Goal: Task Accomplishment & Management: Use online tool/utility

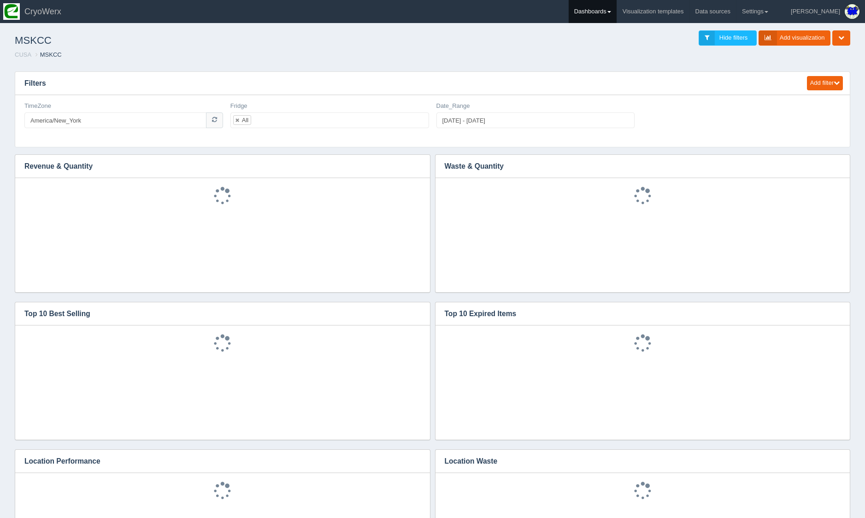
click at [612, 15] on link "Dashboards" at bounding box center [592, 11] width 48 height 23
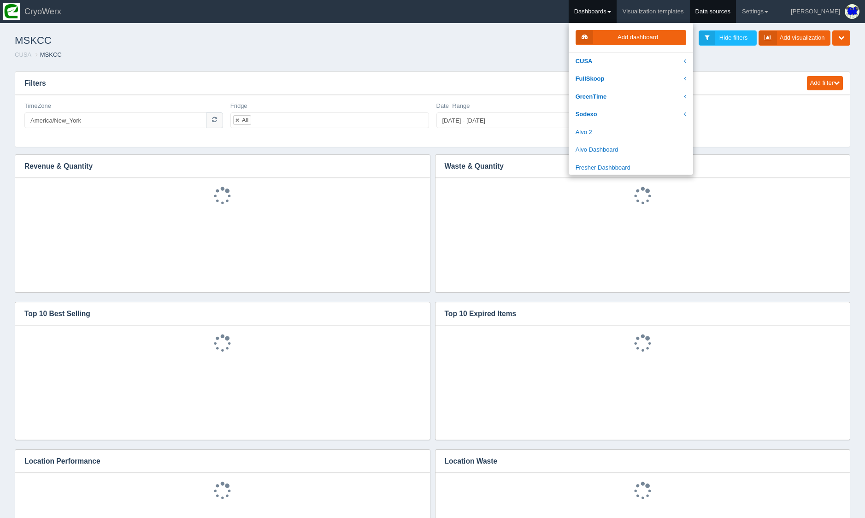
click at [736, 11] on link "Data sources" at bounding box center [713, 11] width 47 height 23
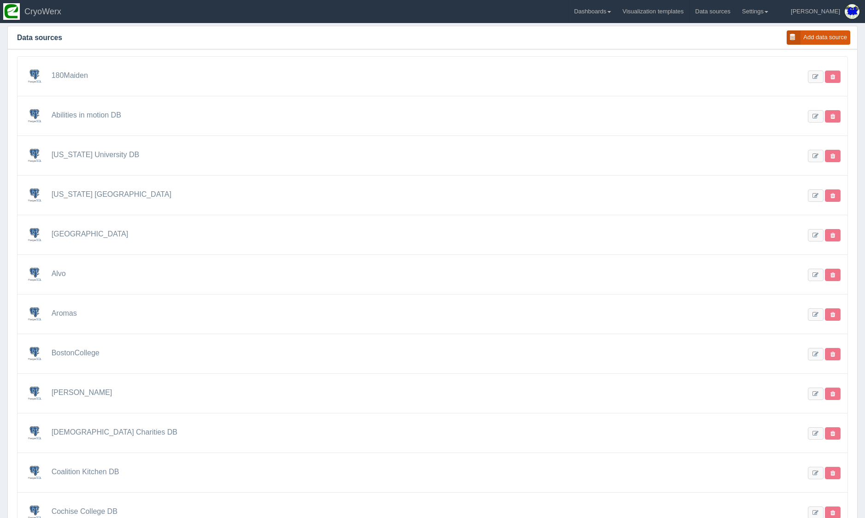
click at [814, 40] on link "Add data source" at bounding box center [818, 37] width 64 height 14
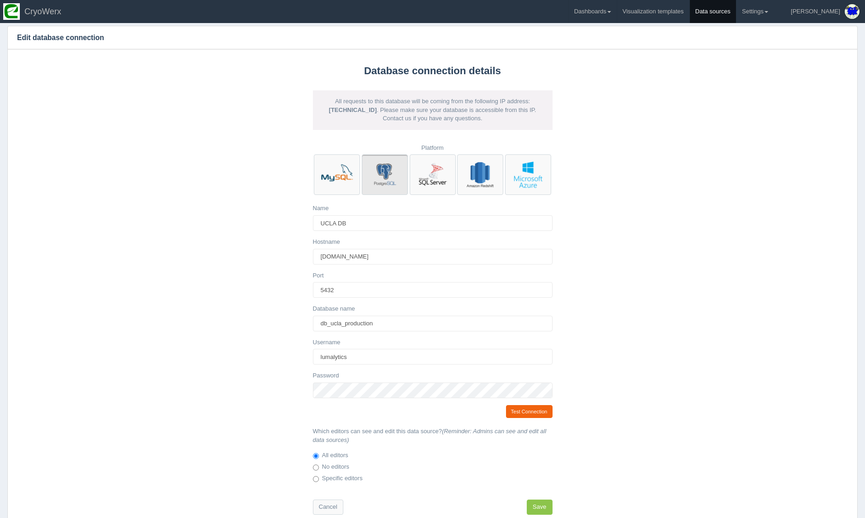
click at [736, 10] on link "Data sources" at bounding box center [713, 11] width 47 height 23
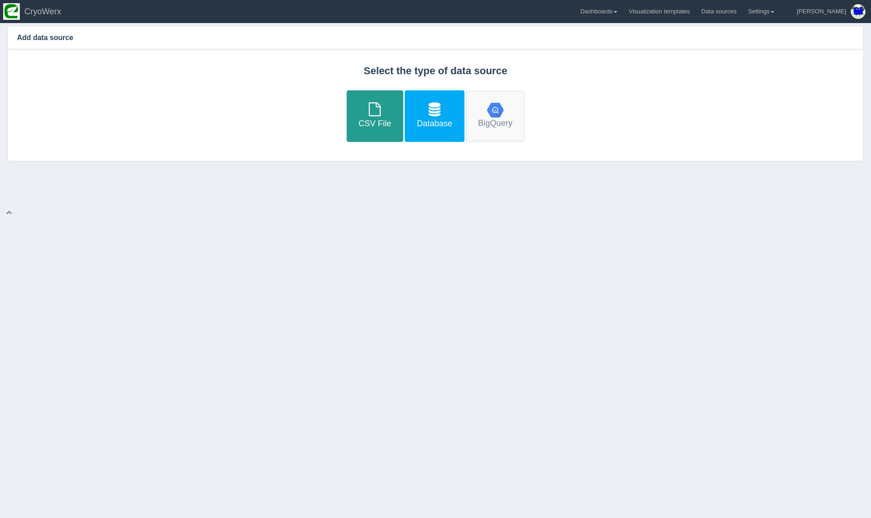
click at [436, 113] on icon at bounding box center [435, 109] width 12 height 14
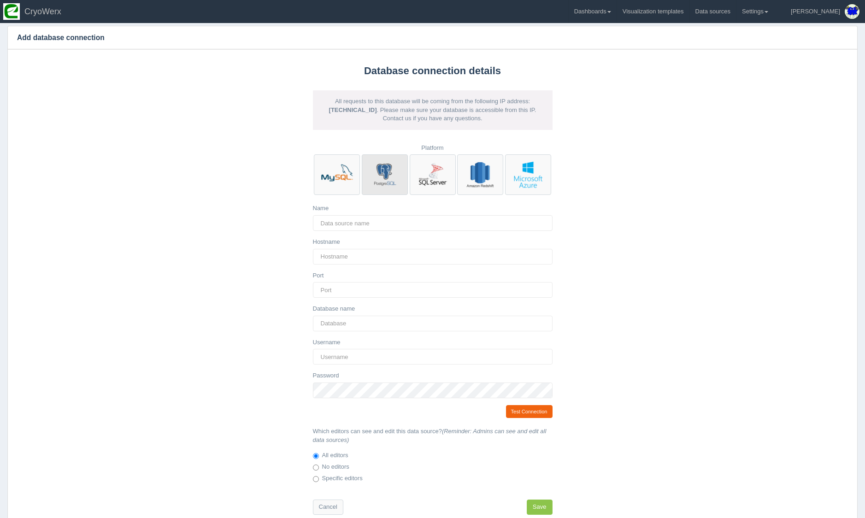
click at [376, 178] on img at bounding box center [385, 175] width 34 height 34
radio input "true"
type input "5432"
click at [337, 243] on label "Hostname" at bounding box center [326, 242] width 27 height 9
click at [337, 249] on input "Hostname" at bounding box center [433, 257] width 240 height 16
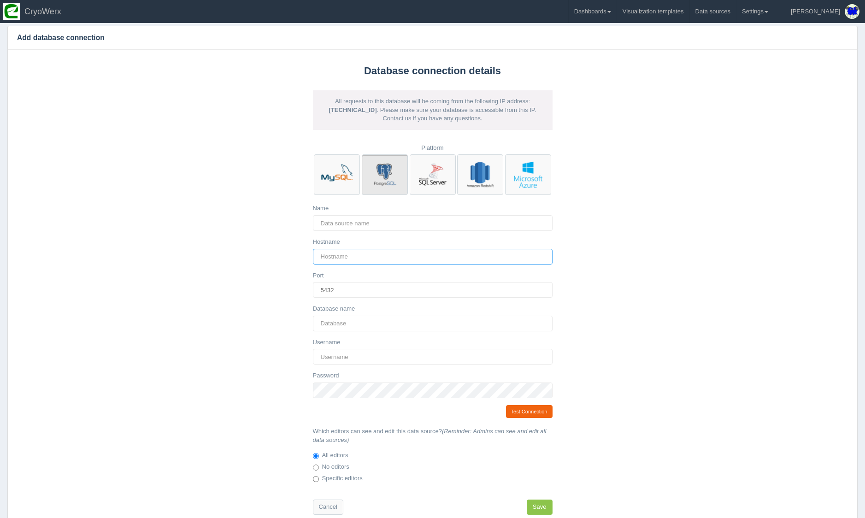
click at [339, 249] on input "Hostname" at bounding box center [433, 257] width 240 height 16
paste input "cusa-4.cmsgqehhfz4s.us-west-1.rds.amazonaws.com"
type input "cusa-4.cmsgqehhfz4s.us-west-1.rds.amazonaws.com"
click at [363, 321] on input "Database name" at bounding box center [433, 324] width 240 height 16
type input "db_stlaw_production"
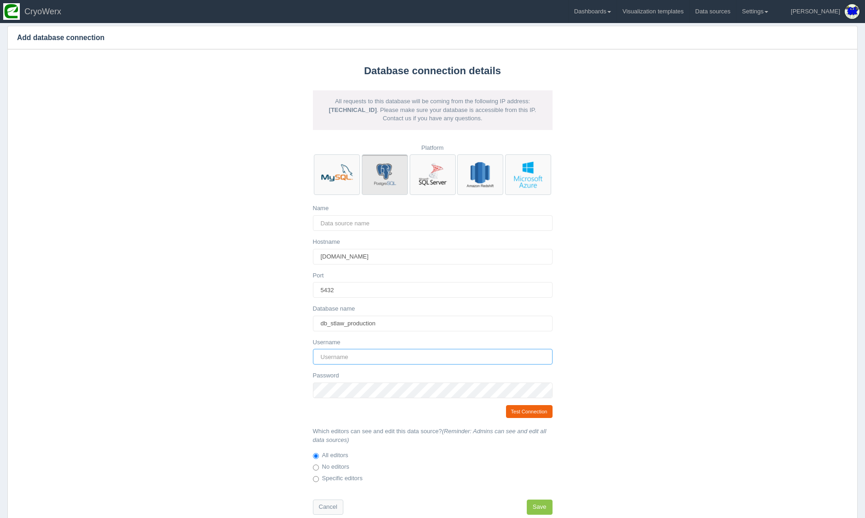
click at [345, 354] on input "Username" at bounding box center [433, 357] width 240 height 16
paste input "lumalytics"
type input "lumalytics"
click at [520, 409] on link "Test Connection" at bounding box center [529, 411] width 47 height 13
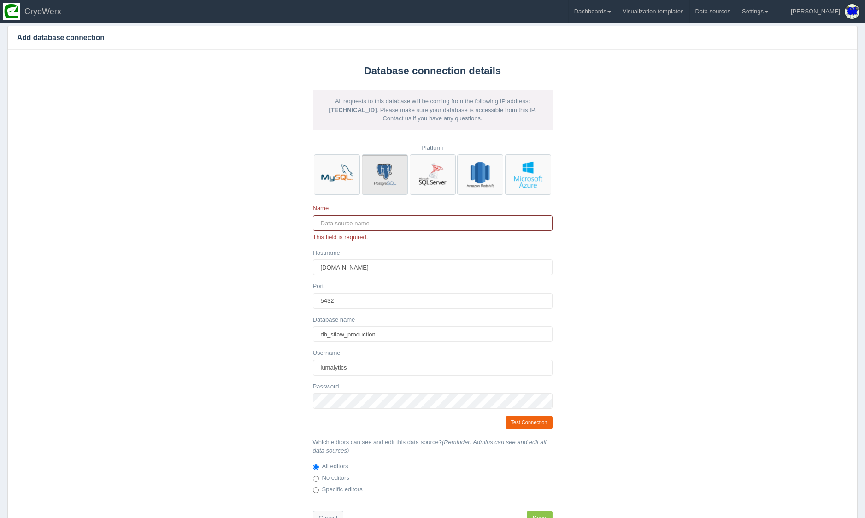
click at [406, 222] on input "Name" at bounding box center [433, 223] width 240 height 16
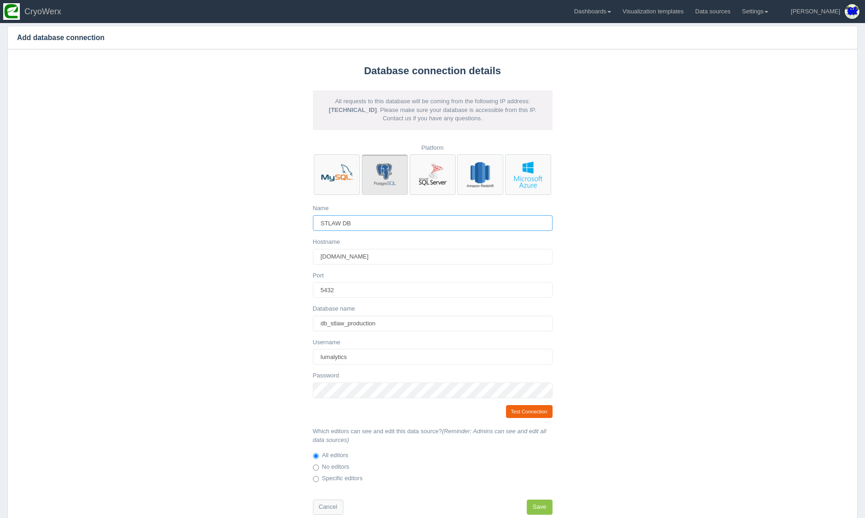
click at [332, 220] on input "STLAW DB" at bounding box center [433, 223] width 240 height 16
type input "St. Lawrence University (STLAW) DB"
click at [532, 409] on link "Test Connection" at bounding box center [529, 411] width 47 height 13
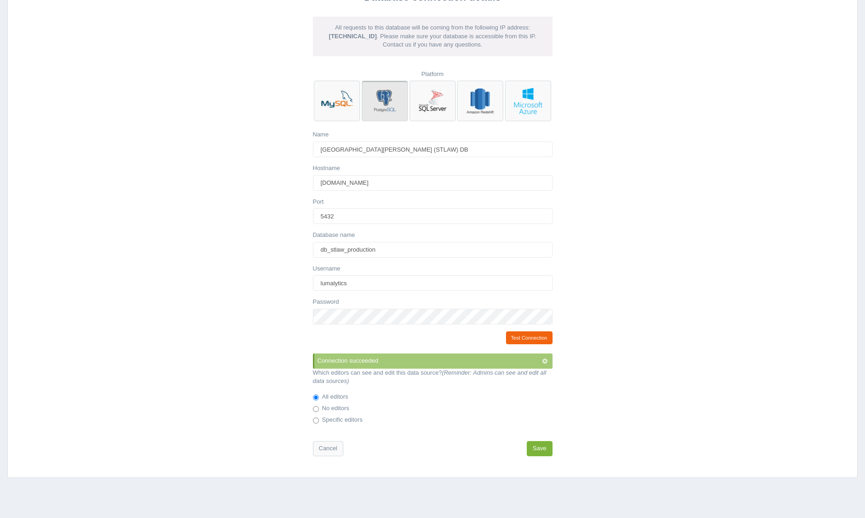
click at [546, 446] on button "Save" at bounding box center [539, 448] width 26 height 15
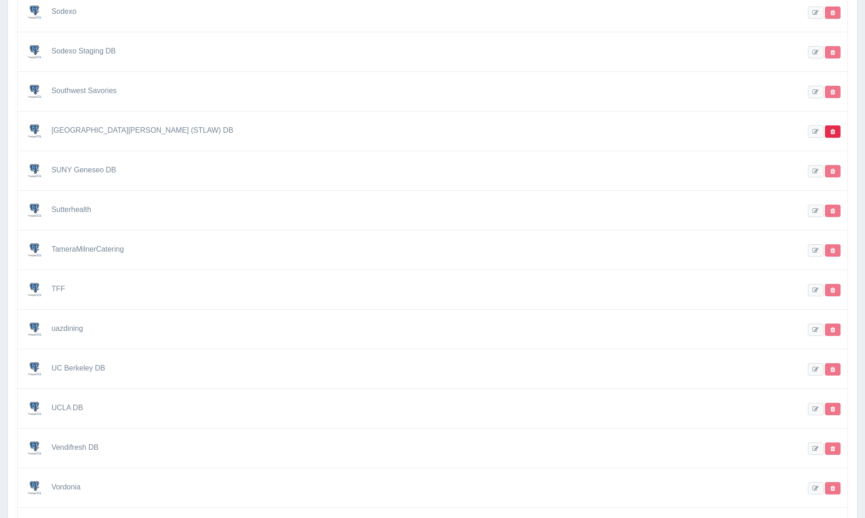
scroll to position [2540, 0]
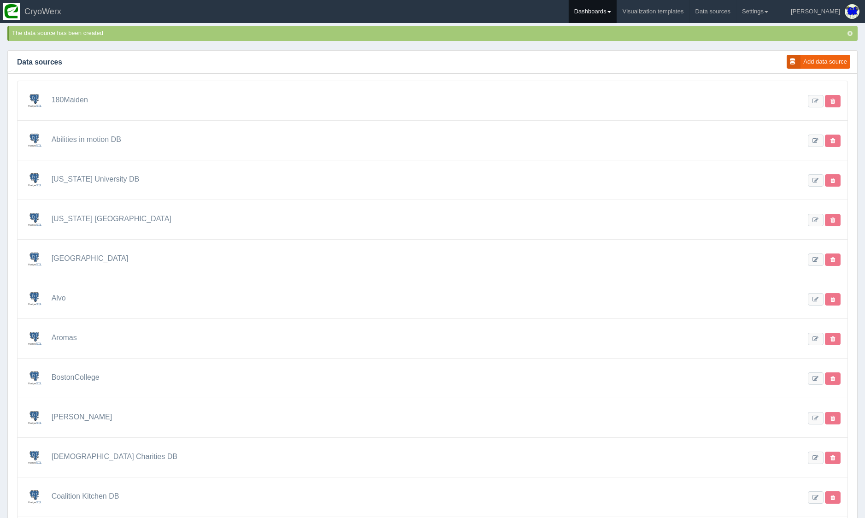
click at [616, 18] on link "Dashboards" at bounding box center [592, 11] width 48 height 23
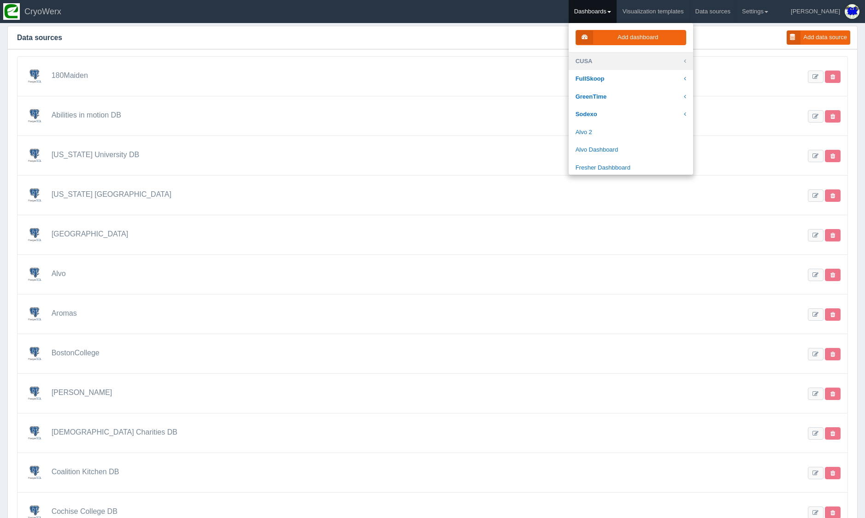
click at [683, 65] on link "CUSA" at bounding box center [630, 62] width 124 height 18
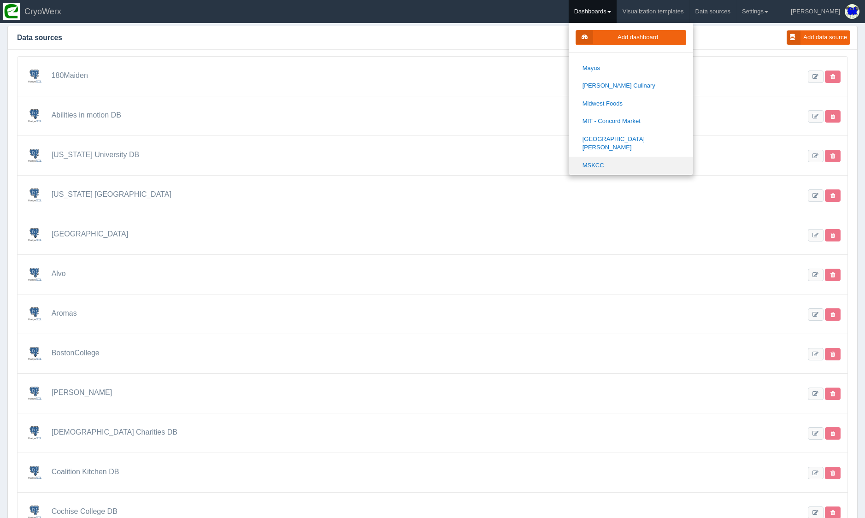
click at [673, 157] on link "MSKCC" at bounding box center [630, 166] width 124 height 18
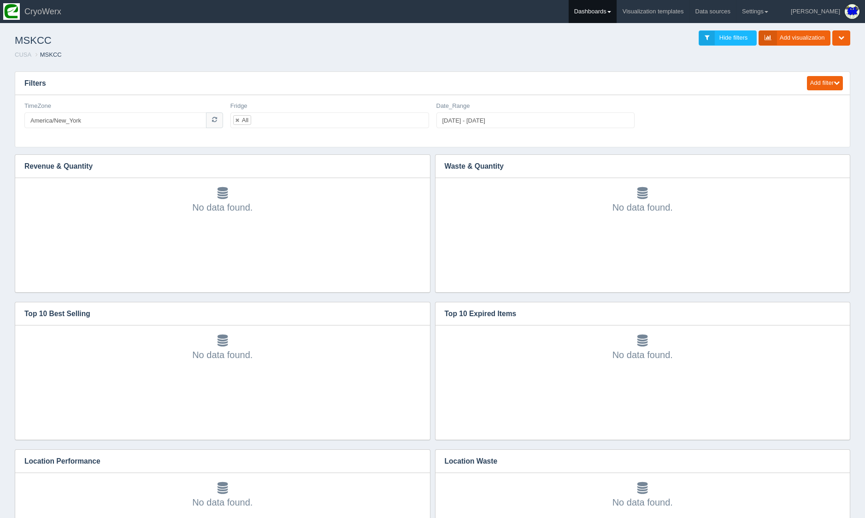
click at [616, 14] on link "Dashboards" at bounding box center [592, 11] width 48 height 23
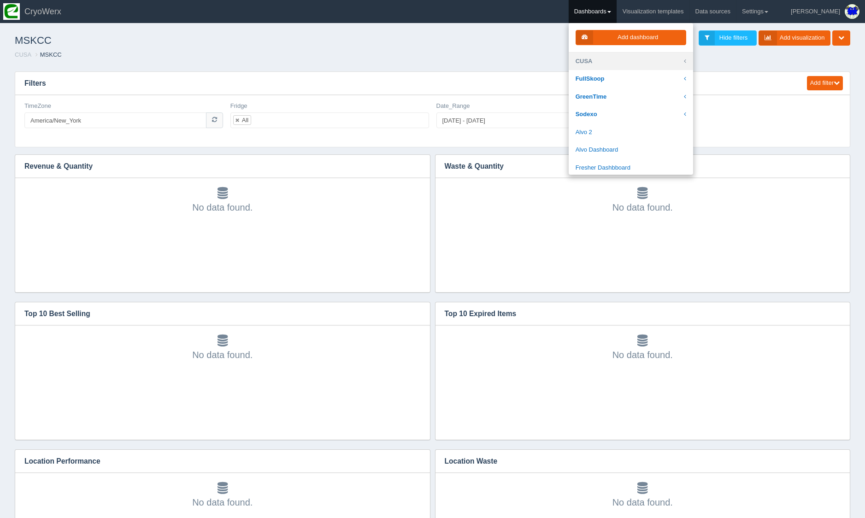
click at [614, 61] on link "CUSA" at bounding box center [630, 62] width 124 height 18
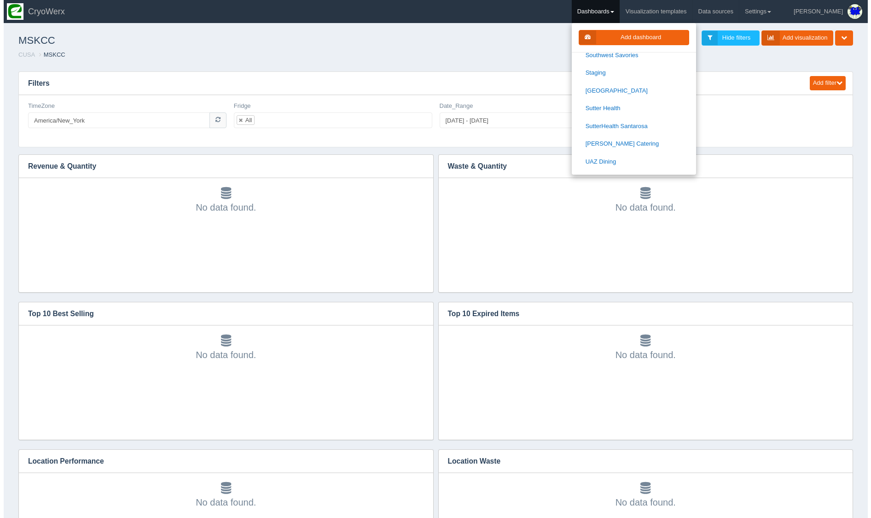
scroll to position [1087, 0]
click at [753, 62] on div "MSKCC Hide filters Add visualization Edit dashboard Clone dashboard Delete dash…" at bounding box center [432, 45] width 857 height 38
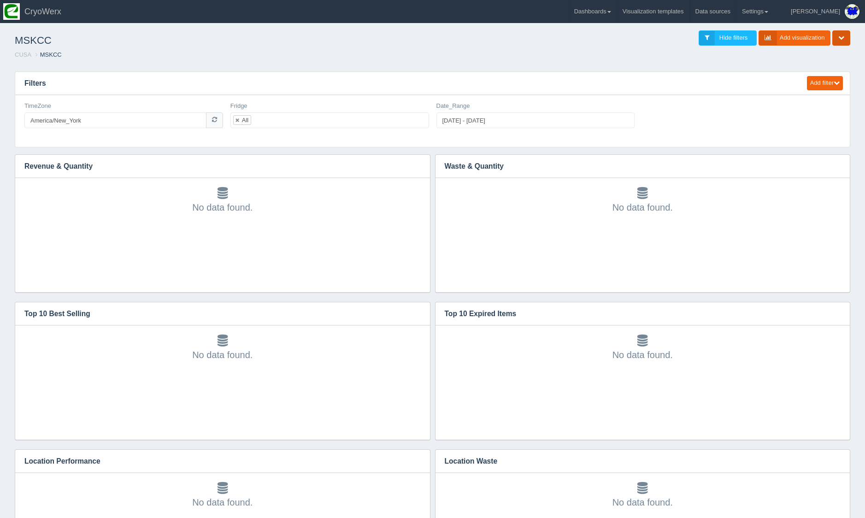
click at [842, 36] on icon "button" at bounding box center [841, 38] width 6 height 6
click at [835, 61] on link "Clone dashboard" at bounding box center [810, 64] width 79 height 13
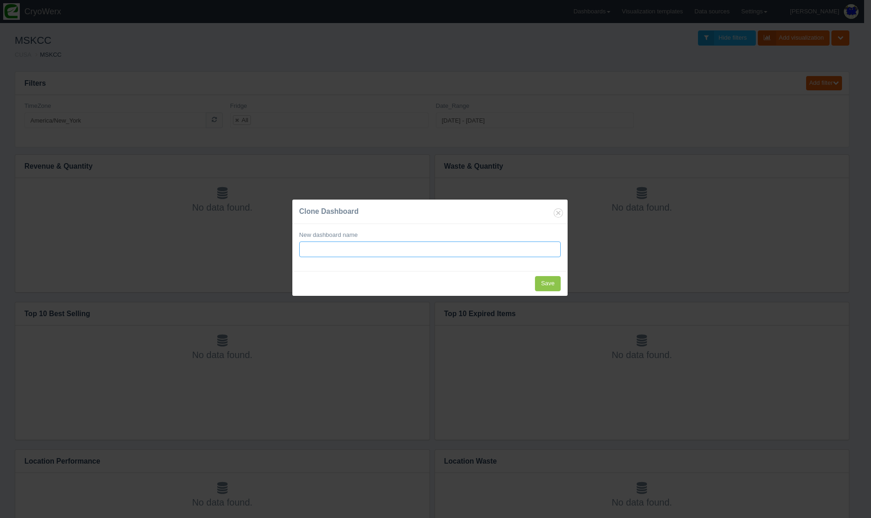
click at [465, 251] on input "text" at bounding box center [430, 249] width 262 height 16
type input "[GEOGRAPHIC_DATA][PERSON_NAME]"
click at [548, 283] on input "Save" at bounding box center [548, 283] width 26 height 15
type input "Saving..."
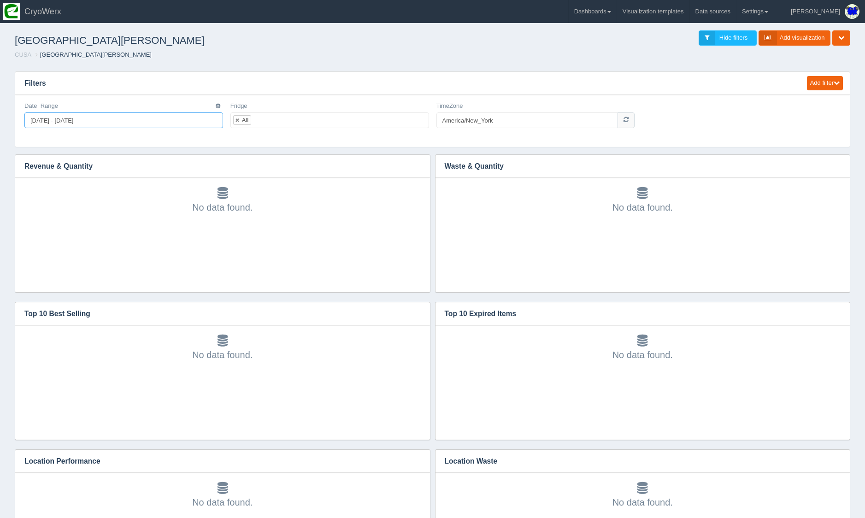
type input "[DATE]"
click at [173, 123] on input "[DATE] - [DATE]" at bounding box center [123, 120] width 199 height 16
click at [305, 155] on h3 "Revenue & Quantity" at bounding box center [208, 166] width 386 height 23
click at [217, 106] on icon "button" at bounding box center [218, 106] width 5 height 6
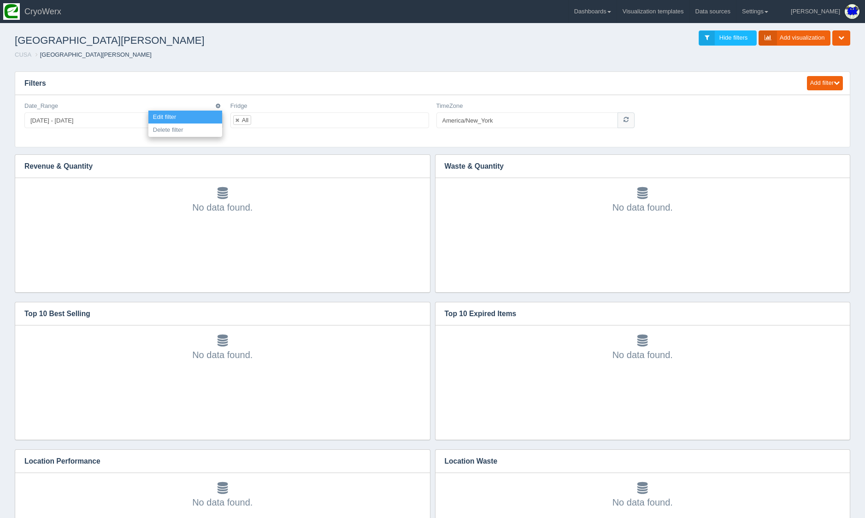
click at [212, 116] on link "Edit filter" at bounding box center [185, 117] width 74 height 13
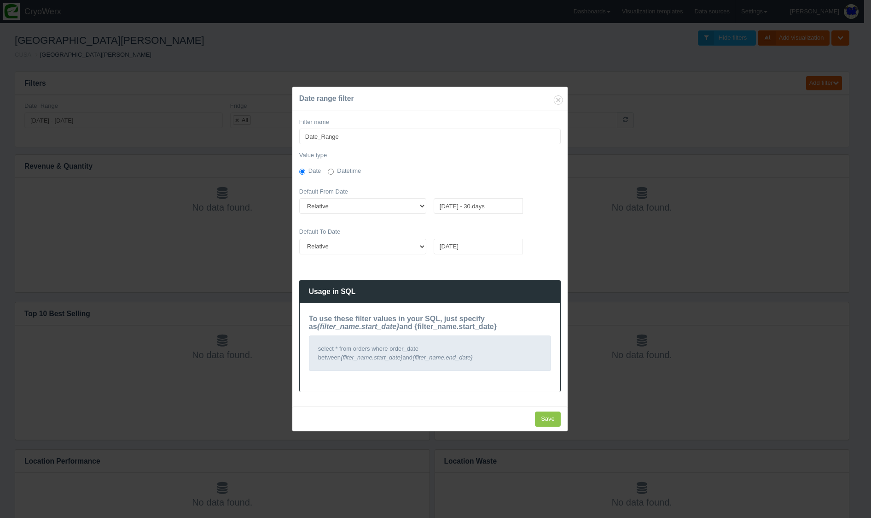
click at [230, 196] on div "Date range filter Filter name Date_Range Value type Date Datetime Default From …" at bounding box center [435, 259] width 871 height 518
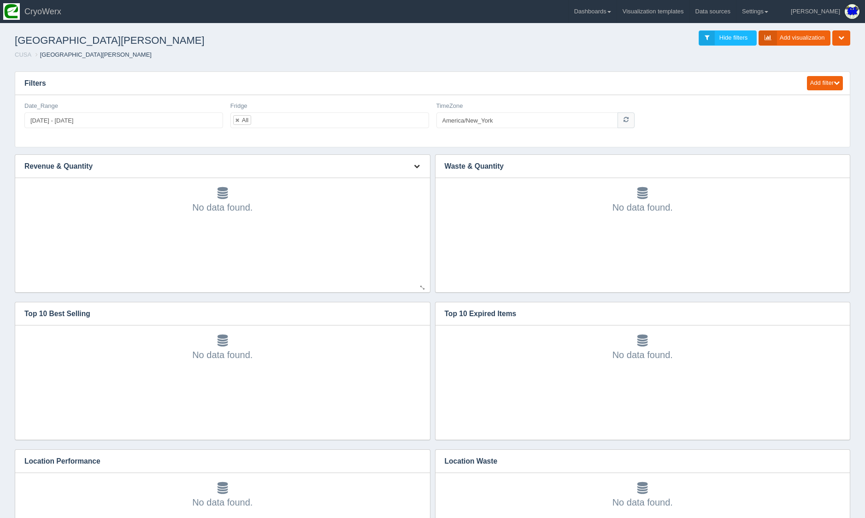
click at [416, 162] on button "button" at bounding box center [416, 166] width 12 height 14
click at [411, 178] on link "Edit chart" at bounding box center [386, 179] width 74 height 13
click at [412, 169] on button "button" at bounding box center [416, 166] width 12 height 14
click at [410, 180] on link "Edit chart" at bounding box center [386, 179] width 74 height 13
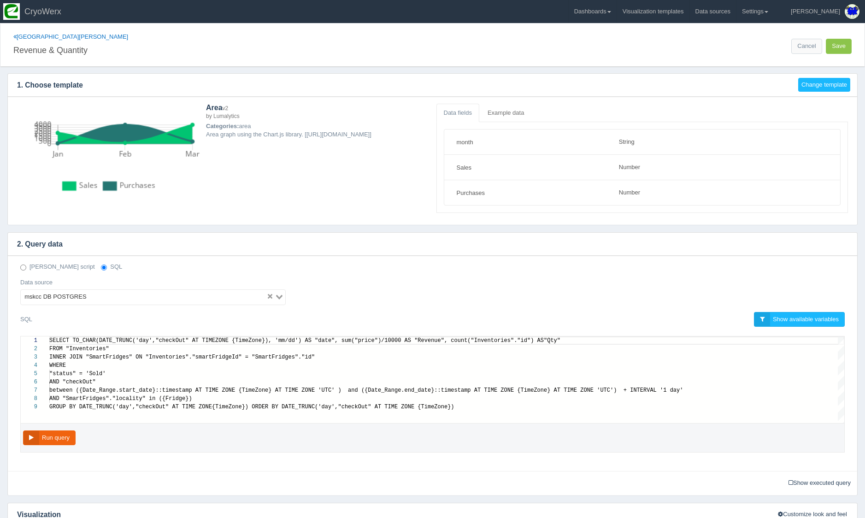
select select "string"
select select "number"
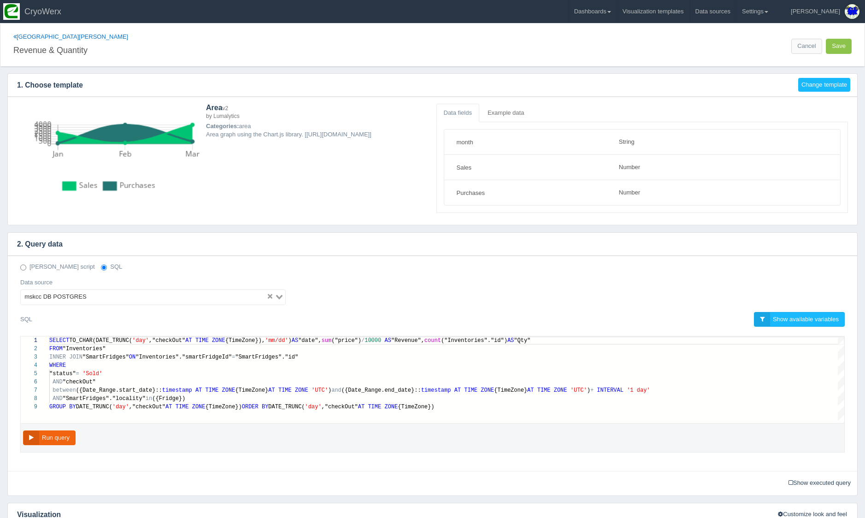
click at [280, 296] on icon "Search for option" at bounding box center [279, 297] width 6 height 5
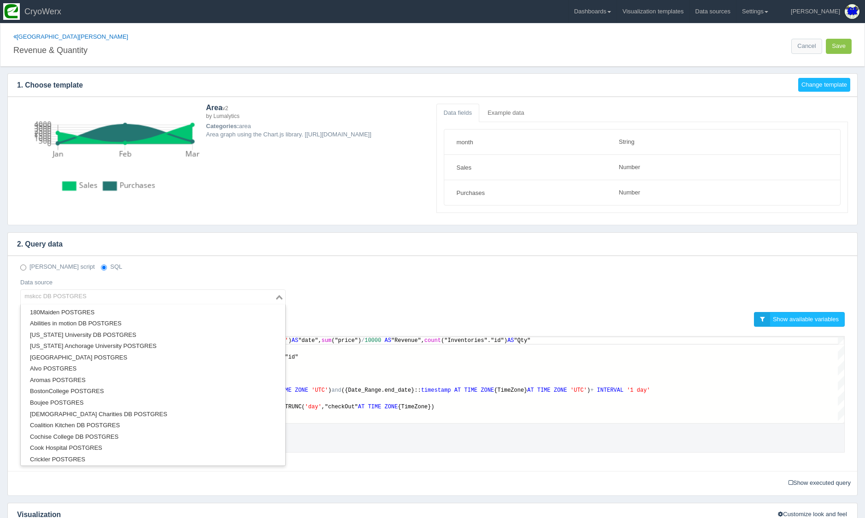
click at [324, 293] on div "Deno script SQL Data source mskcc DB POSTGRES Loading... 180Maiden POSTGRES Abi…" at bounding box center [432, 287] width 838 height 49
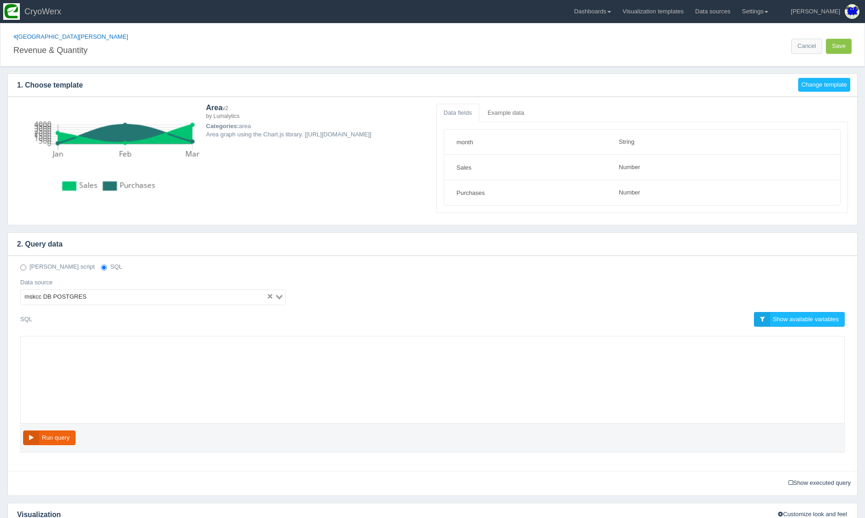
select select "string"
select select "number"
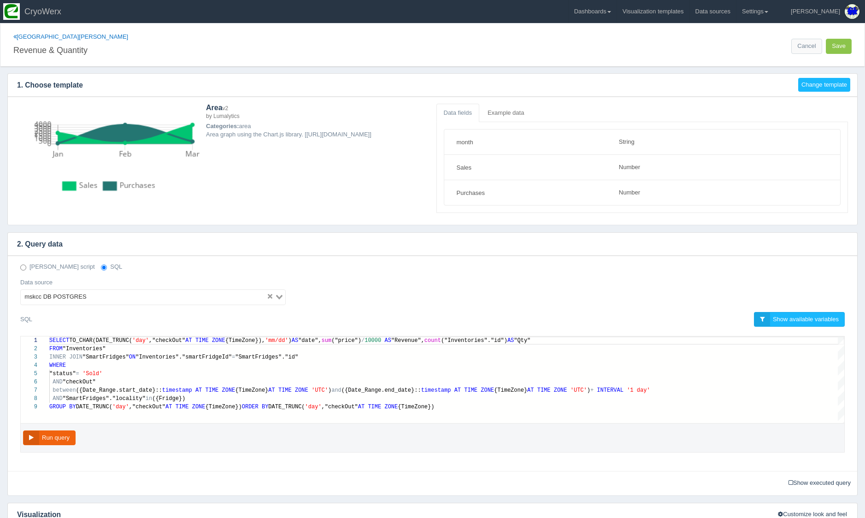
scroll to position [58, 0]
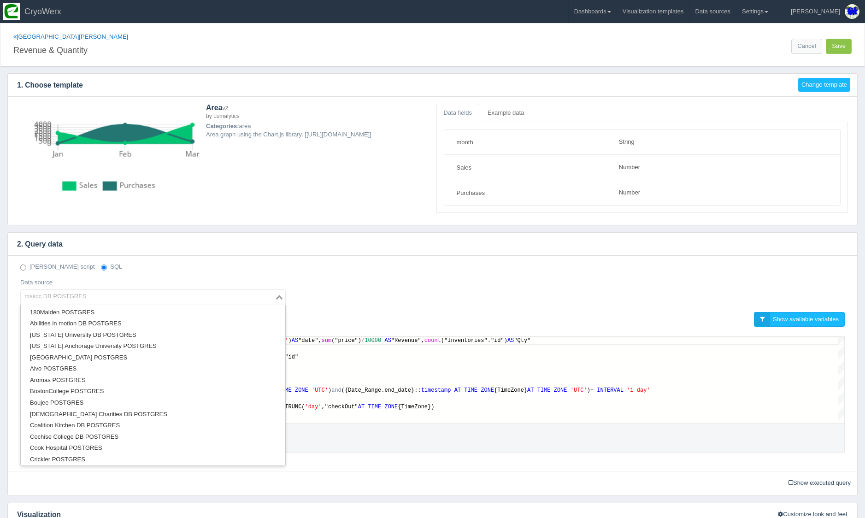
click at [164, 289] on div "mskcc DB POSTGRES Loading..." at bounding box center [152, 297] width 265 height 16
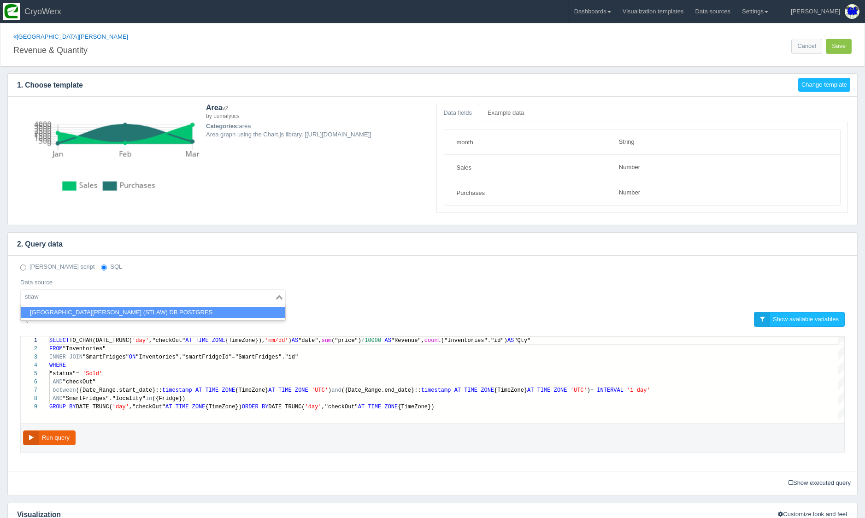
type input "stlaw"
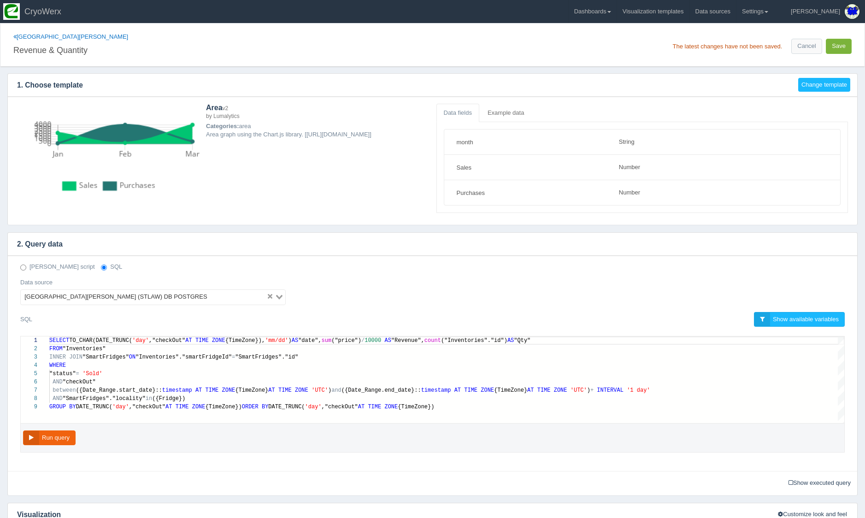
click at [841, 46] on button "Save" at bounding box center [838, 46] width 26 height 15
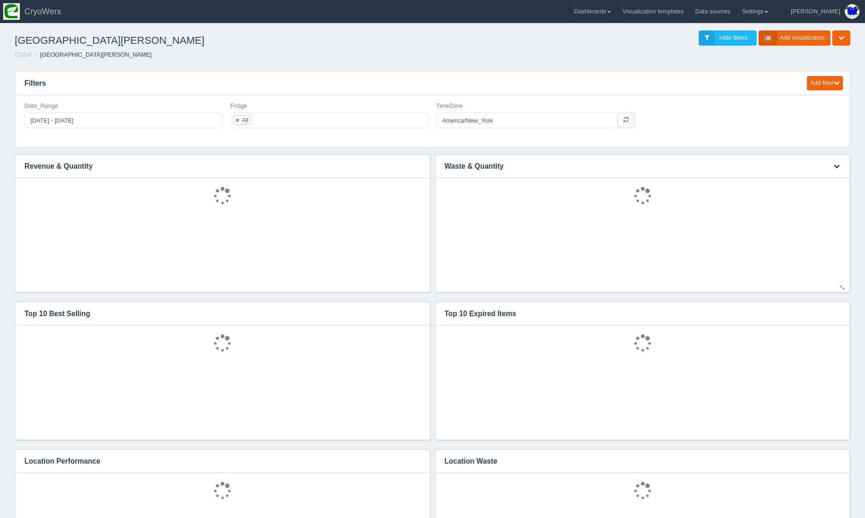
click at [834, 170] on button "button" at bounding box center [836, 166] width 12 height 14
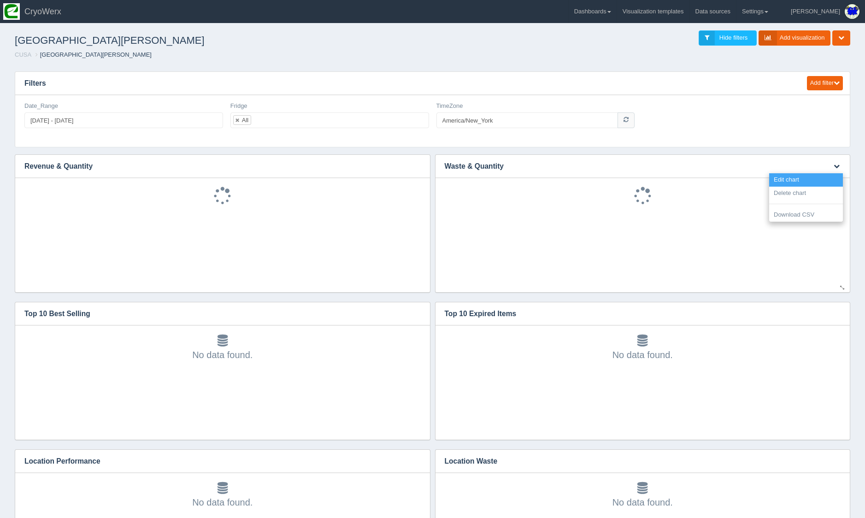
click at [831, 179] on link "Edit chart" at bounding box center [806, 179] width 74 height 13
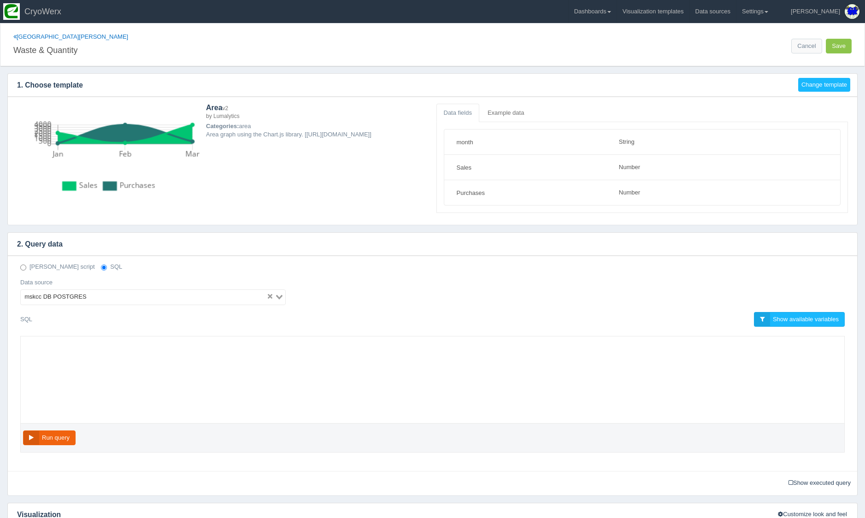
select select "string"
select select "number"
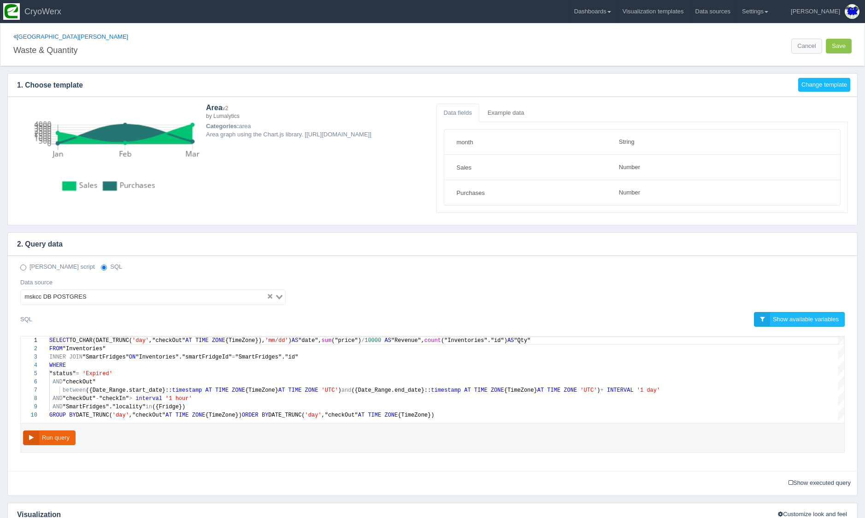
scroll to position [50, 0]
click at [116, 295] on input "Search for option" at bounding box center [177, 297] width 176 height 11
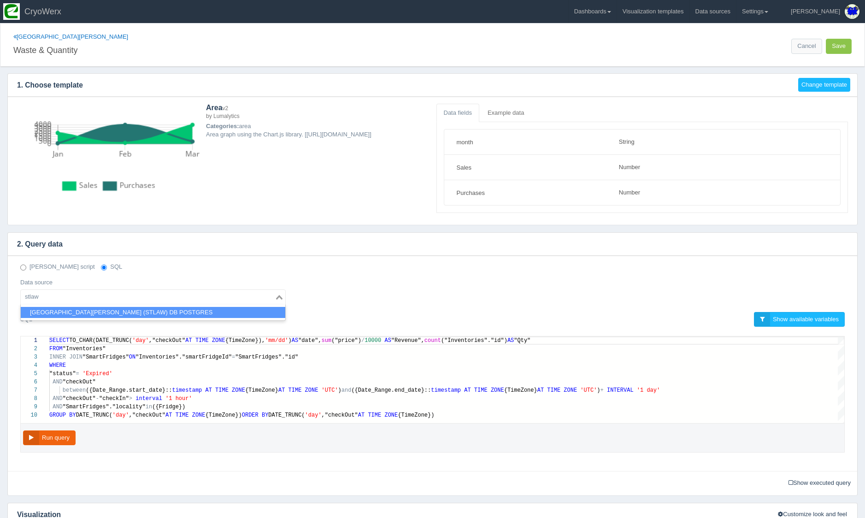
click at [115, 312] on li "St. Lawrence University (STLAW) DB POSTGRES" at bounding box center [153, 313] width 264 height 12
type input "stlaw"
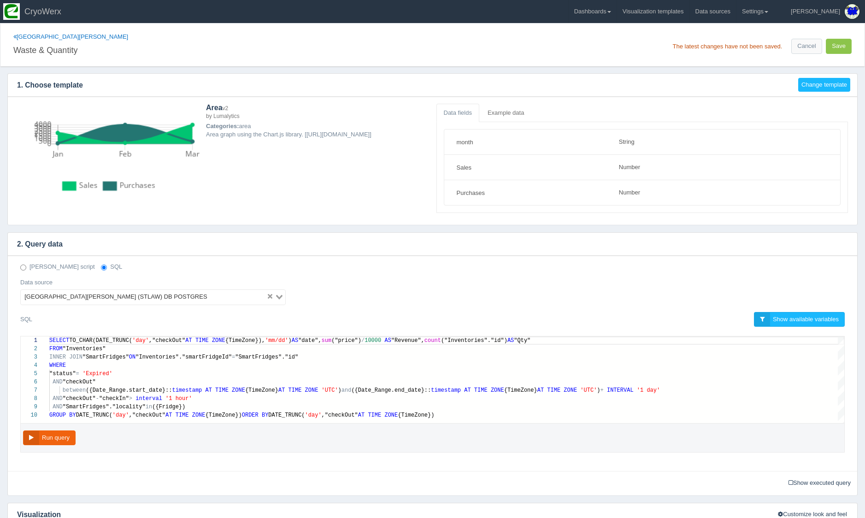
click at [589, 235] on h4 "2. Query data" at bounding box center [425, 244] width 835 height 23
click at [836, 43] on button "Save" at bounding box center [838, 46] width 26 height 15
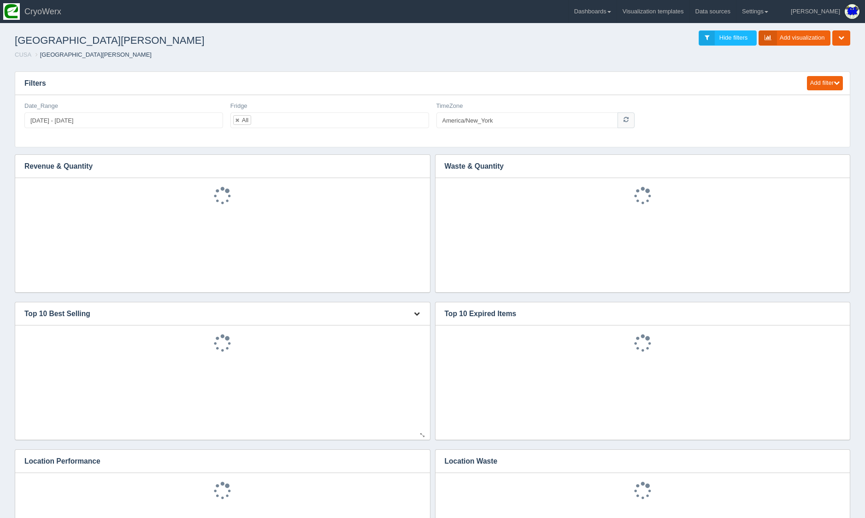
click at [417, 312] on icon "button" at bounding box center [417, 313] width 6 height 6
click at [416, 326] on link "Edit chart" at bounding box center [386, 327] width 74 height 13
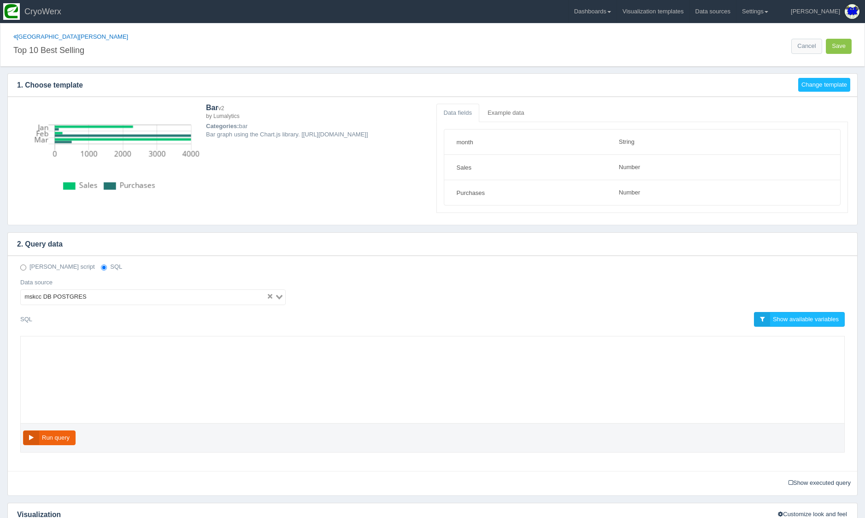
select select "string"
select select "number"
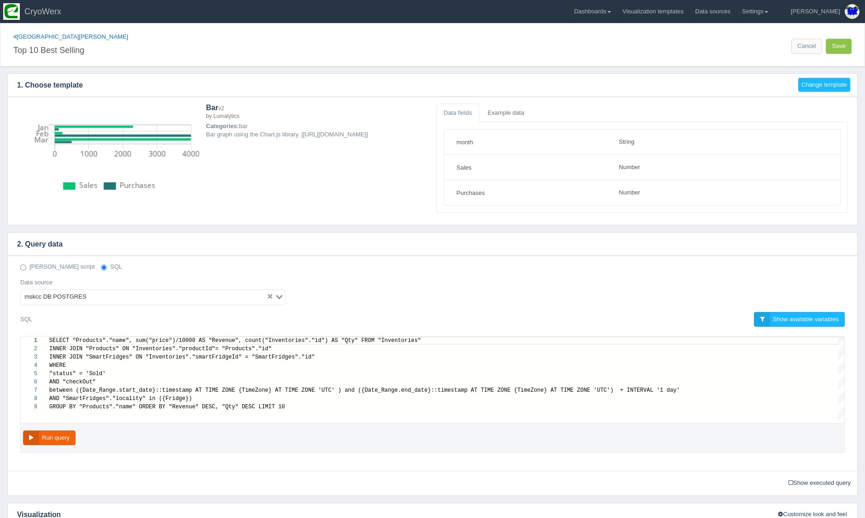
scroll to position [50, 0]
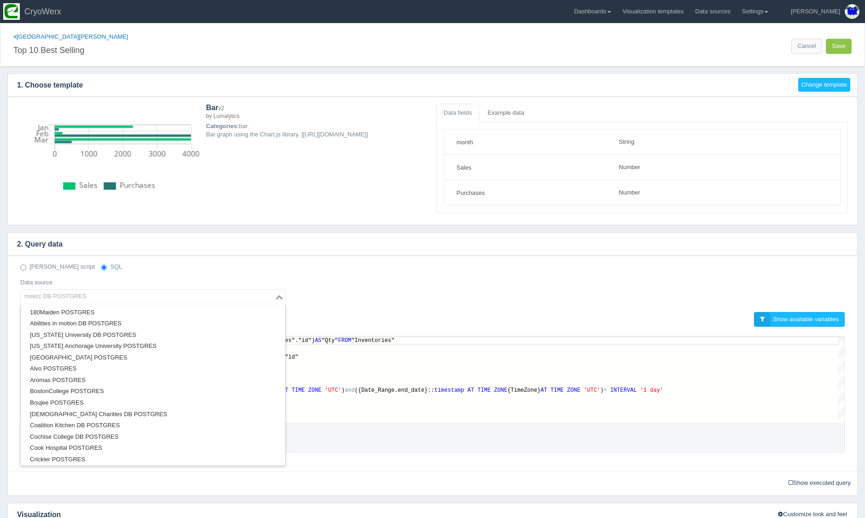
click at [150, 299] on input "Search for option" at bounding box center [148, 297] width 252 height 11
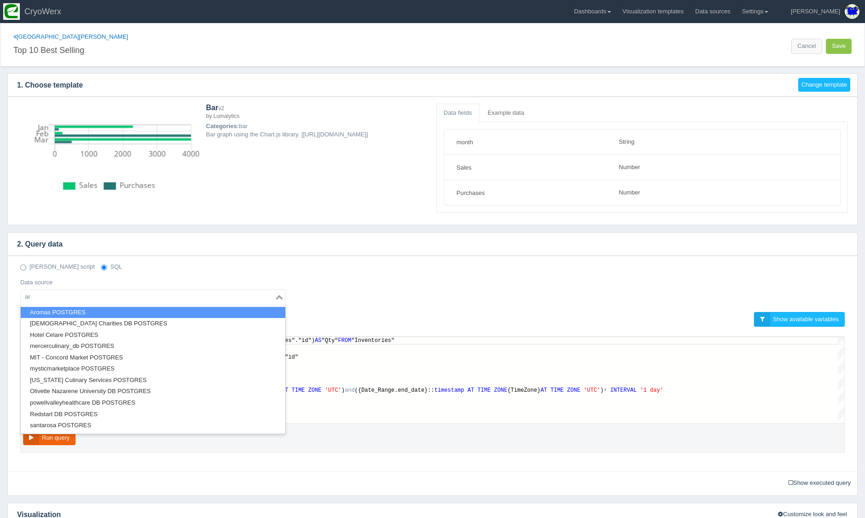
type input "a"
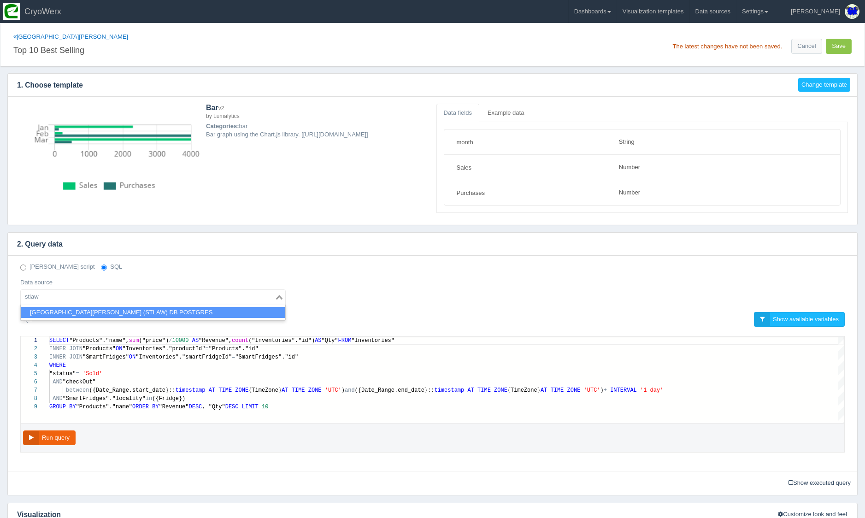
click at [135, 313] on li "[GEOGRAPHIC_DATA][PERSON_NAME] (STLAW) DB POSTGRES" at bounding box center [153, 313] width 264 height 12
type input "stlaw"
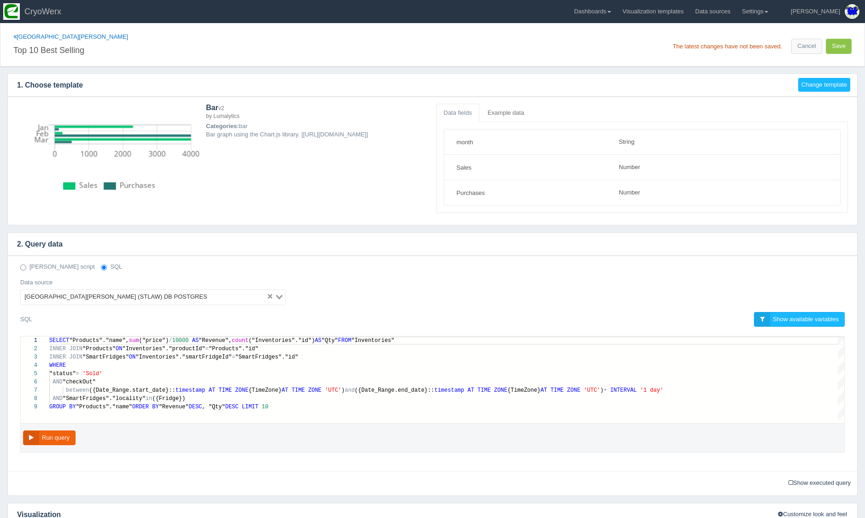
click at [492, 285] on div "Deno script SQL Data source St. Lawrence University (STLAW) DB POSTGRES Loading…" at bounding box center [432, 287] width 838 height 49
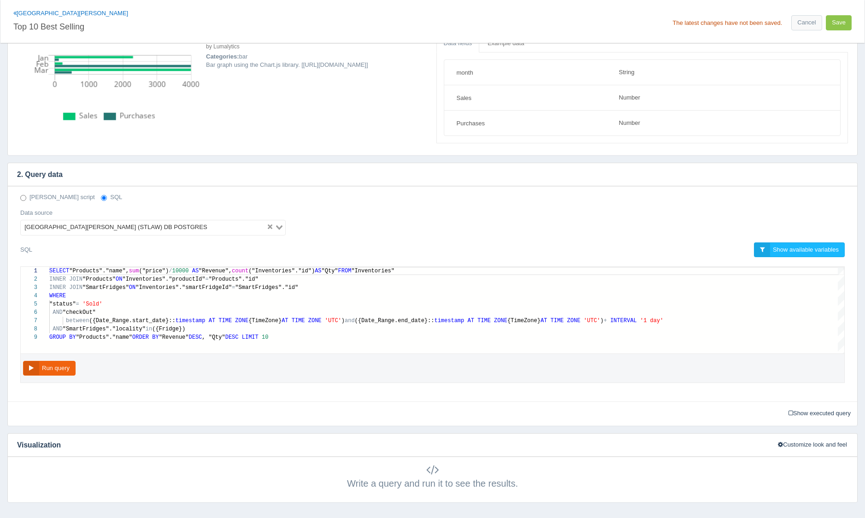
scroll to position [0, 0]
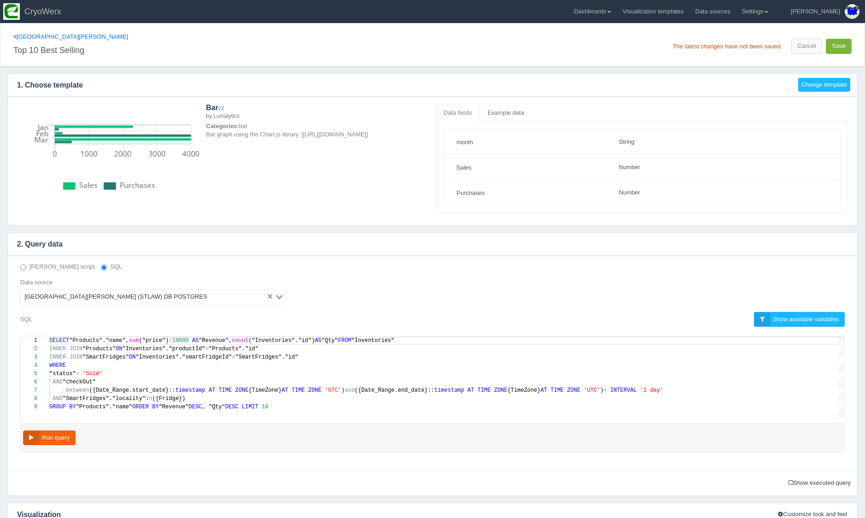
click at [843, 51] on button "Save" at bounding box center [838, 46] width 26 height 15
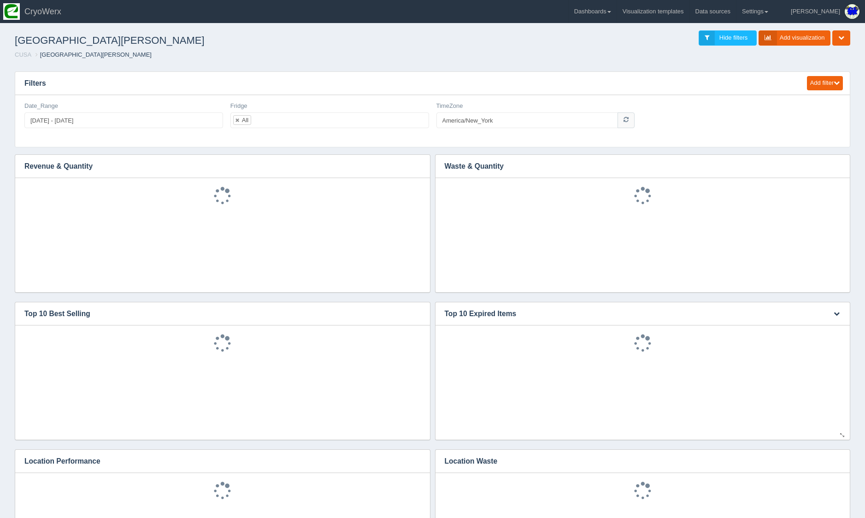
scroll to position [2, 0]
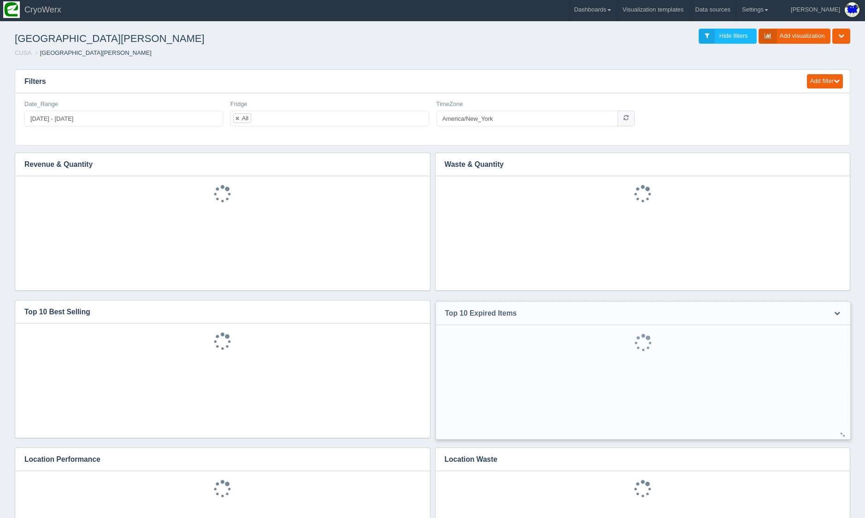
click at [829, 316] on div "Edit chart Delete chart Download CSV" at bounding box center [836, 313] width 28 height 23
click at [835, 313] on icon "button" at bounding box center [836, 312] width 6 height 6
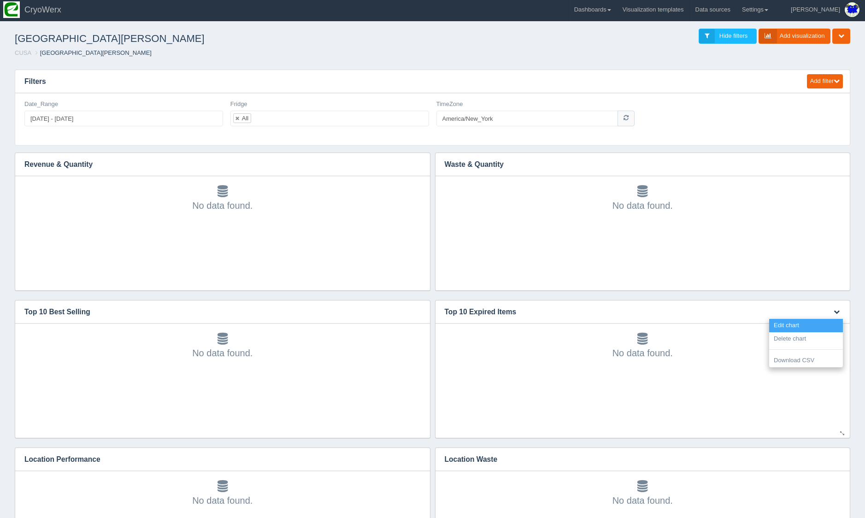
click at [832, 324] on link "Edit chart" at bounding box center [806, 325] width 74 height 13
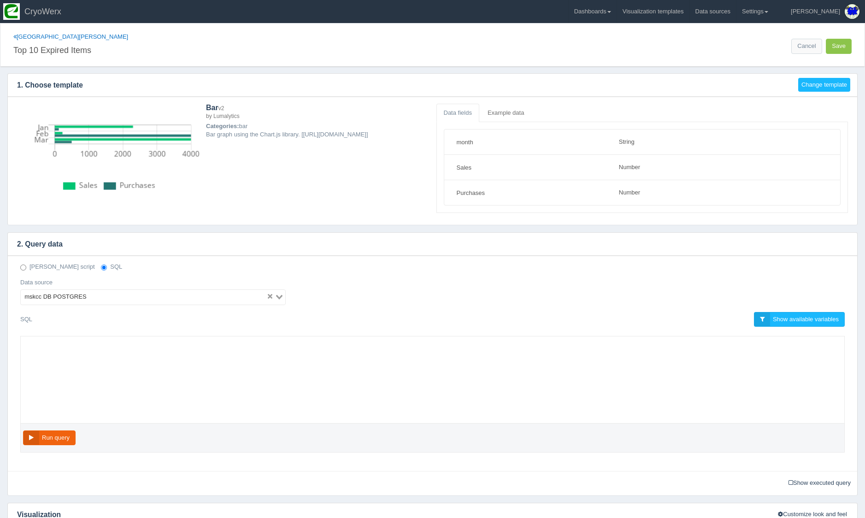
select select "string"
select select "number"
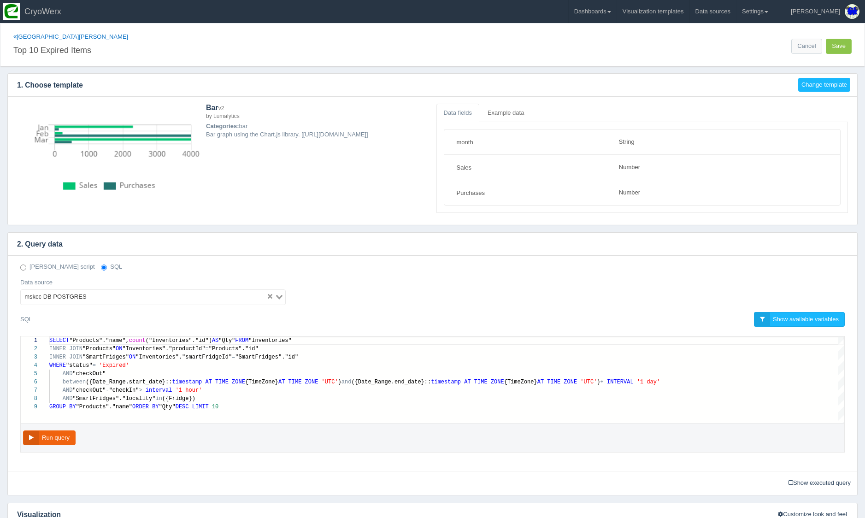
scroll to position [50, 0]
click at [151, 295] on input "Search for option" at bounding box center [177, 297] width 176 height 11
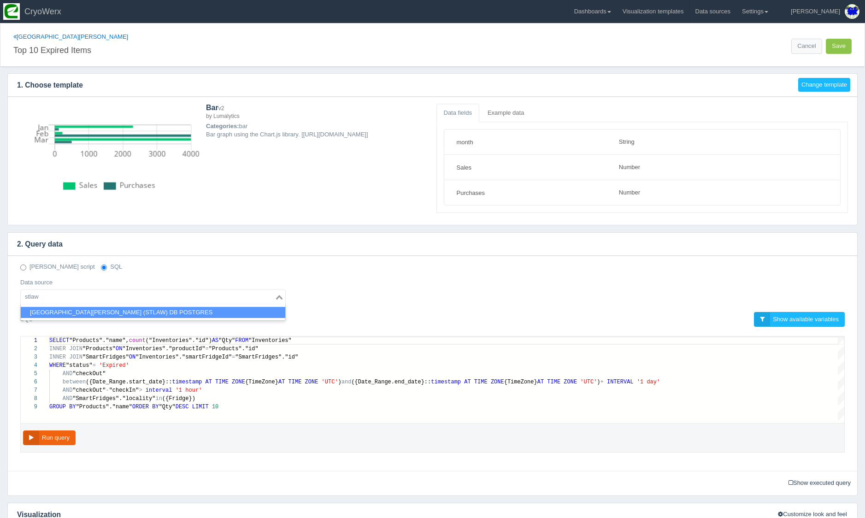
type input "stlaw"
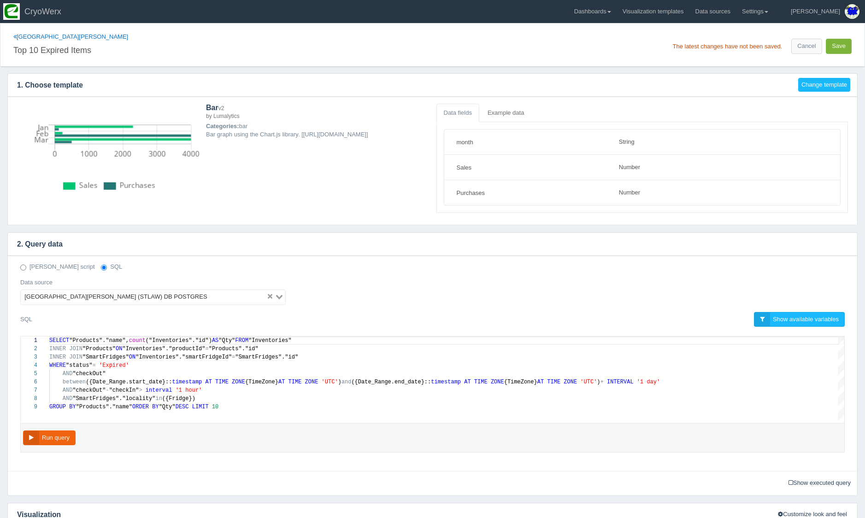
click at [840, 48] on button "Save" at bounding box center [838, 46] width 26 height 15
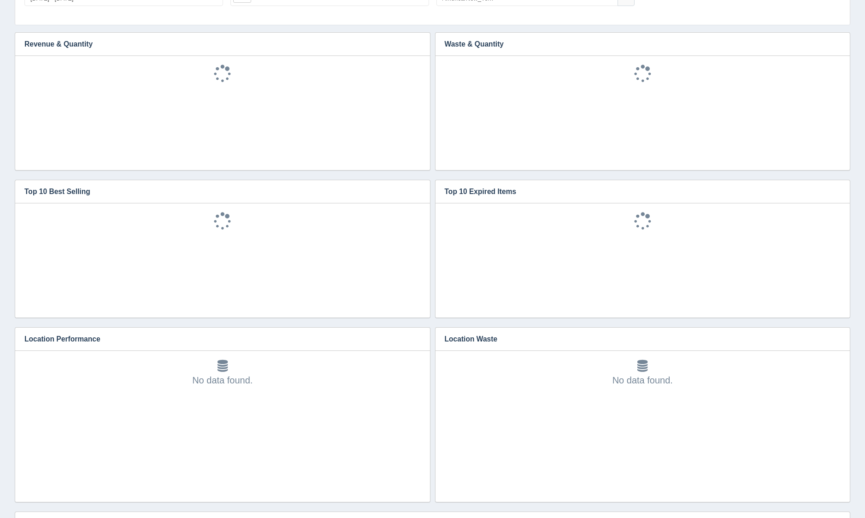
scroll to position [142, 0]
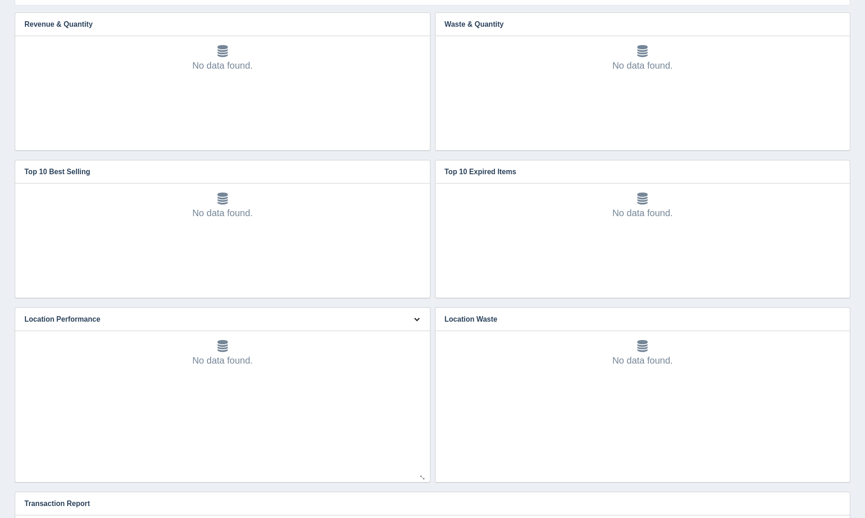
click at [411, 315] on button "button" at bounding box center [416, 319] width 12 height 14
click at [408, 328] on link "Edit chart" at bounding box center [386, 332] width 74 height 13
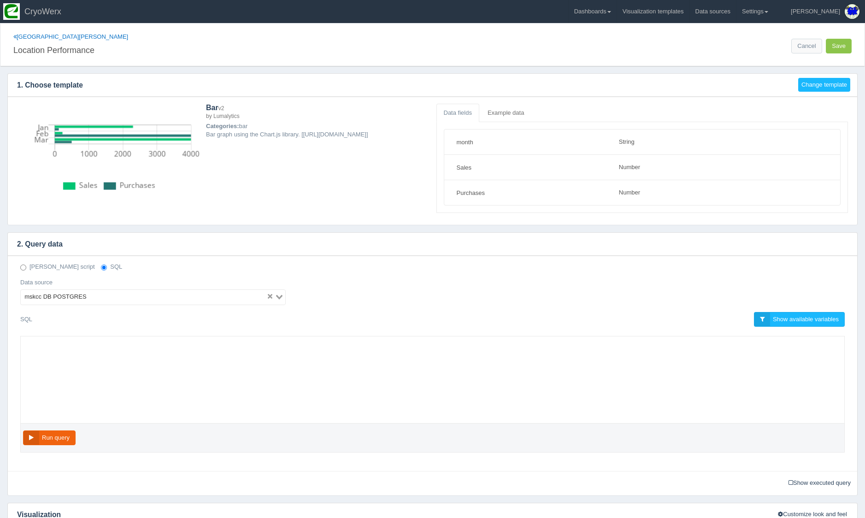
select select "string"
select select "number"
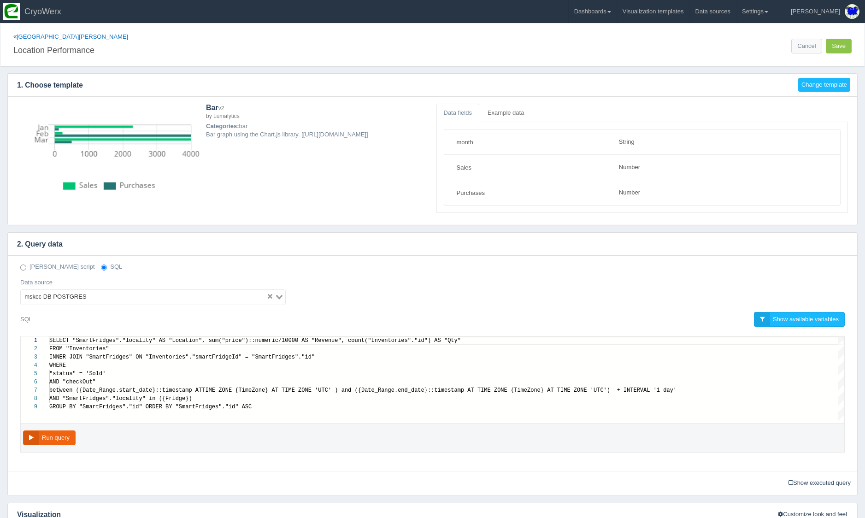
scroll to position [58, 0]
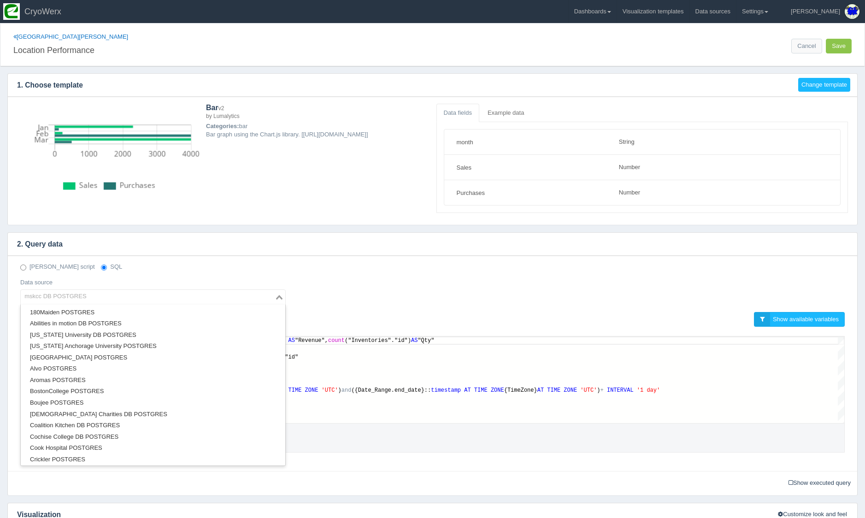
click at [195, 298] on input "Search for option" at bounding box center [148, 297] width 252 height 11
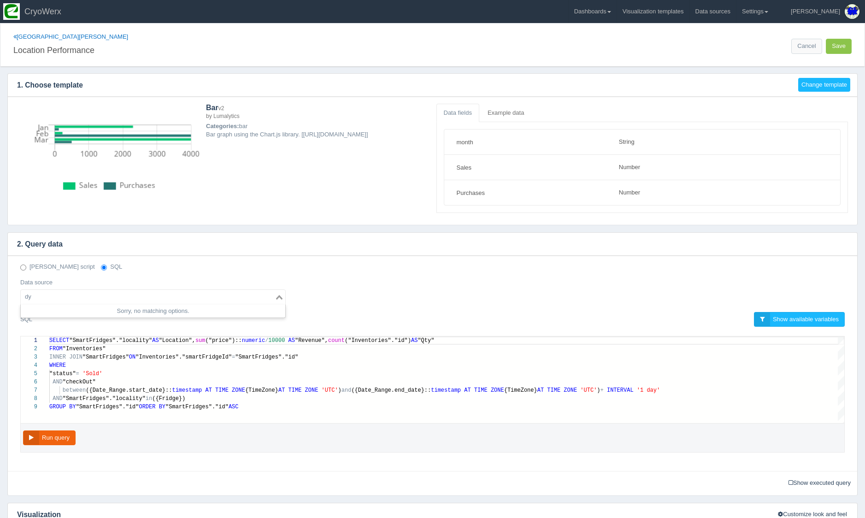
type input "d"
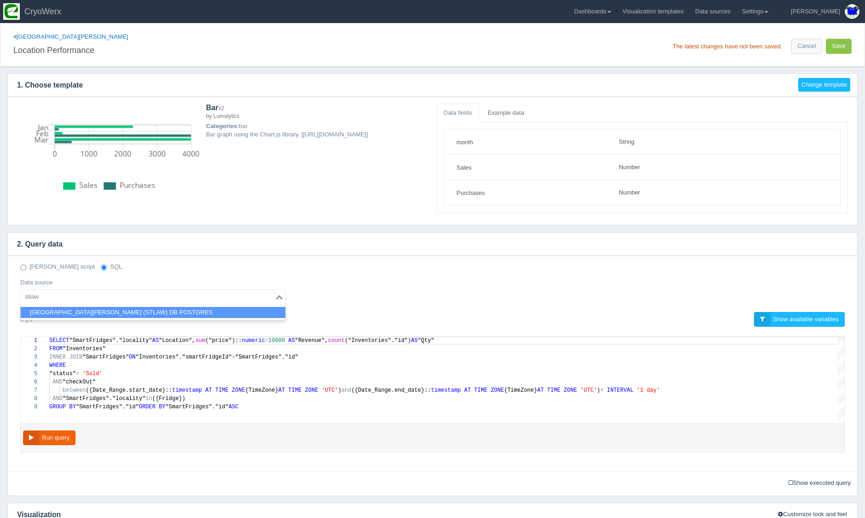
type input "stlaw"
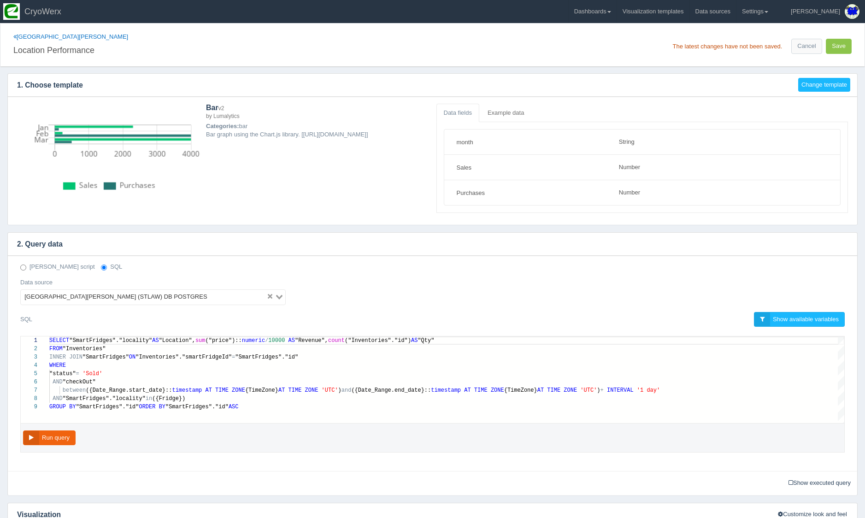
click at [395, 246] on h4 "2. Query data" at bounding box center [425, 244] width 835 height 23
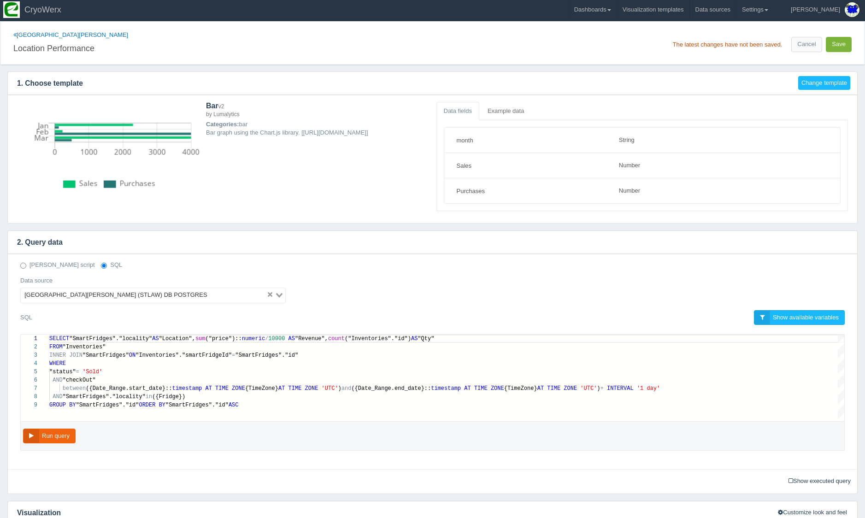
click at [842, 44] on button "Save" at bounding box center [838, 44] width 26 height 15
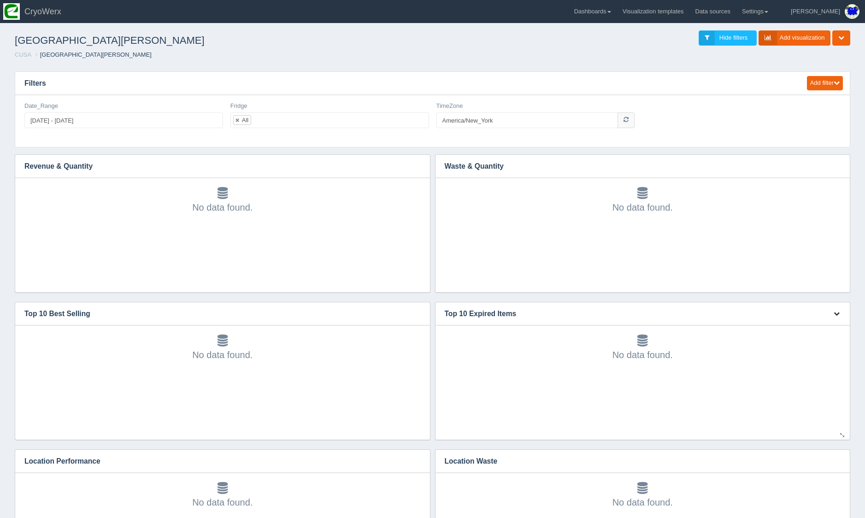
click at [837, 316] on icon "button" at bounding box center [836, 313] width 6 height 6
click at [837, 325] on link "Edit chart" at bounding box center [806, 327] width 74 height 13
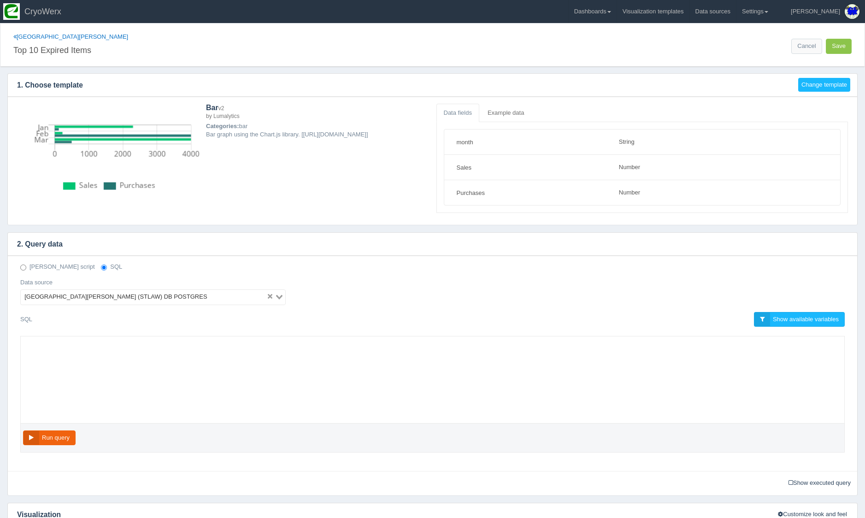
select select "string"
select select "number"
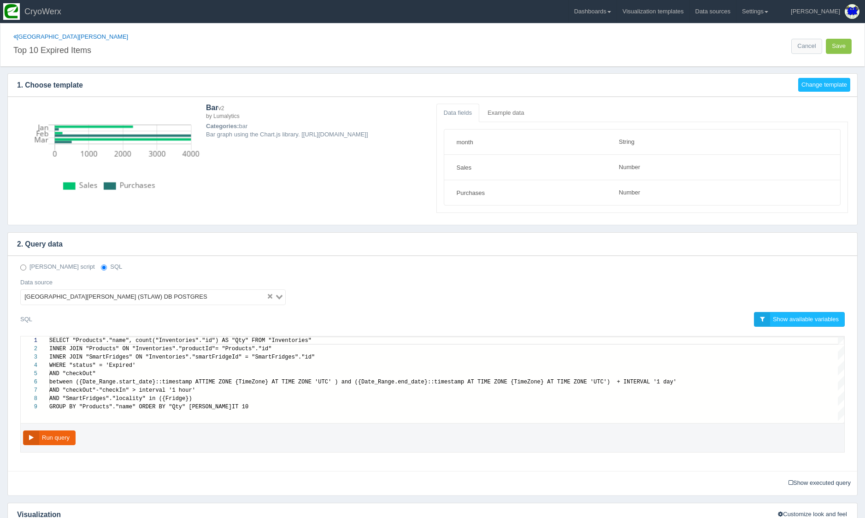
scroll to position [50, 0]
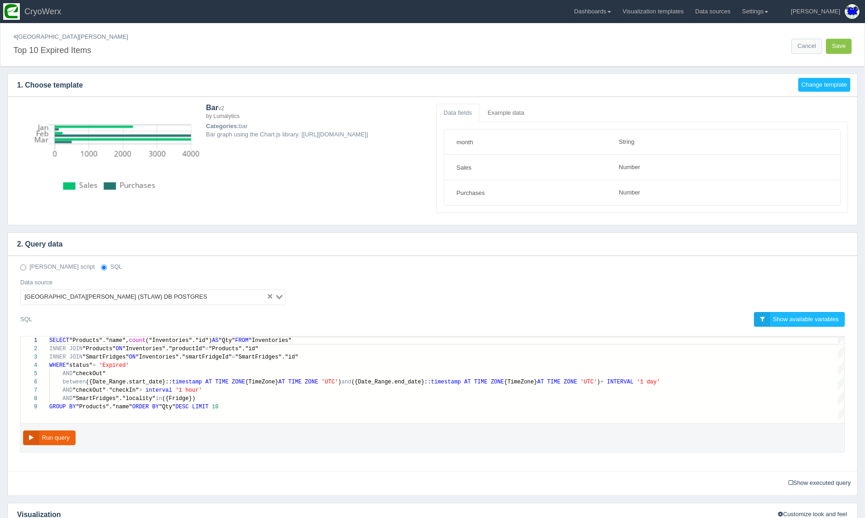
click at [18, 38] on link "[GEOGRAPHIC_DATA][PERSON_NAME]" at bounding box center [70, 36] width 115 height 7
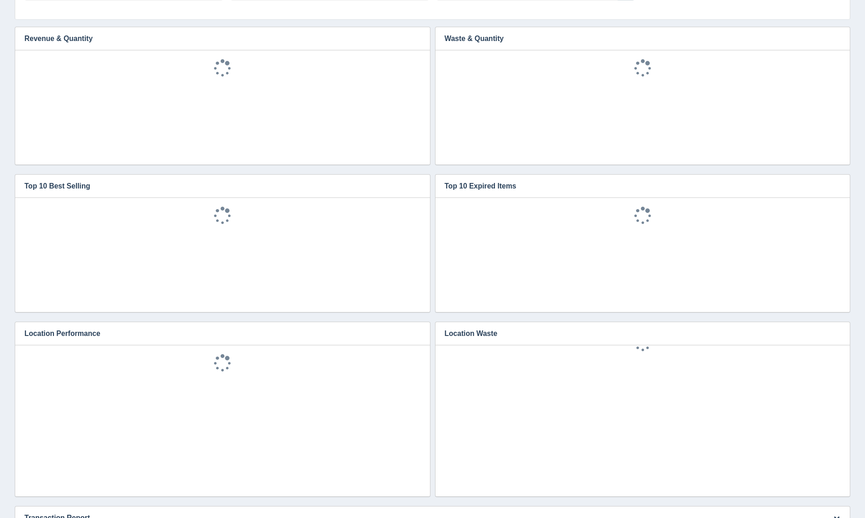
scroll to position [244, 0]
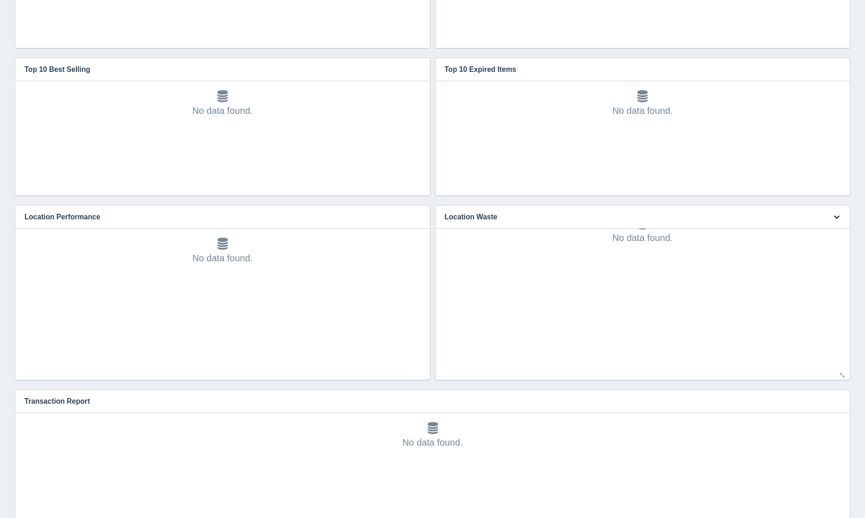
click at [836, 222] on button "button" at bounding box center [836, 217] width 12 height 14
click at [832, 230] on link "Edit chart" at bounding box center [806, 230] width 74 height 13
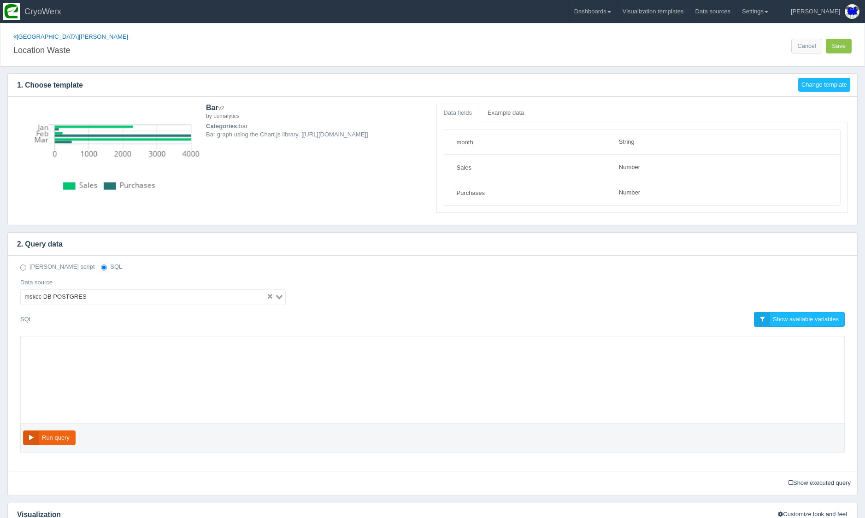
select select "string"
select select "number"
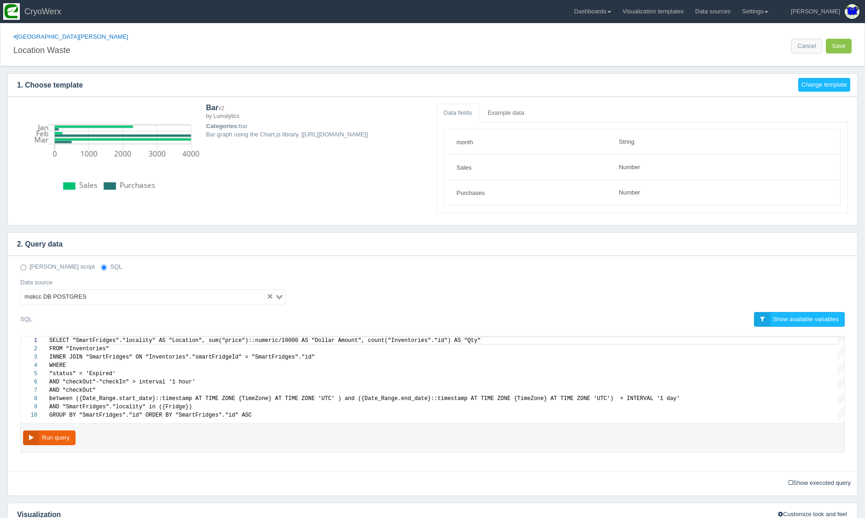
scroll to position [58, 0]
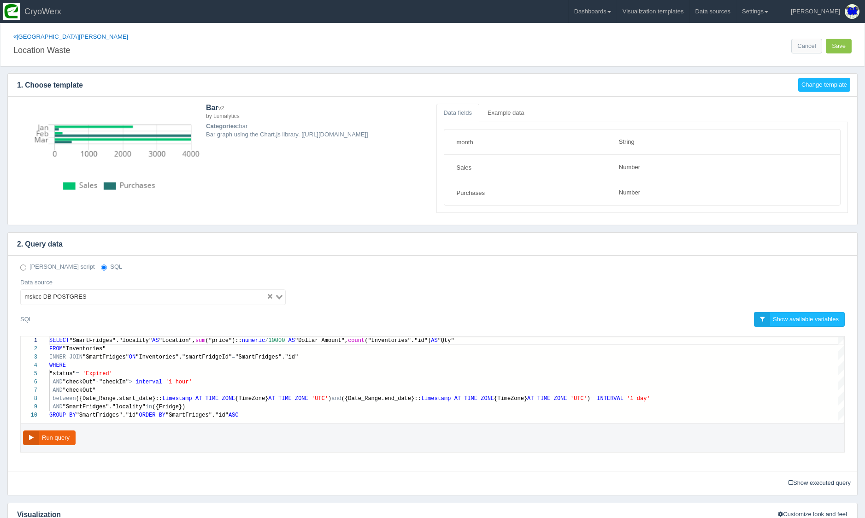
click at [97, 292] on input "Search for option" at bounding box center [177, 297] width 176 height 11
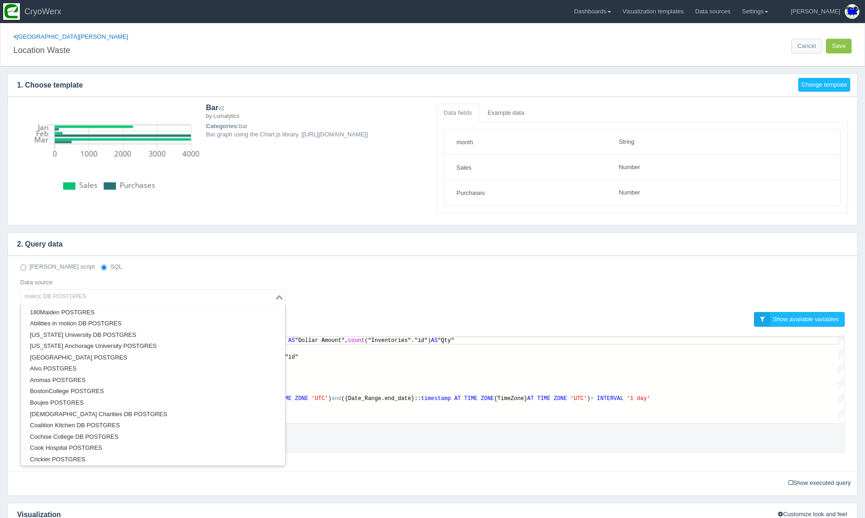
type input "s"
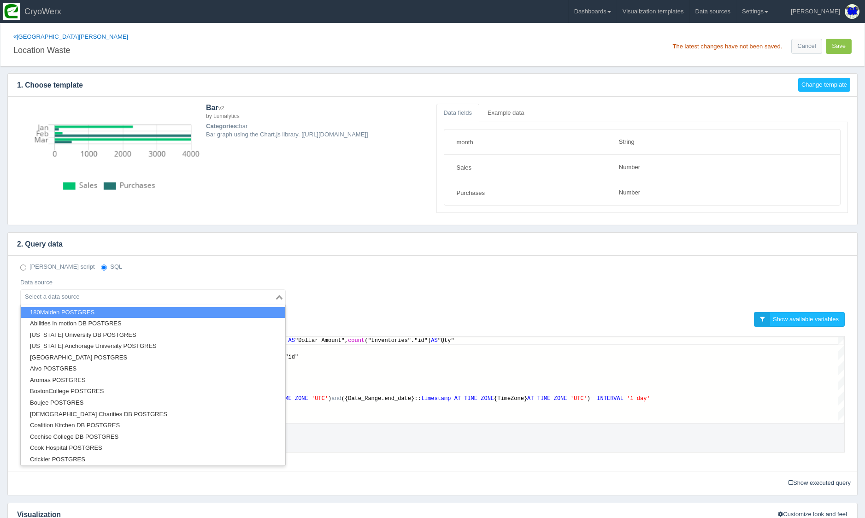
click at [465, 285] on div "Deno script SQL Data source Loading... 180Maiden POSTGRES Abilities in motion D…" at bounding box center [432, 287] width 838 height 49
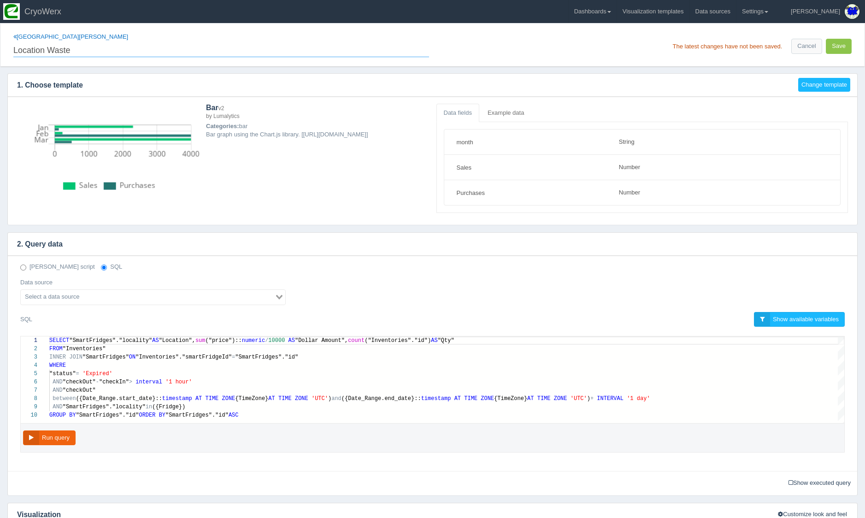
click at [47, 41] on input "Location Waste" at bounding box center [220, 49] width 415 height 16
click at [39, 39] on link "[GEOGRAPHIC_DATA][PERSON_NAME]" at bounding box center [70, 36] width 115 height 7
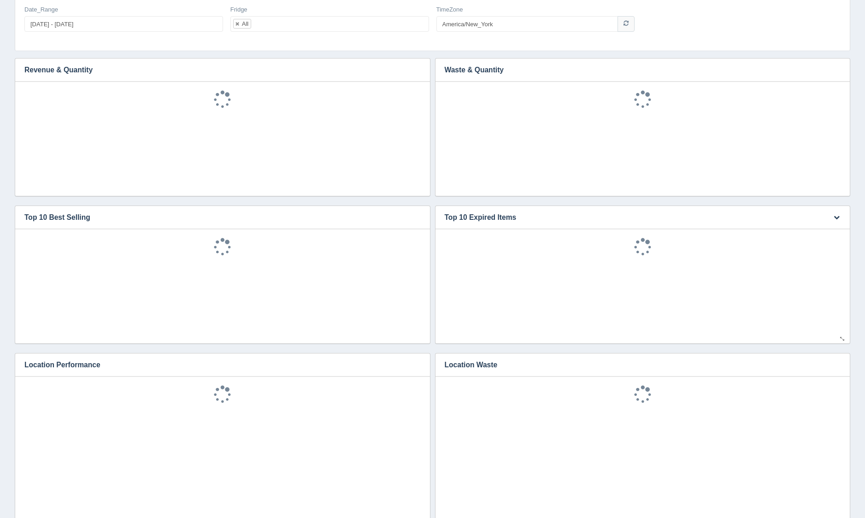
scroll to position [163, 0]
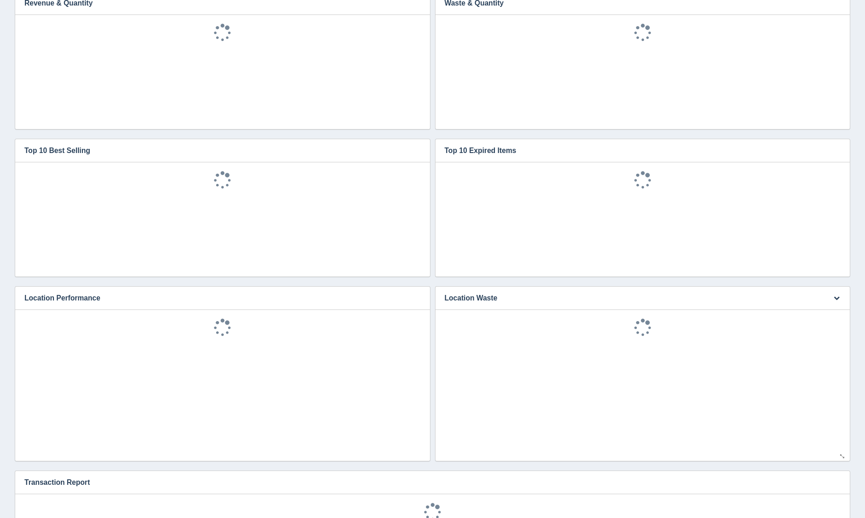
click at [842, 300] on div "Edit chart Delete chart Download CSV" at bounding box center [835, 297] width 28 height 23
click at [840, 300] on button "button" at bounding box center [836, 298] width 12 height 14
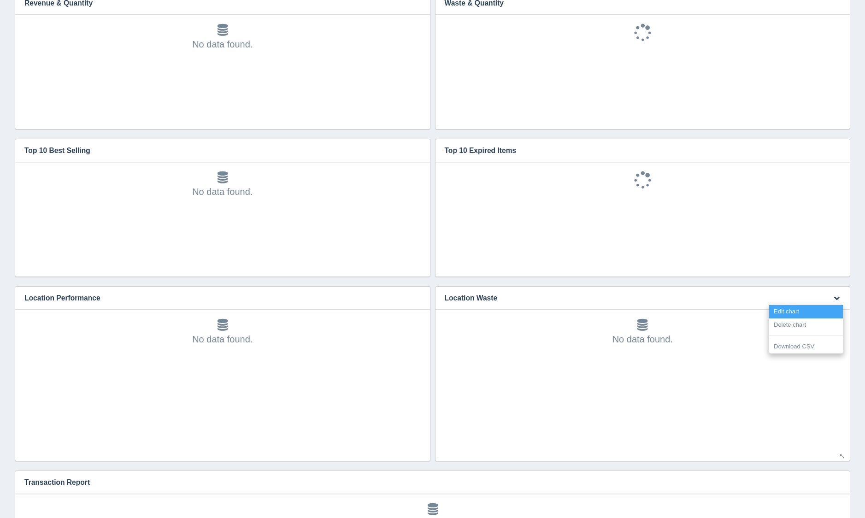
click at [829, 310] on link "Edit chart" at bounding box center [806, 311] width 74 height 13
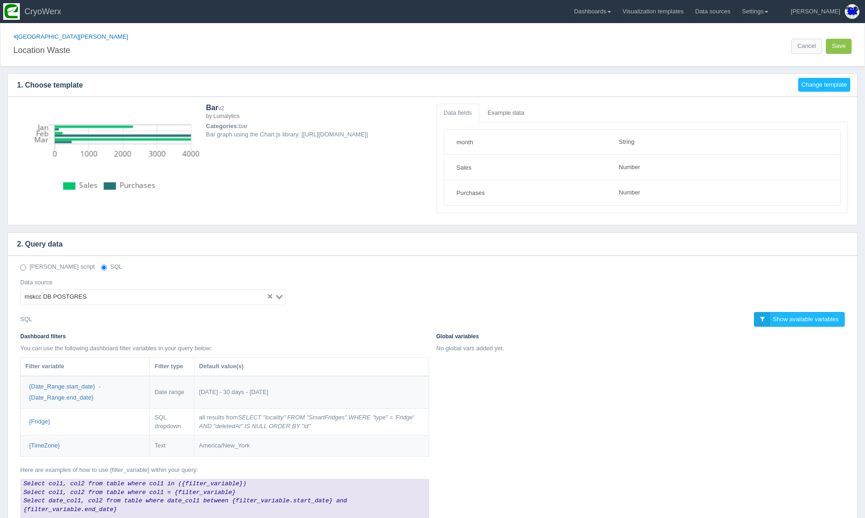
select select "string"
select select "number"
click at [773, 316] on span "Show available variables" at bounding box center [805, 319] width 66 height 7
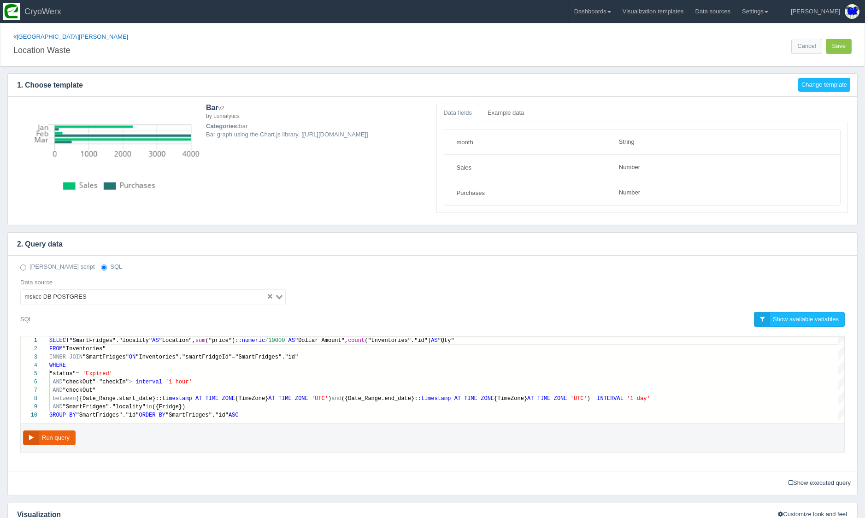
click at [99, 300] on input "Search for option" at bounding box center [177, 297] width 176 height 11
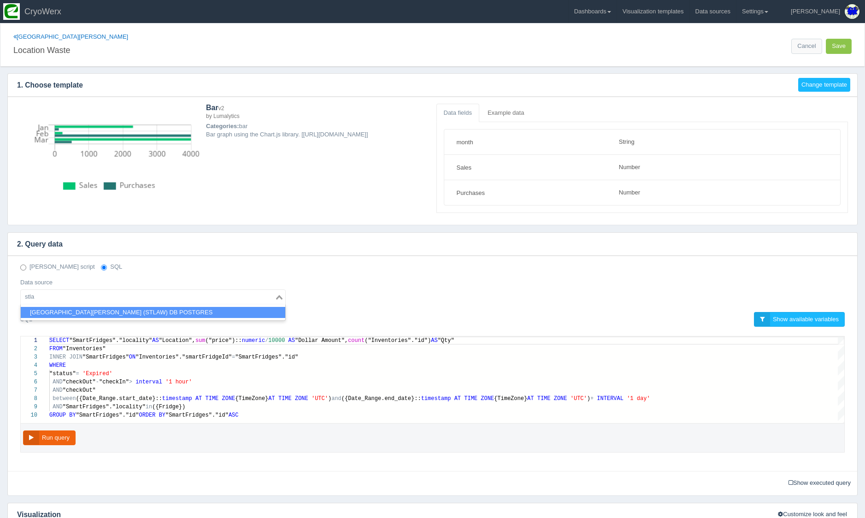
type input "stla"
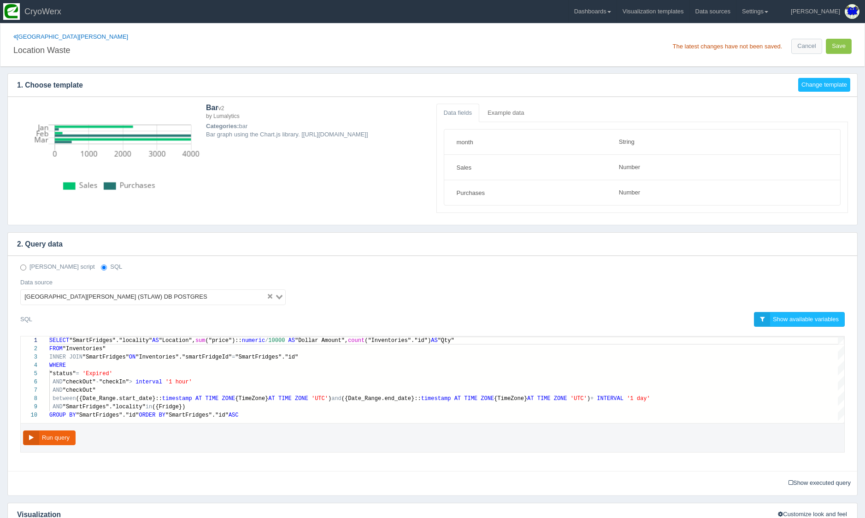
scroll to position [0, 0]
click at [845, 42] on button "Save" at bounding box center [838, 46] width 26 height 15
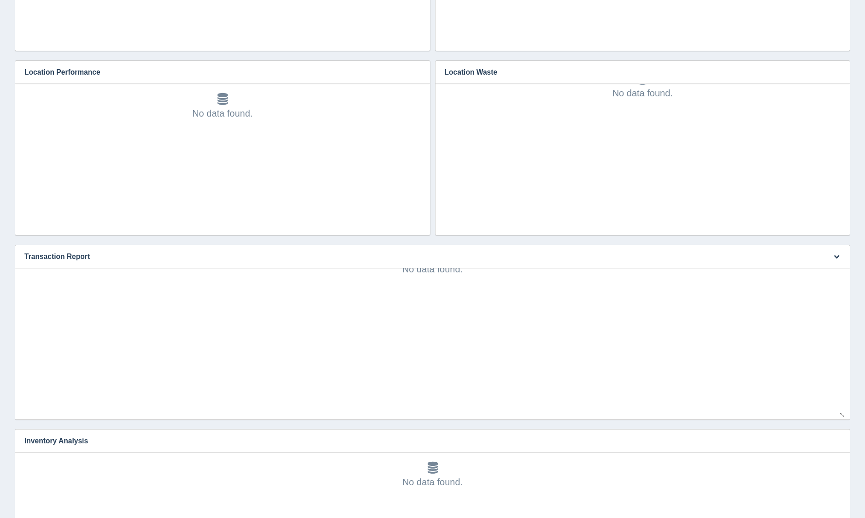
scroll to position [390, 0]
click at [834, 255] on icon "button" at bounding box center [836, 255] width 6 height 6
click at [819, 264] on link "Edit chart" at bounding box center [806, 268] width 74 height 13
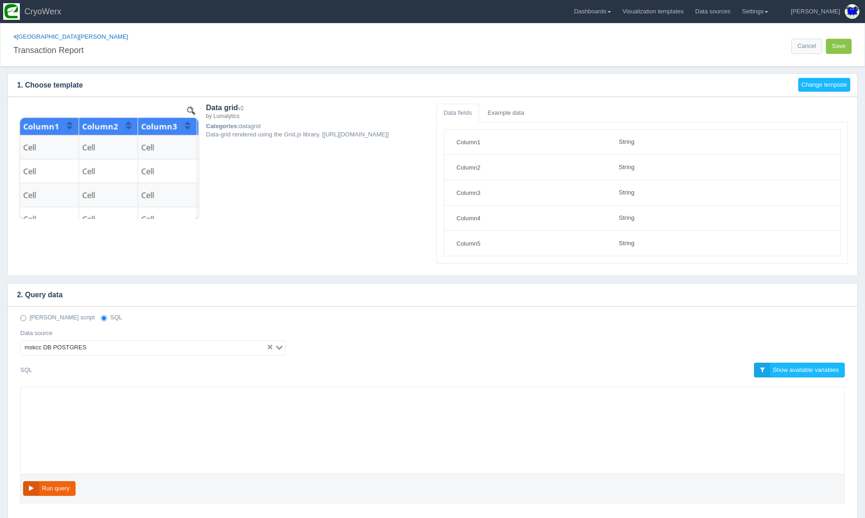
select select "string"
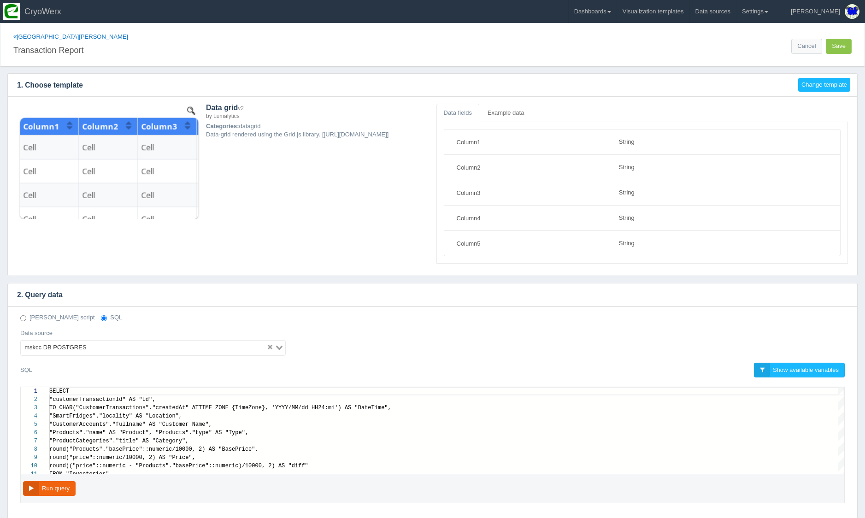
scroll to position [75, 0]
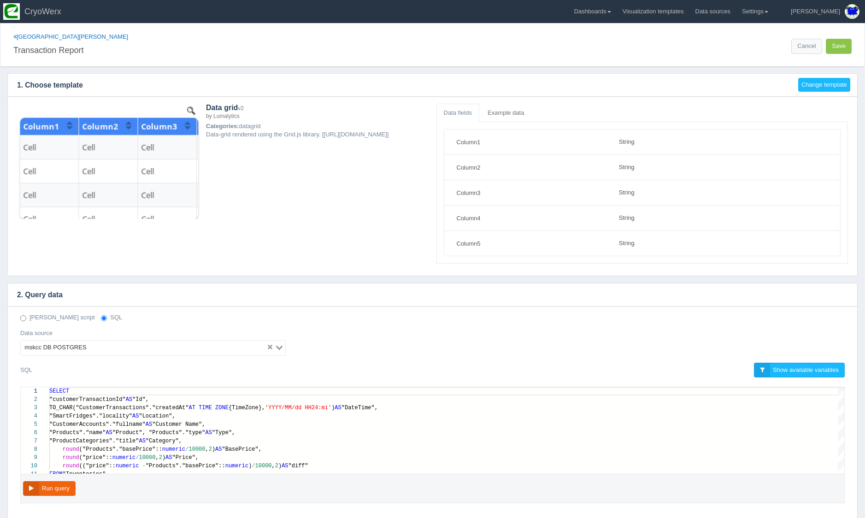
click at [73, 341] on div "mskcc DB POSTGRES" at bounding box center [144, 346] width 246 height 13
type input "stlaw"
click at [371, 359] on div "Deno script SQL Data source St. Lawrence University (STLAW) DB POSTGRES Loading…" at bounding box center [432, 337] width 838 height 49
click at [836, 50] on button "Save" at bounding box center [838, 46] width 26 height 15
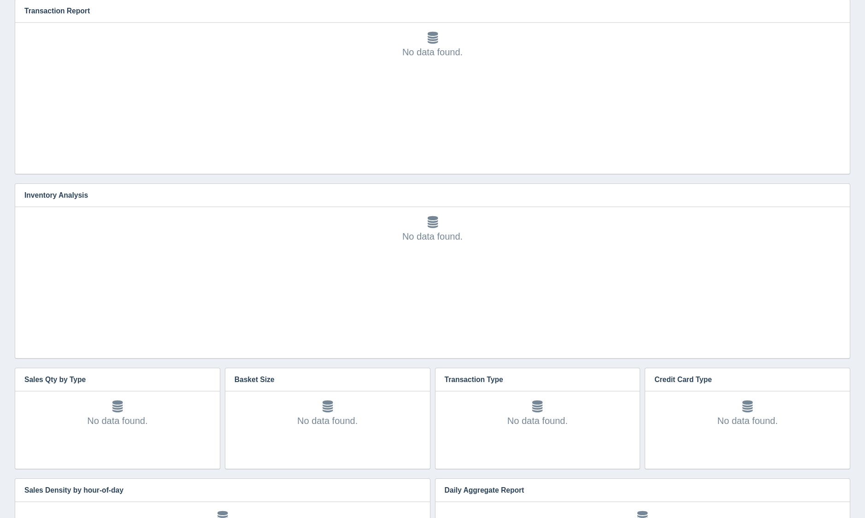
scroll to position [744, 0]
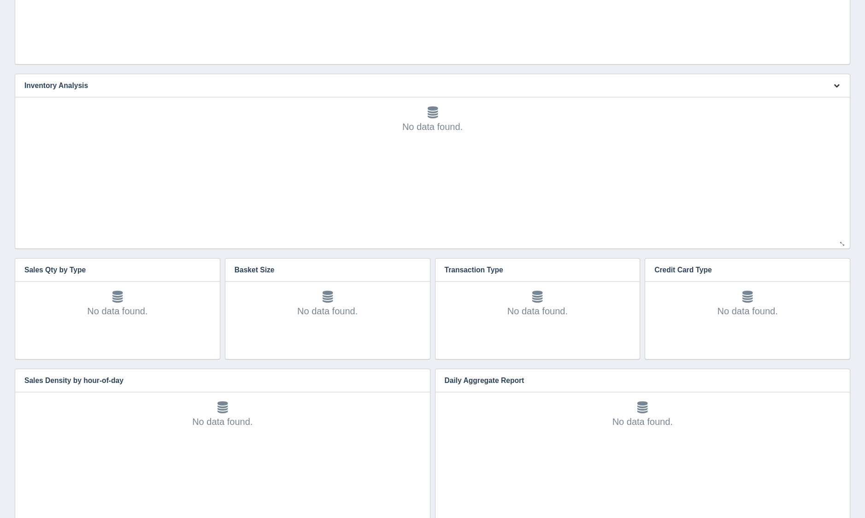
click at [838, 87] on icon "button" at bounding box center [836, 85] width 6 height 6
click at [832, 101] on link "Edit chart" at bounding box center [806, 99] width 74 height 13
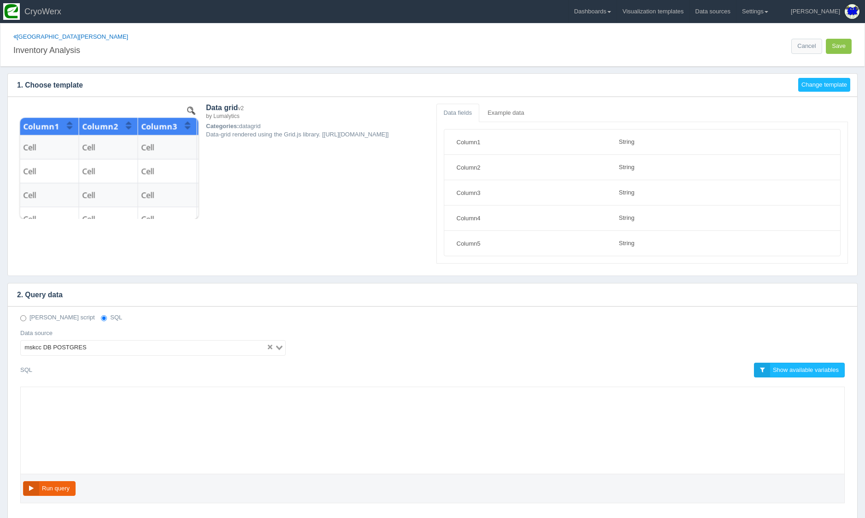
select select "string"
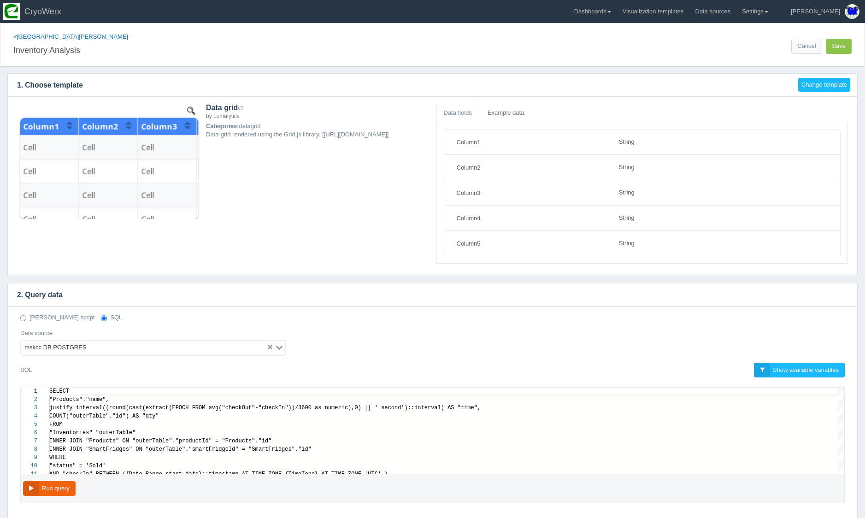
scroll to position [83, 0]
click at [204, 343] on input "Search for option" at bounding box center [177, 347] width 176 height 11
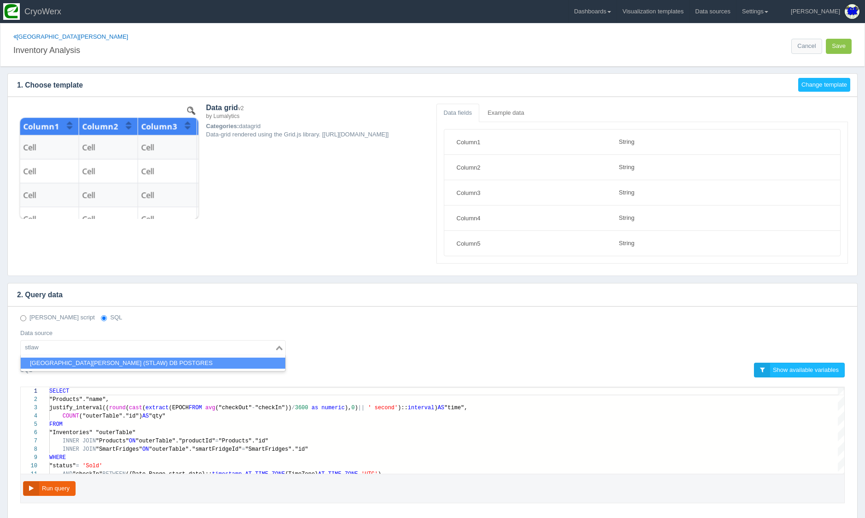
type input "stlaw"
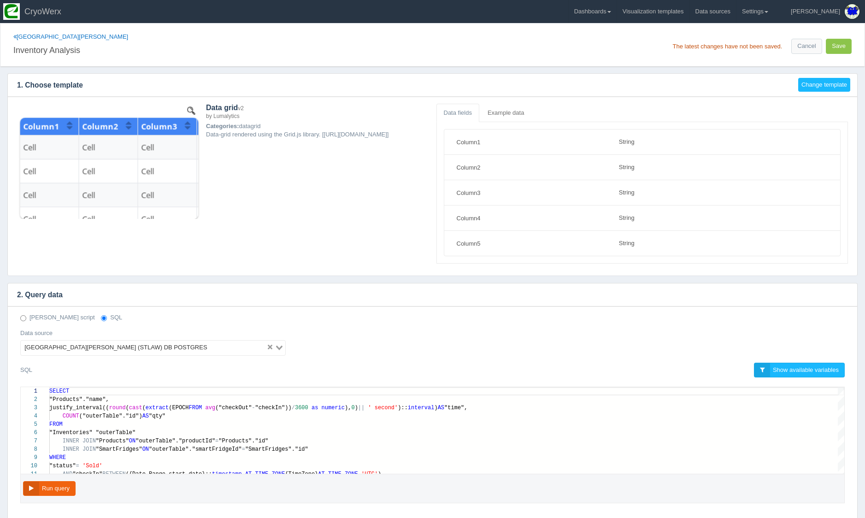
click at [427, 335] on div "Deno script SQL Data source St. Lawrence University (STLAW) DB POSTGRES Loading…" at bounding box center [432, 337] width 838 height 49
click at [841, 48] on button "Save" at bounding box center [838, 46] width 26 height 15
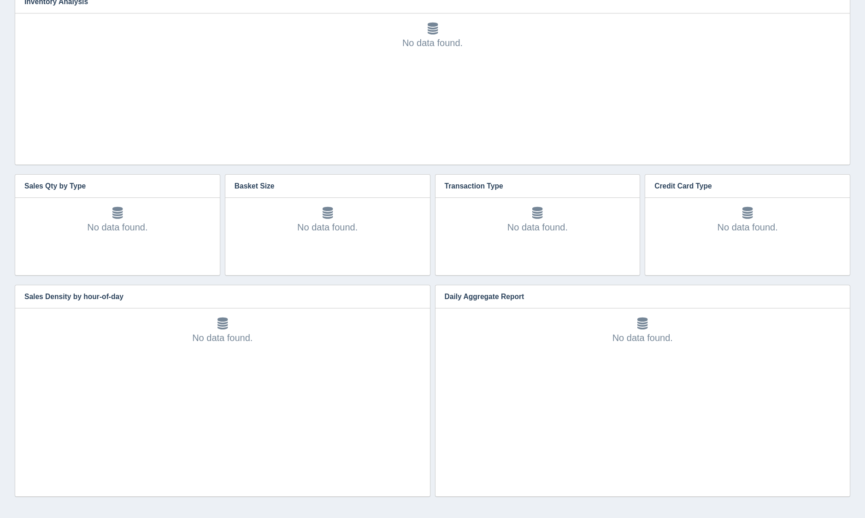
scroll to position [858, 0]
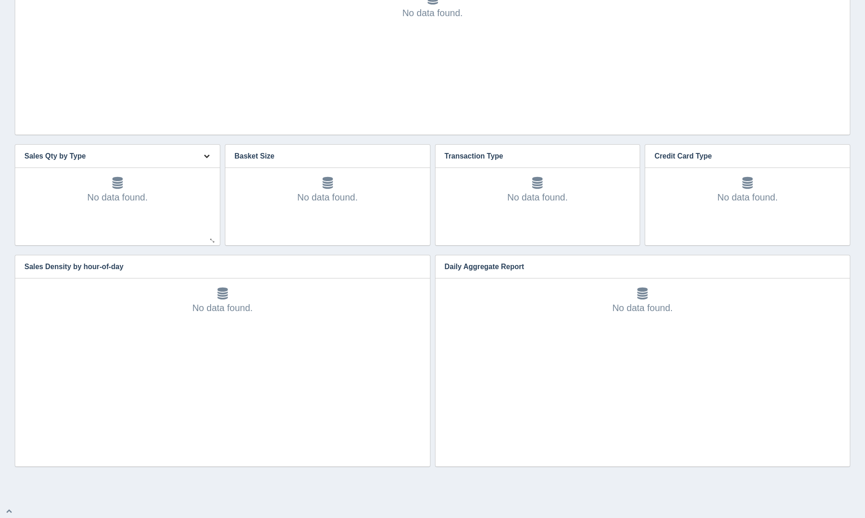
click at [205, 159] on button "button" at bounding box center [206, 156] width 12 height 14
click at [208, 171] on link "Edit chart" at bounding box center [176, 169] width 74 height 13
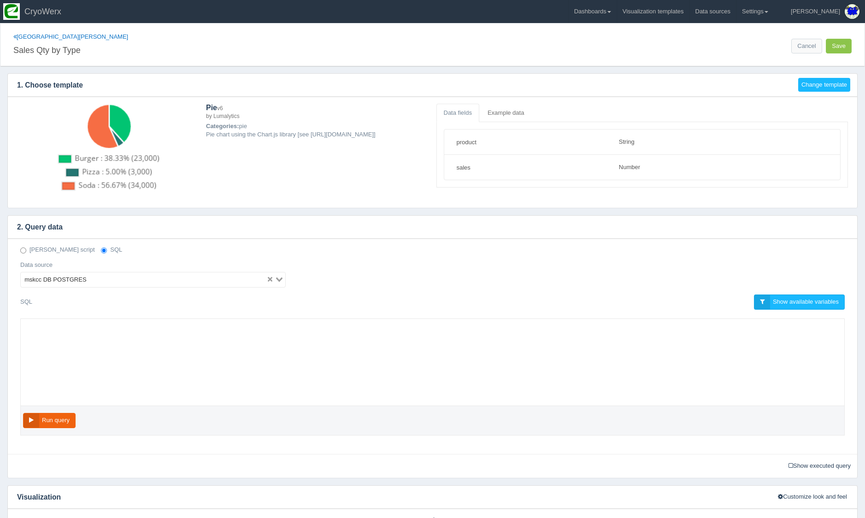
select select "string"
select select "number"
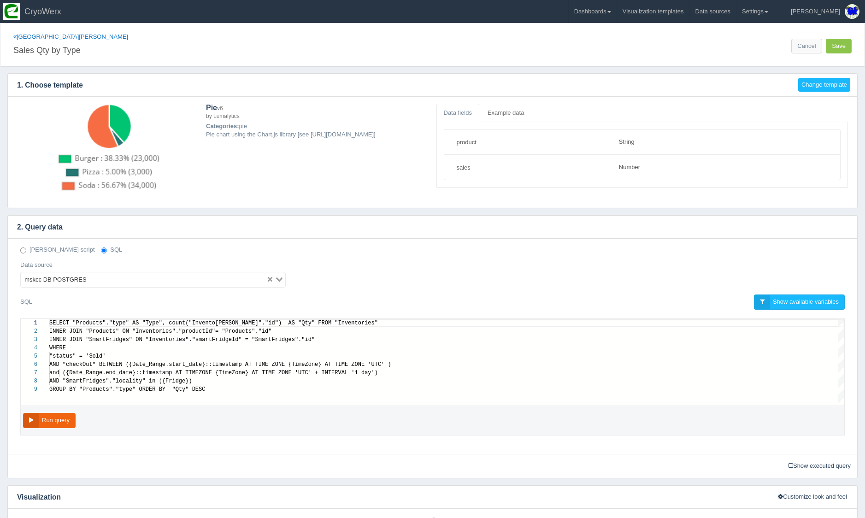
scroll to position [58, 0]
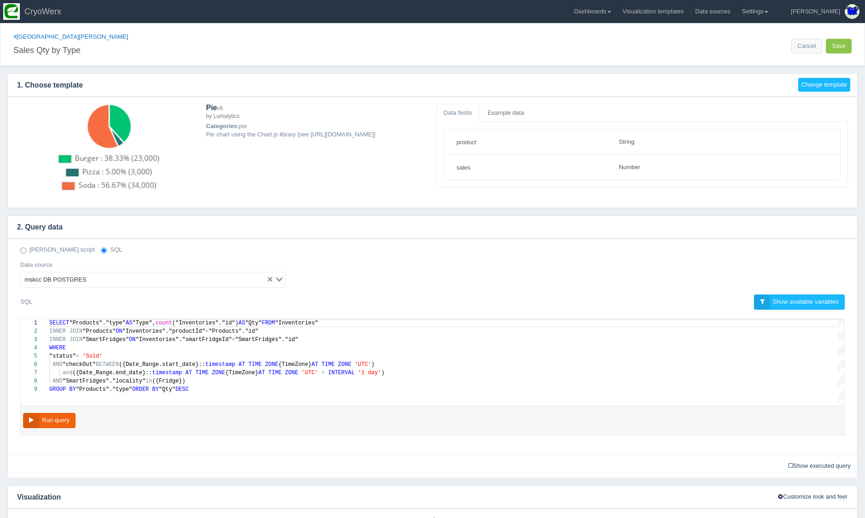
click at [224, 274] on input "Search for option" at bounding box center [177, 279] width 176 height 11
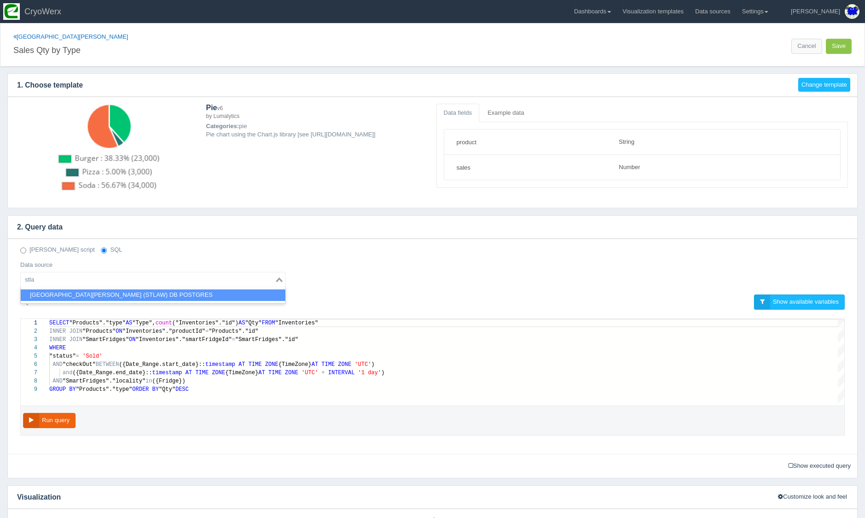
type input "stla"
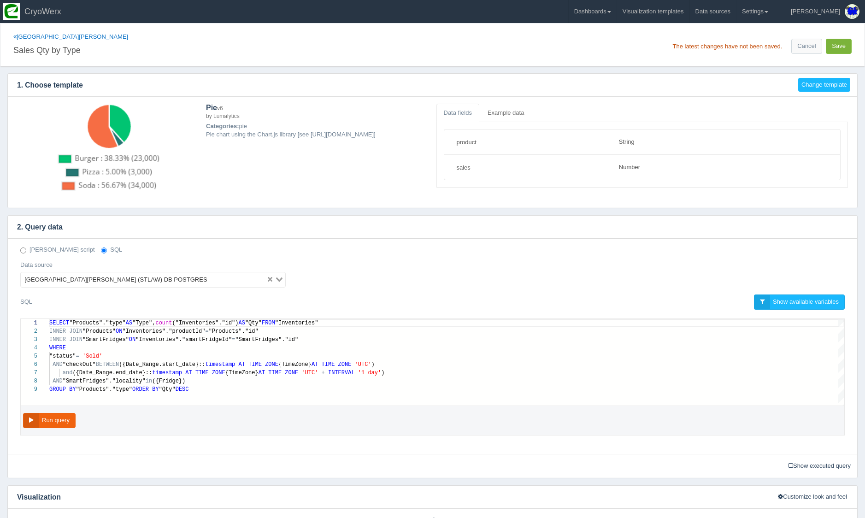
click at [837, 46] on button "Save" at bounding box center [838, 46] width 26 height 15
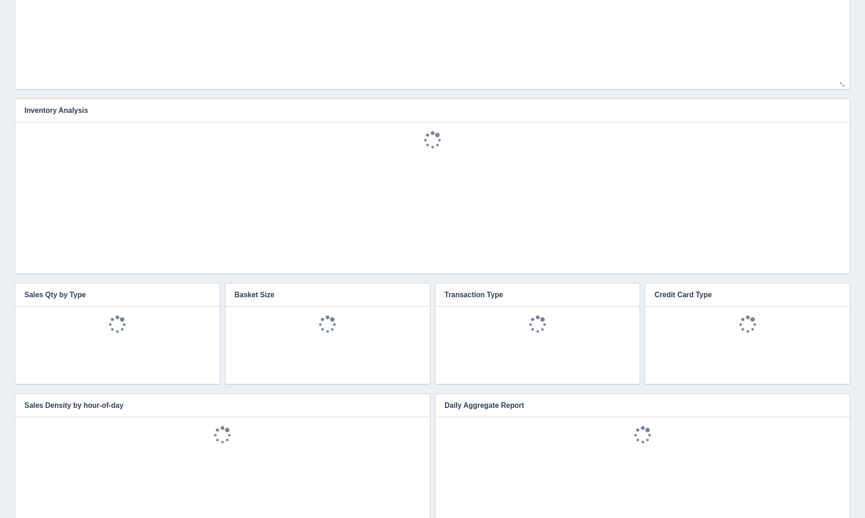
scroll to position [20, 0]
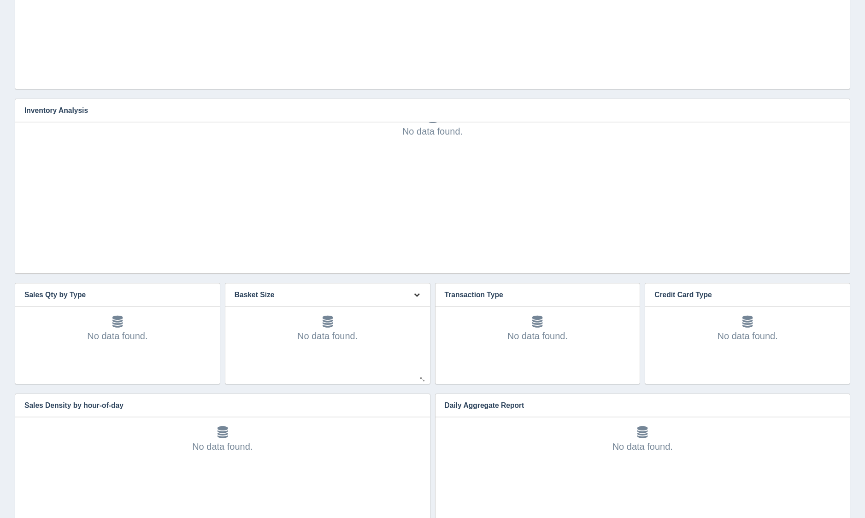
click at [417, 296] on icon "button" at bounding box center [417, 295] width 6 height 6
click at [417, 305] on link "Edit chart" at bounding box center [386, 308] width 74 height 13
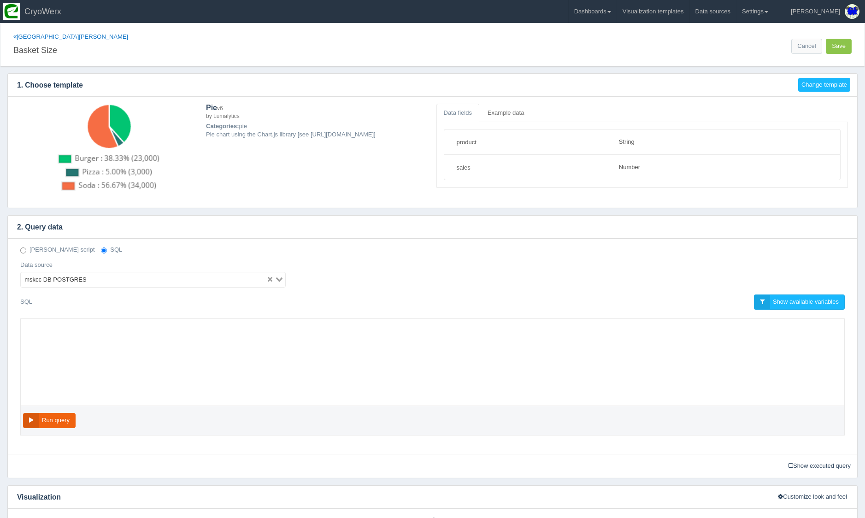
select select "string"
select select "number"
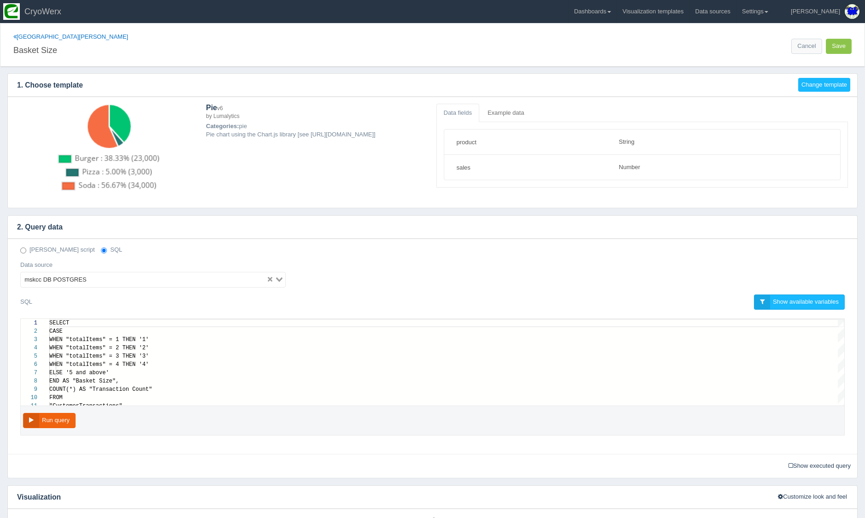
scroll to position [83, 0]
click at [202, 275] on input "Search for option" at bounding box center [177, 279] width 176 height 11
type input "s"
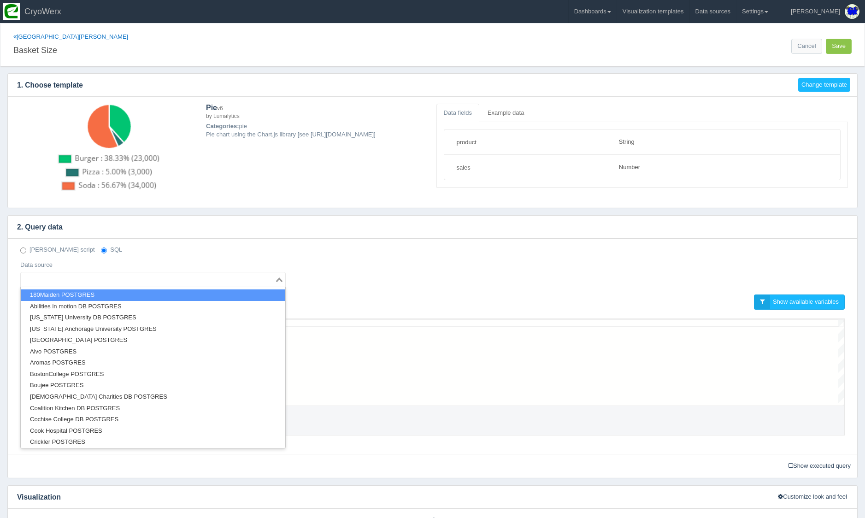
type input "t"
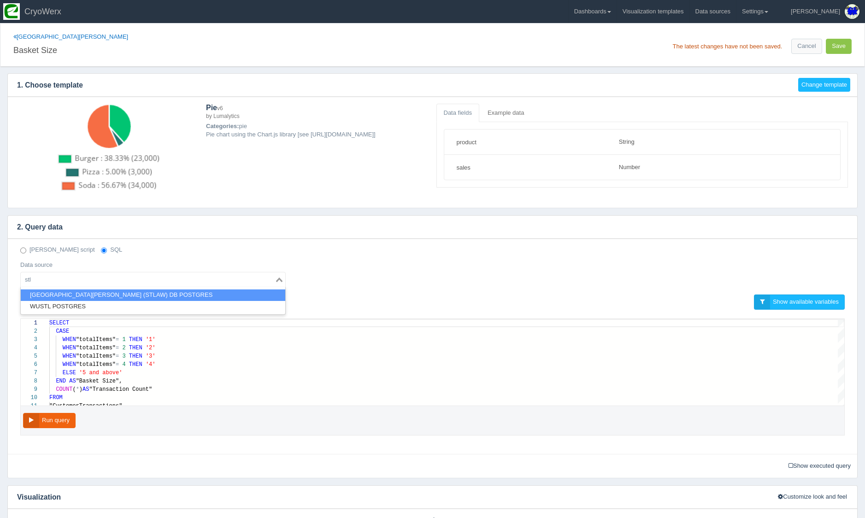
type input "stl"
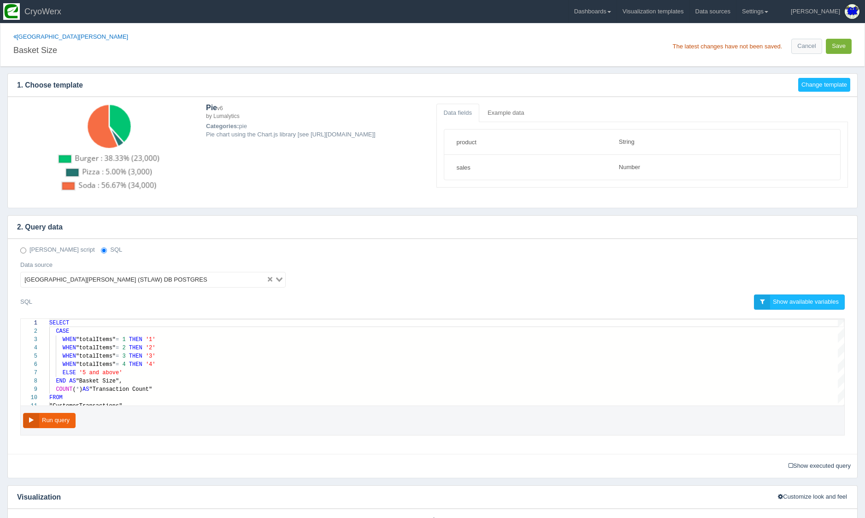
click at [847, 51] on button "Save" at bounding box center [838, 46] width 26 height 15
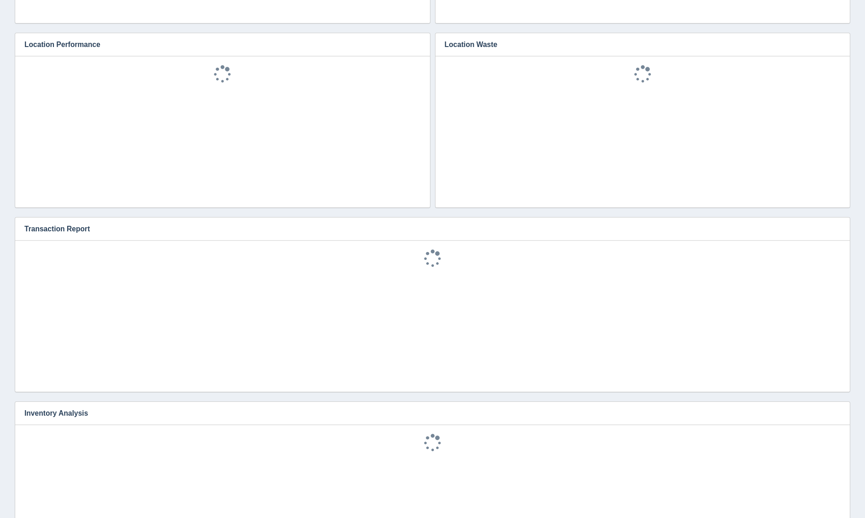
scroll to position [854, 0]
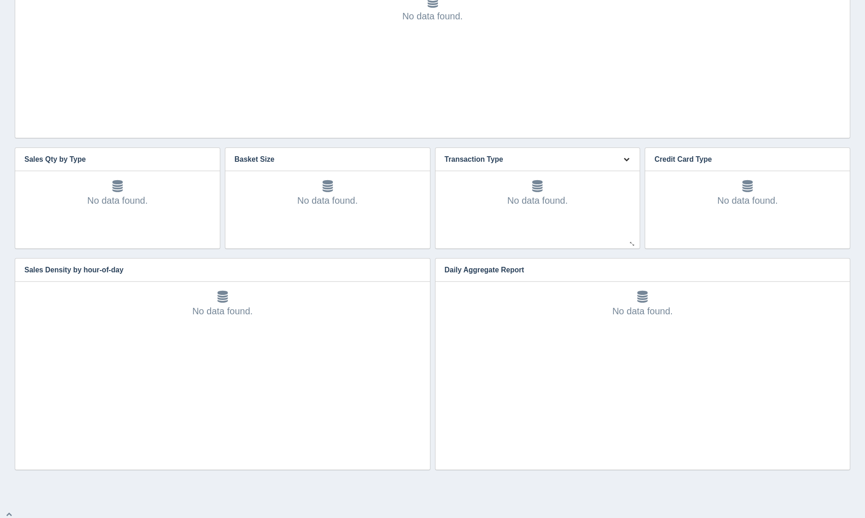
click at [625, 159] on icon "button" at bounding box center [626, 159] width 6 height 6
click at [624, 170] on link "Edit chart" at bounding box center [596, 172] width 74 height 13
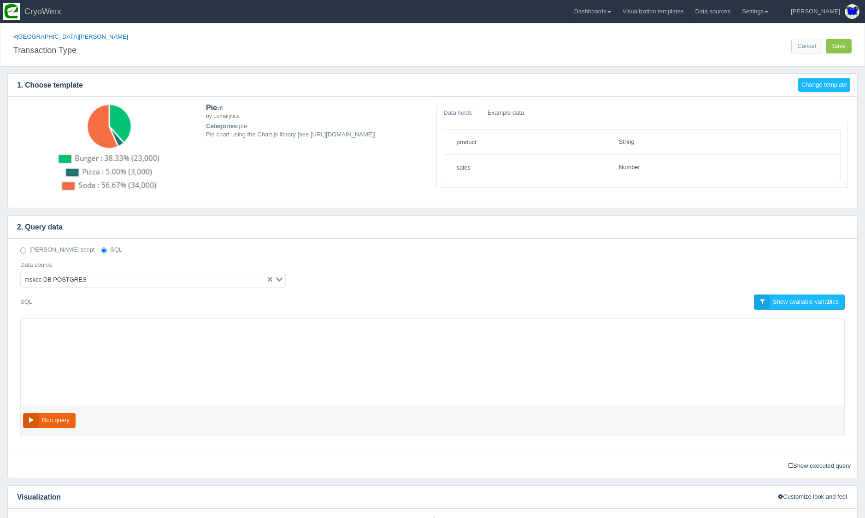
select select "string"
select select "number"
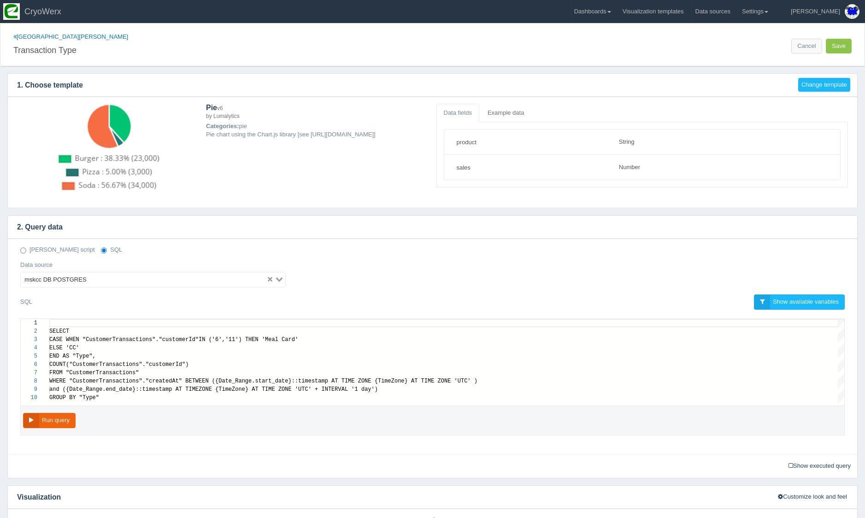
scroll to position [75, 0]
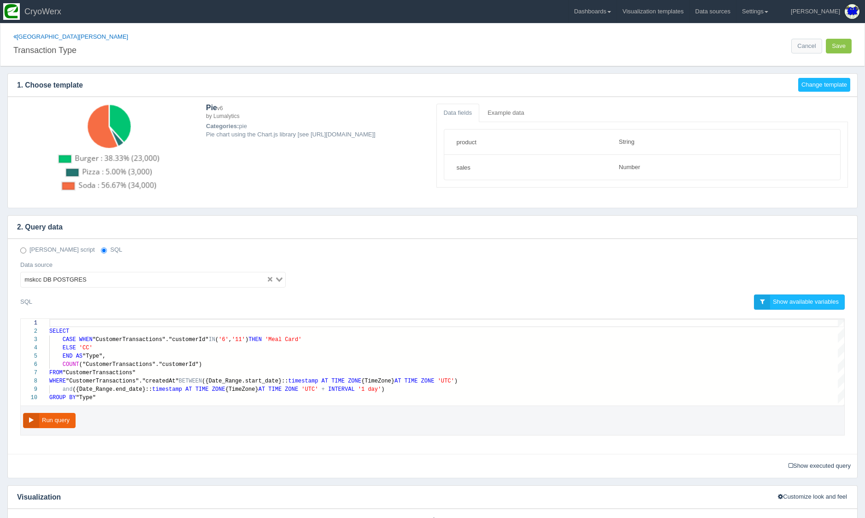
click at [189, 281] on input "Search for option" at bounding box center [177, 279] width 176 height 11
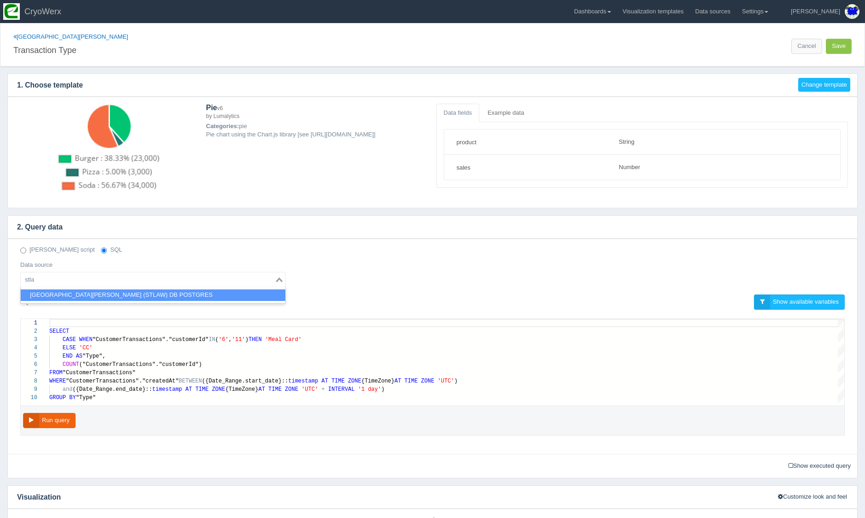
type input "stla"
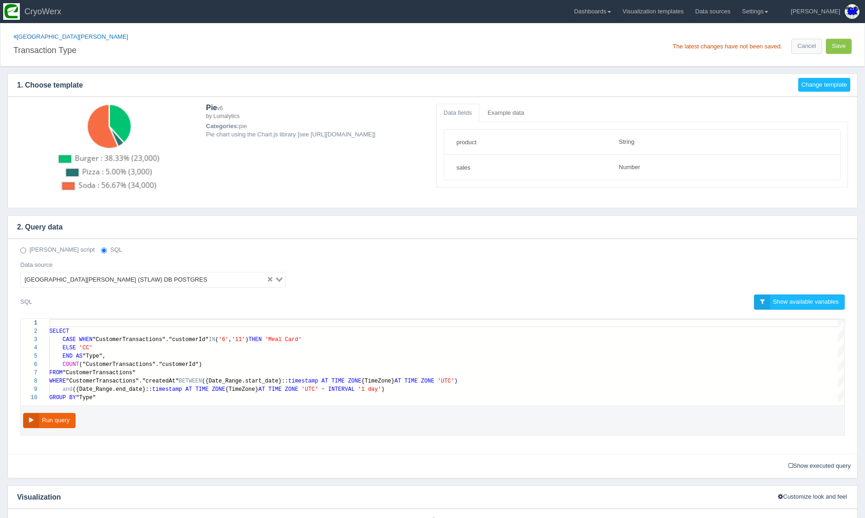
click at [537, 249] on div "Deno script SQL" at bounding box center [432, 250] width 838 height 9
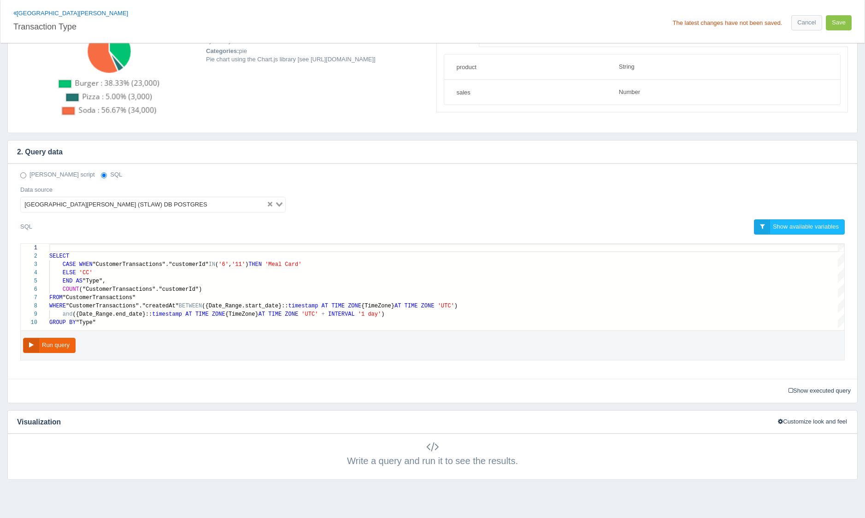
scroll to position [0, 0]
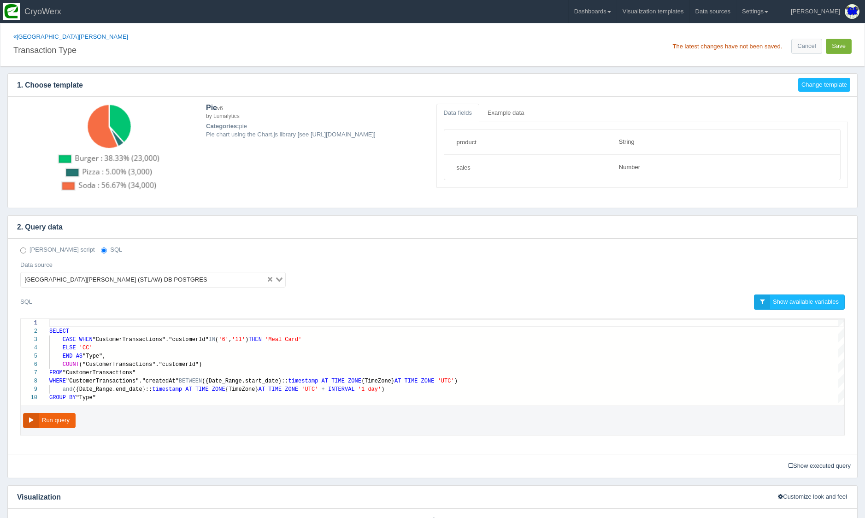
click at [836, 50] on button "Save" at bounding box center [838, 46] width 26 height 15
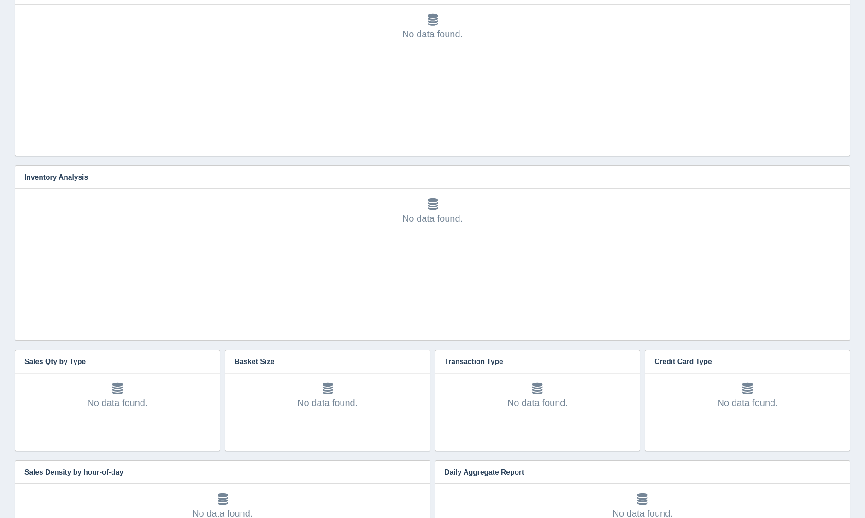
scroll to position [779, 0]
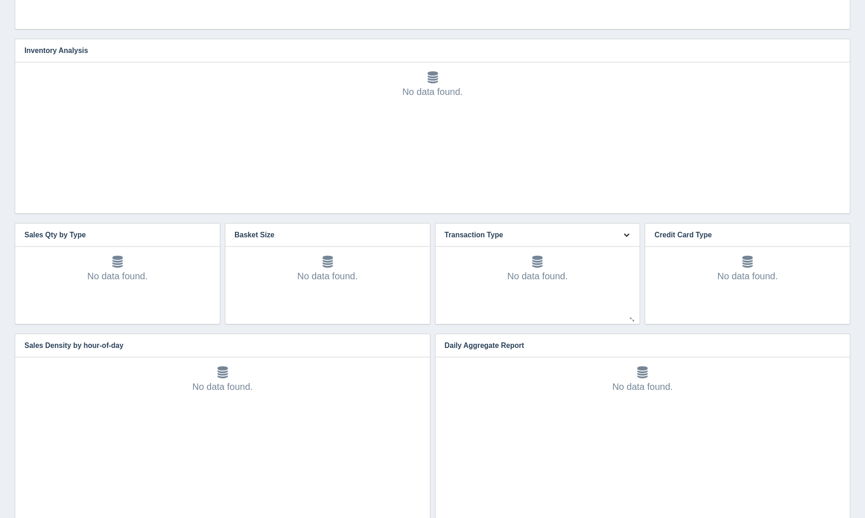
click at [626, 236] on icon "button" at bounding box center [626, 235] width 6 height 6
click at [622, 245] on link "Edit chart" at bounding box center [596, 248] width 74 height 13
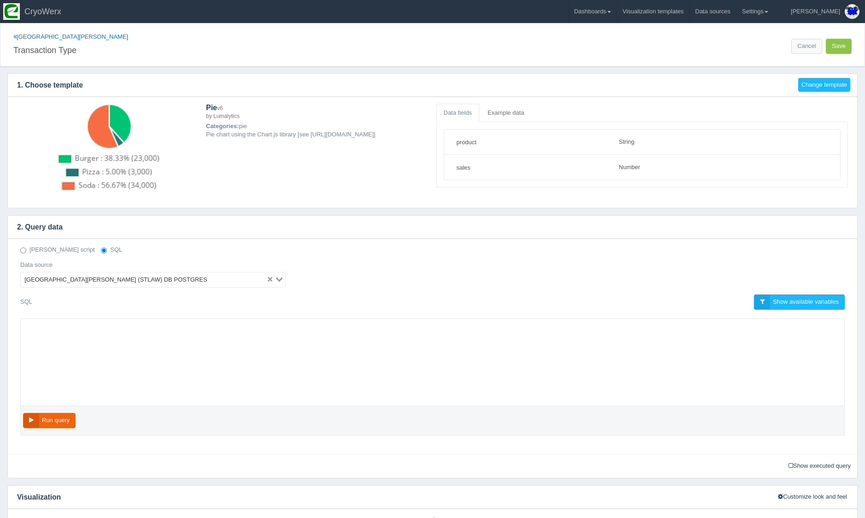
select select "string"
select select "number"
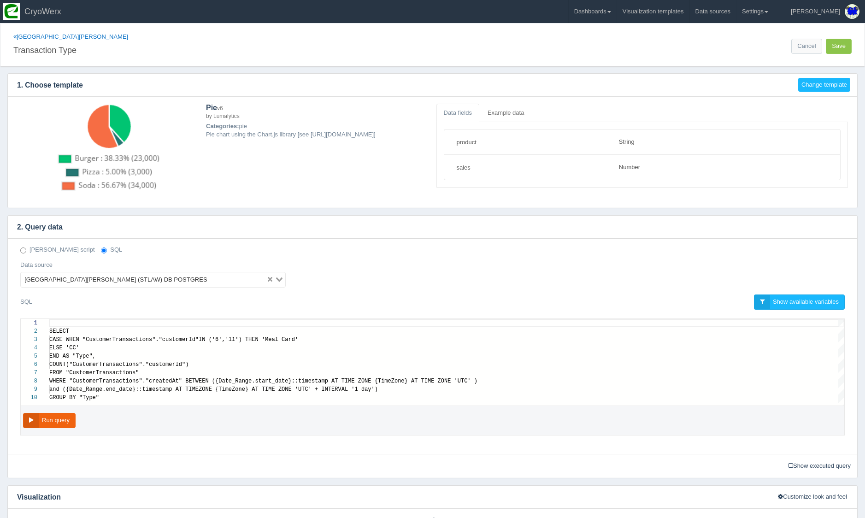
scroll to position [75, 0]
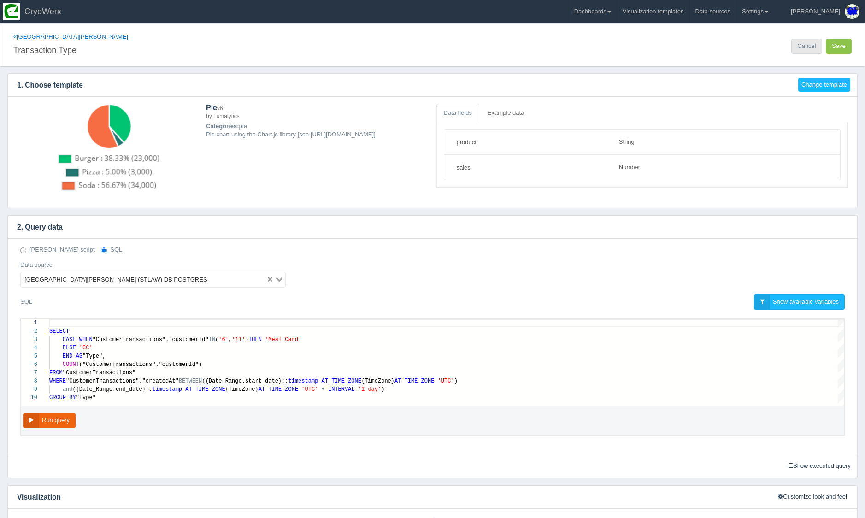
click at [806, 46] on link "Cancel" at bounding box center [806, 46] width 30 height 15
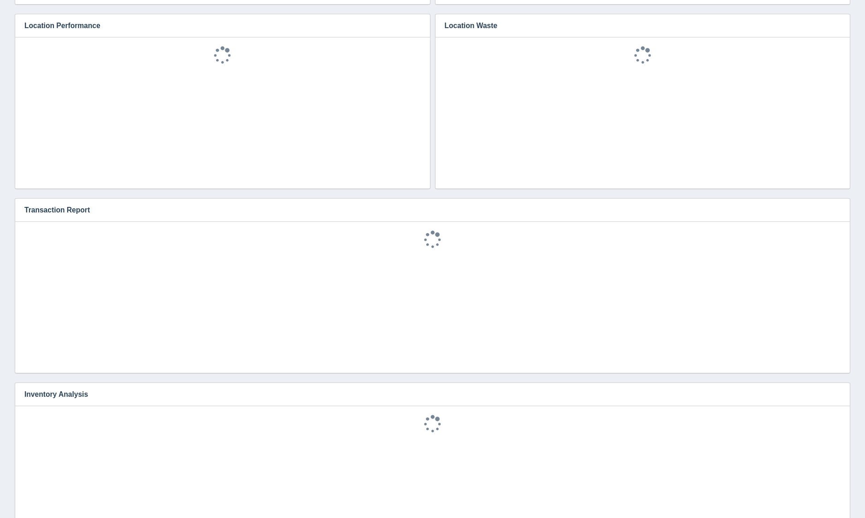
scroll to position [858, 0]
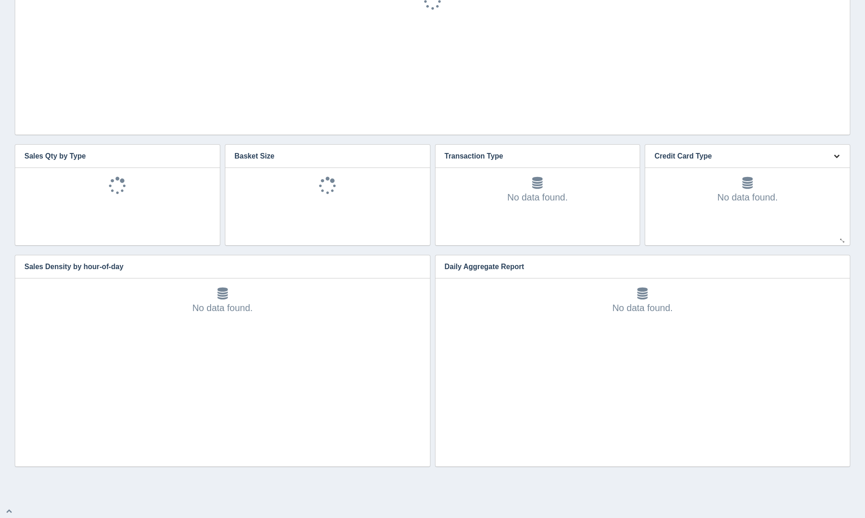
click at [832, 156] on button "button" at bounding box center [836, 156] width 12 height 14
click at [827, 169] on link "Edit chart" at bounding box center [806, 169] width 74 height 13
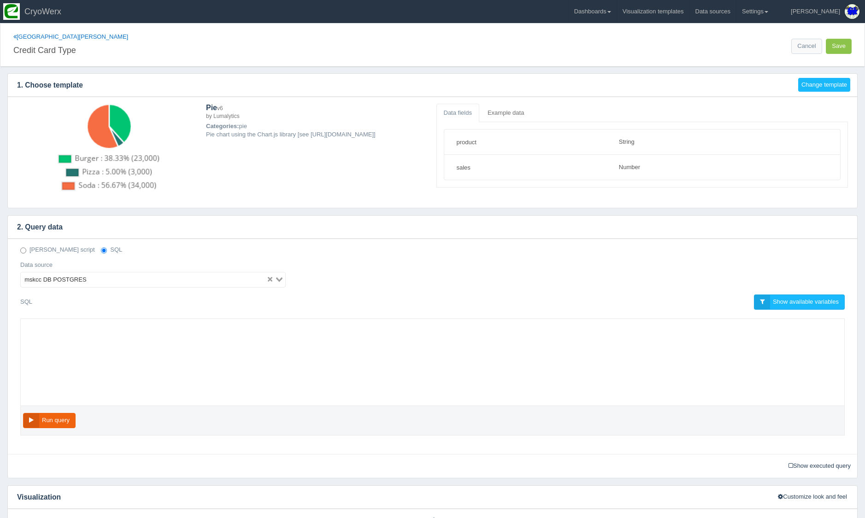
select select "string"
select select "number"
click at [127, 274] on input "Search for option" at bounding box center [177, 279] width 176 height 11
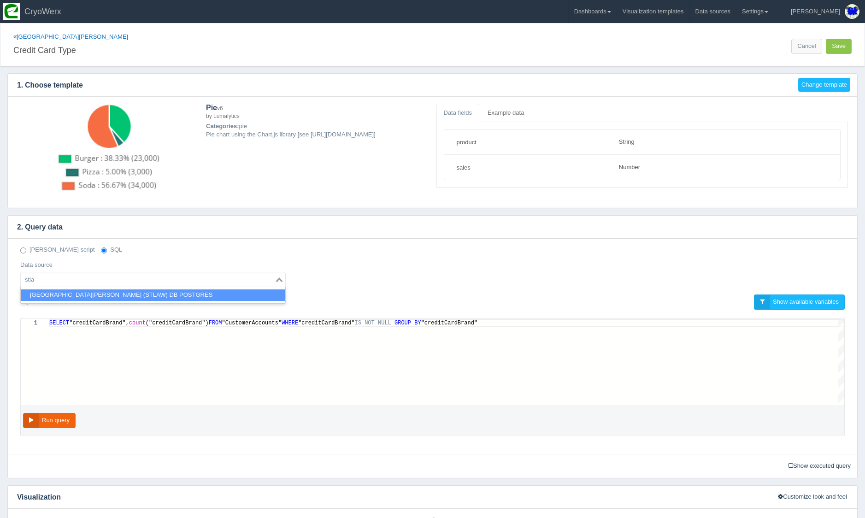
type input "stla"
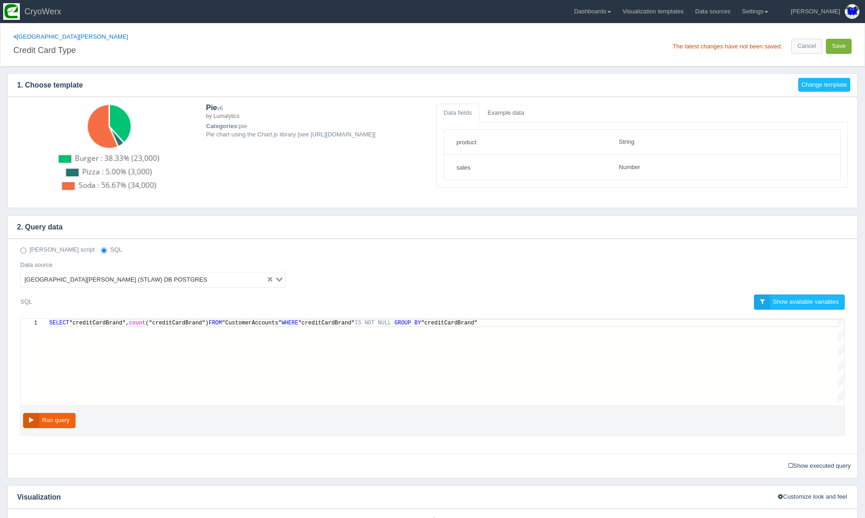
click at [842, 46] on button "Save" at bounding box center [838, 46] width 26 height 15
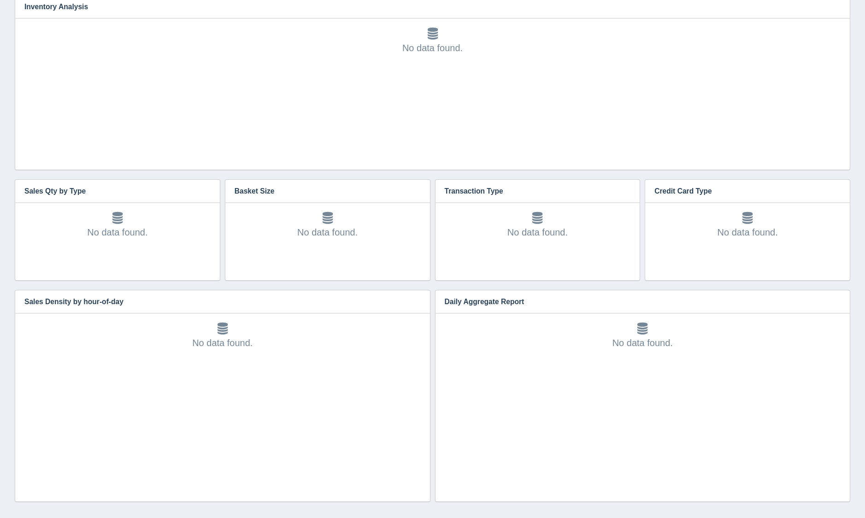
scroll to position [858, 0]
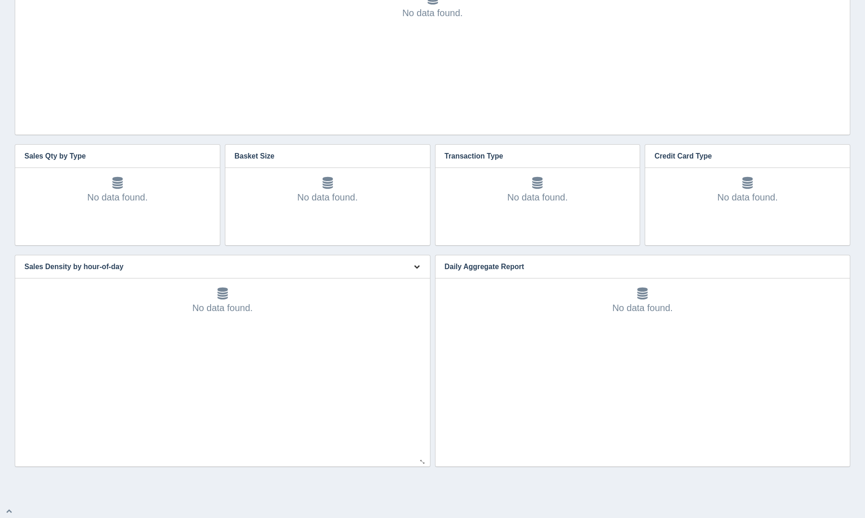
click at [413, 269] on button "button" at bounding box center [416, 267] width 12 height 14
click at [413, 279] on link "Edit chart" at bounding box center [386, 280] width 74 height 13
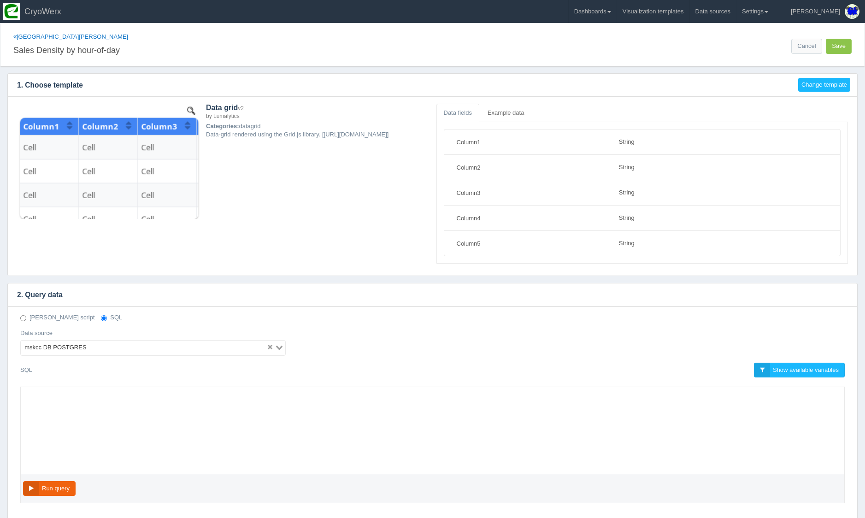
select select "string"
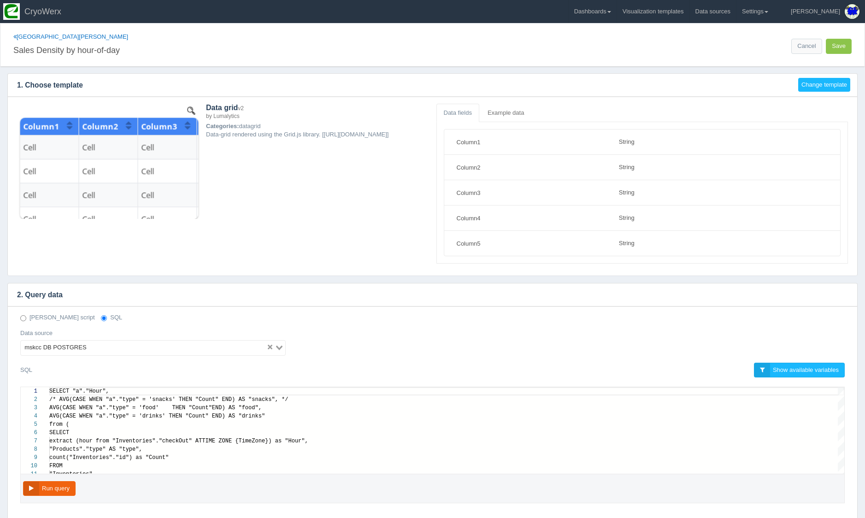
scroll to position [83, 0]
click at [113, 344] on input "Search for option" at bounding box center [177, 347] width 176 height 11
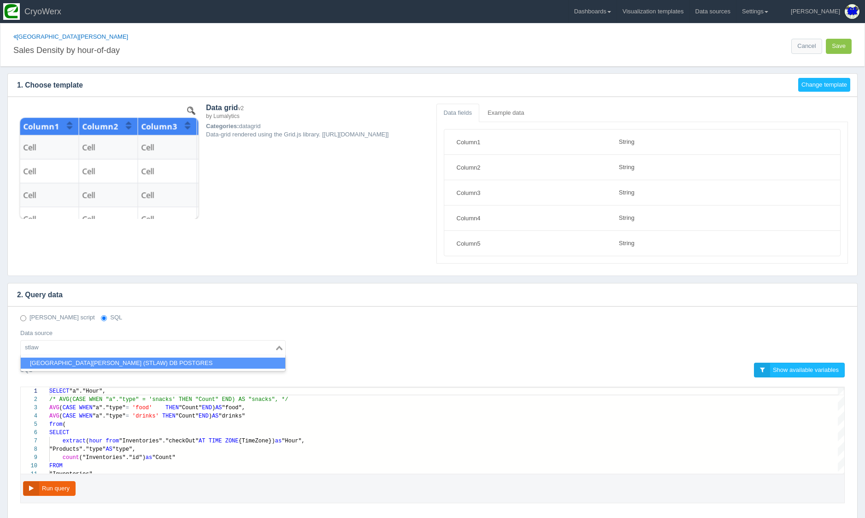
type input "stlaw"
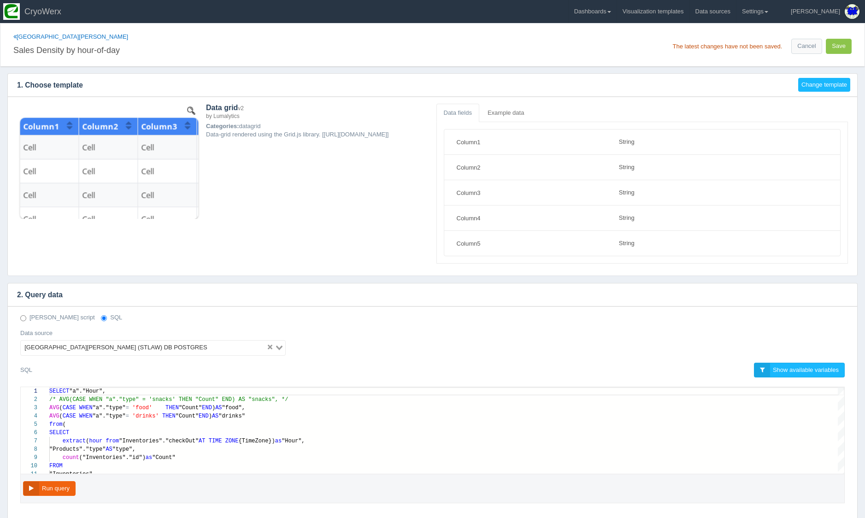
click at [460, 295] on h4 "2. Query data" at bounding box center [425, 294] width 835 height 23
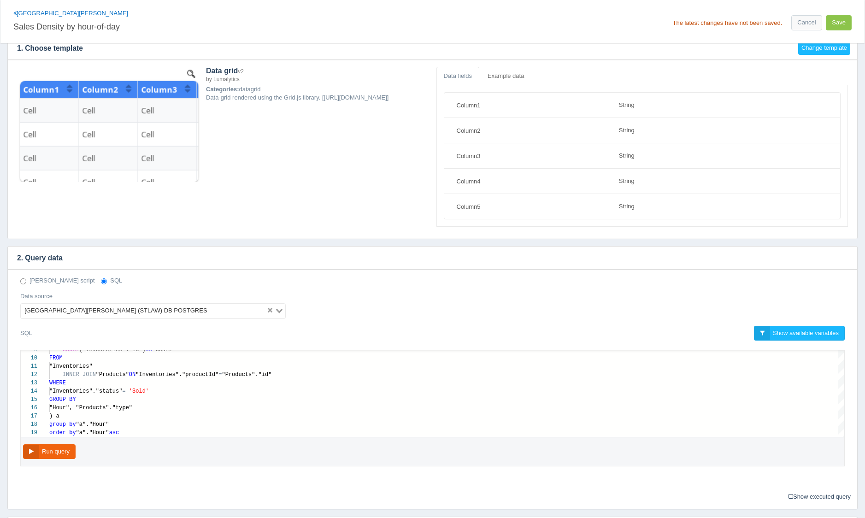
scroll to position [0, 0]
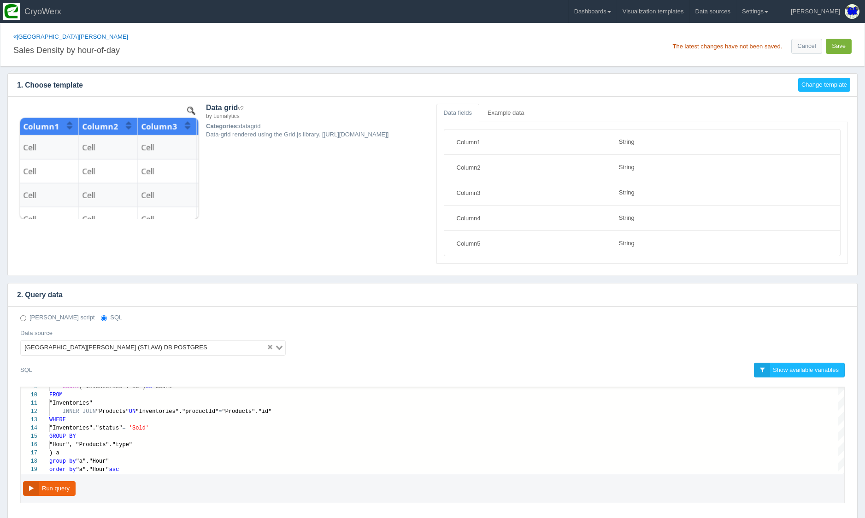
click at [834, 49] on button "Save" at bounding box center [838, 46] width 26 height 15
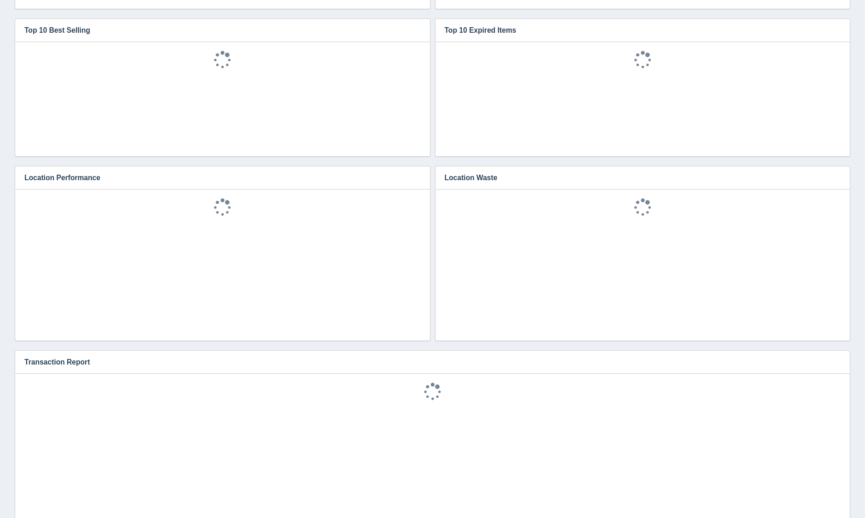
scroll to position [858, 0]
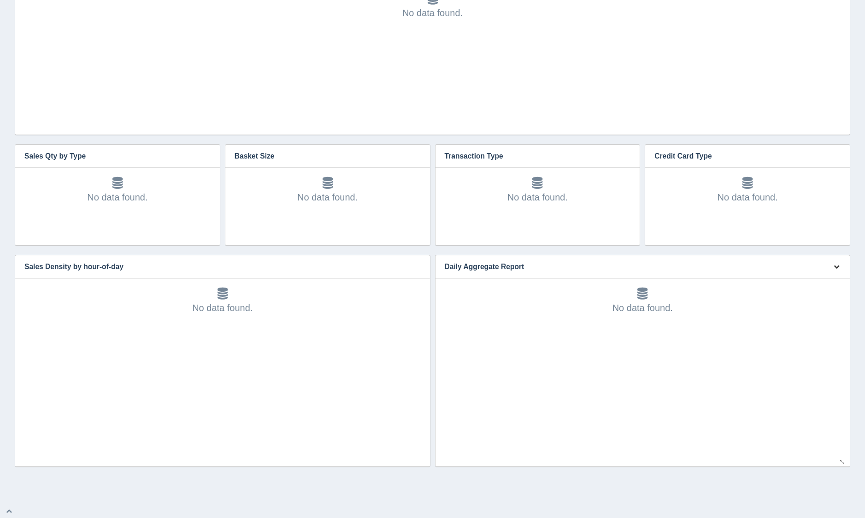
click at [833, 270] on button "button" at bounding box center [836, 267] width 12 height 14
click at [824, 281] on link "Edit chart" at bounding box center [806, 280] width 74 height 13
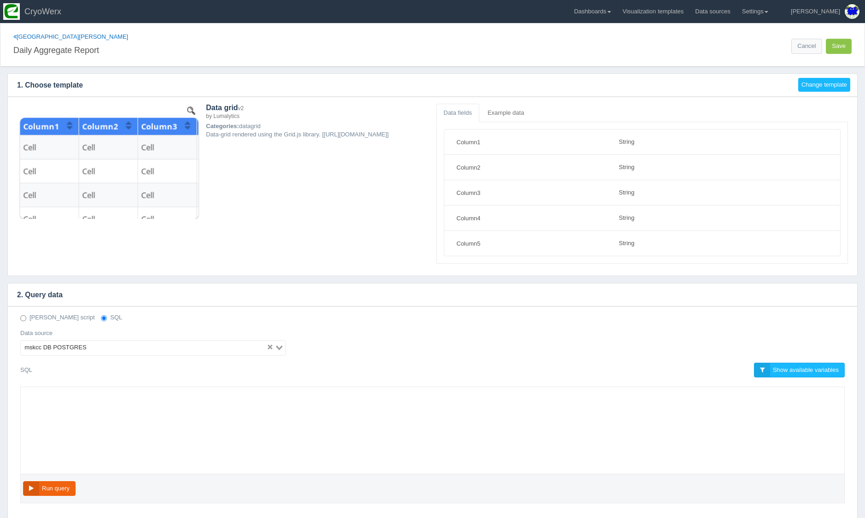
select select "string"
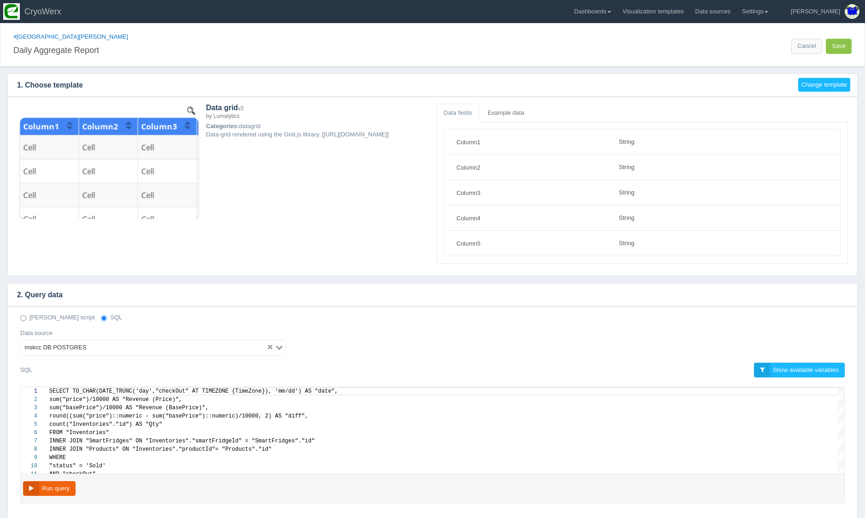
scroll to position [83, 0]
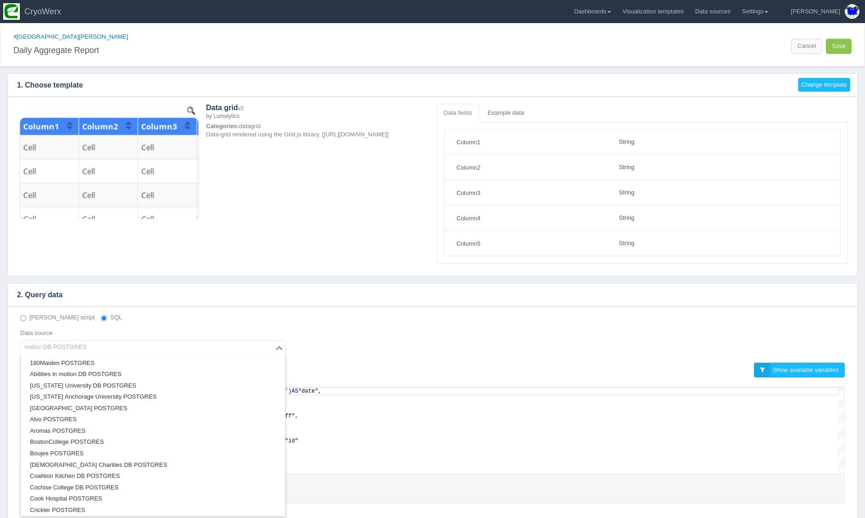
click at [179, 342] on input "Search for option" at bounding box center [148, 347] width 252 height 11
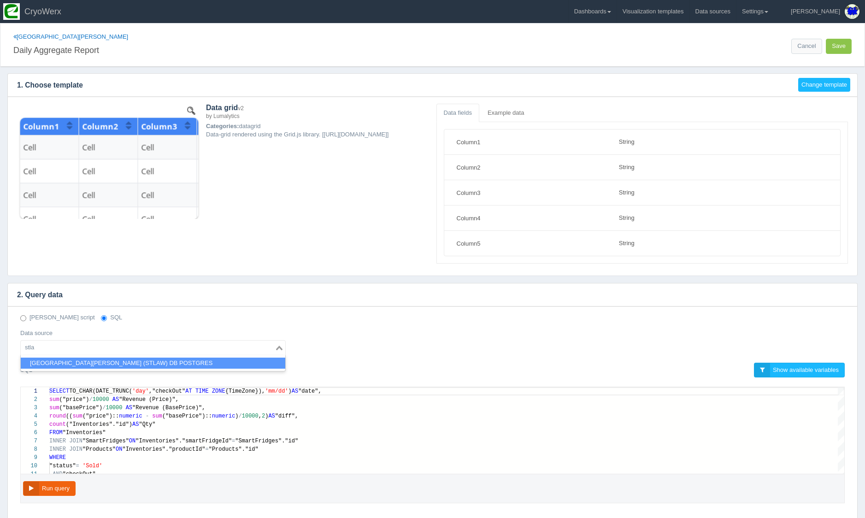
type input "stla"
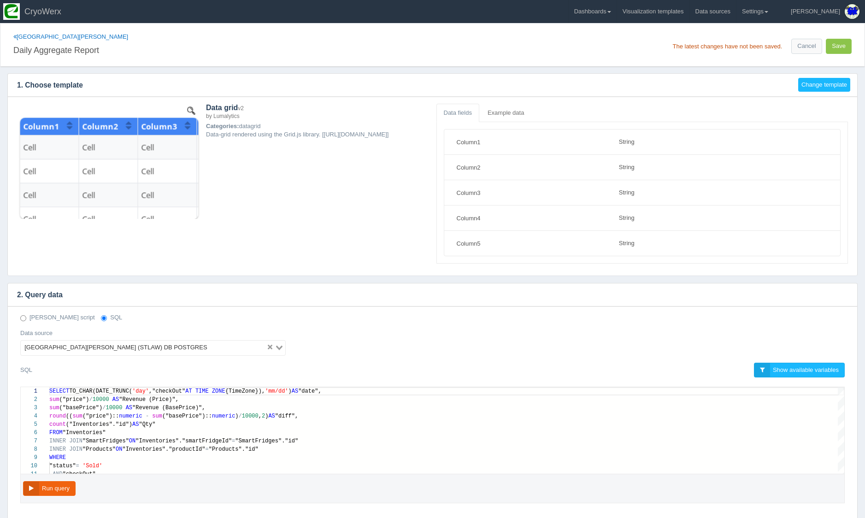
click at [480, 281] on div "St. Lawrence University Daily Aggregate Report The latest changes have not been…" at bounding box center [432, 322] width 850 height 599
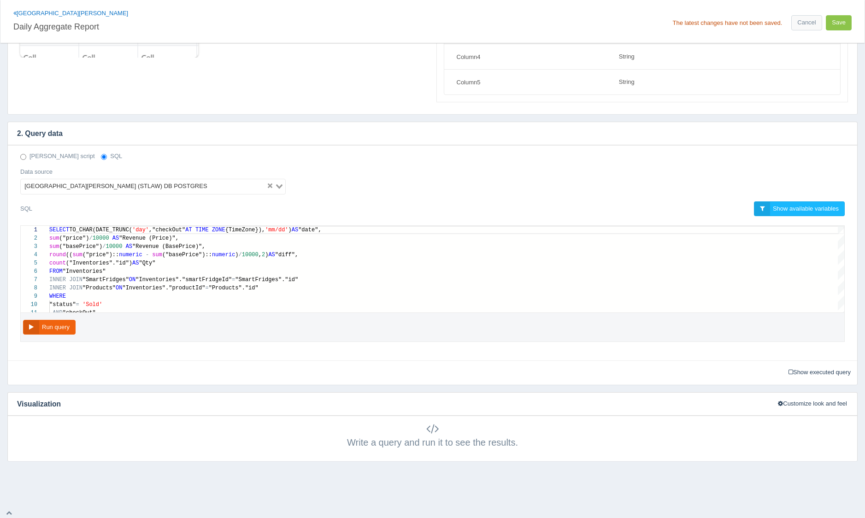
scroll to position [0, 0]
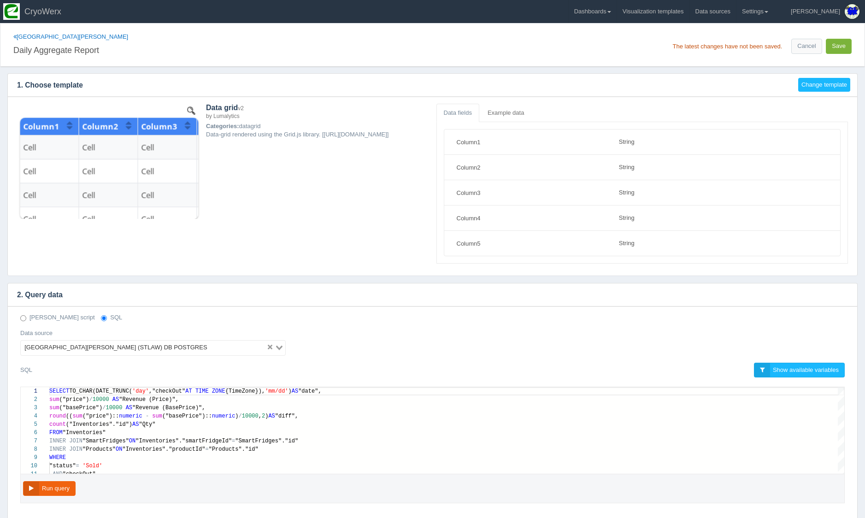
click at [839, 47] on button "Save" at bounding box center [838, 46] width 26 height 15
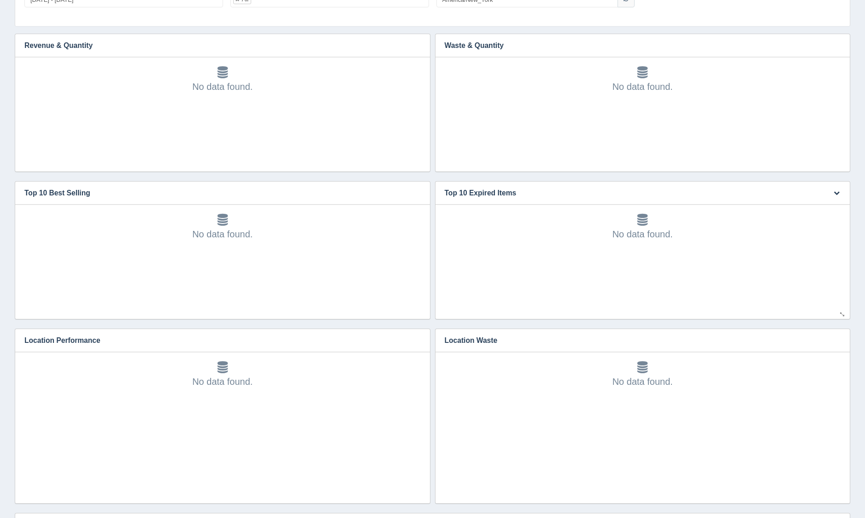
scroll to position [250, 0]
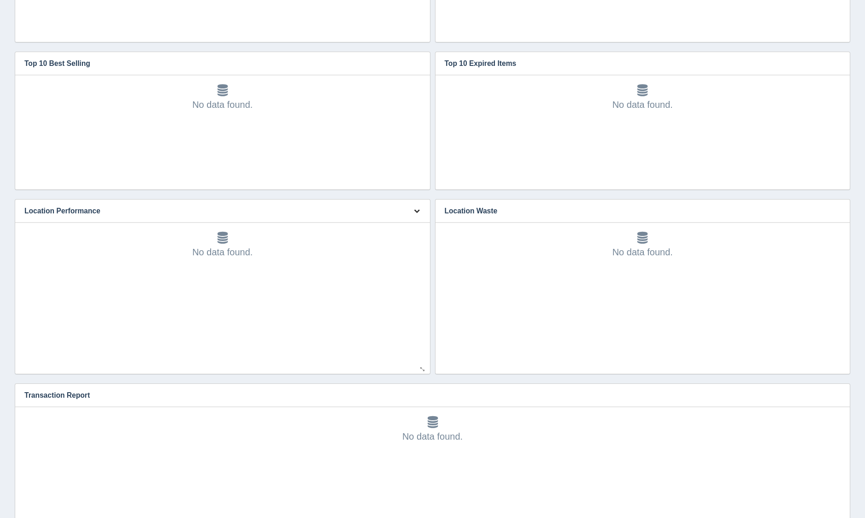
click at [417, 211] on icon "button" at bounding box center [417, 211] width 6 height 6
click at [412, 220] on link "Edit chart" at bounding box center [386, 224] width 74 height 13
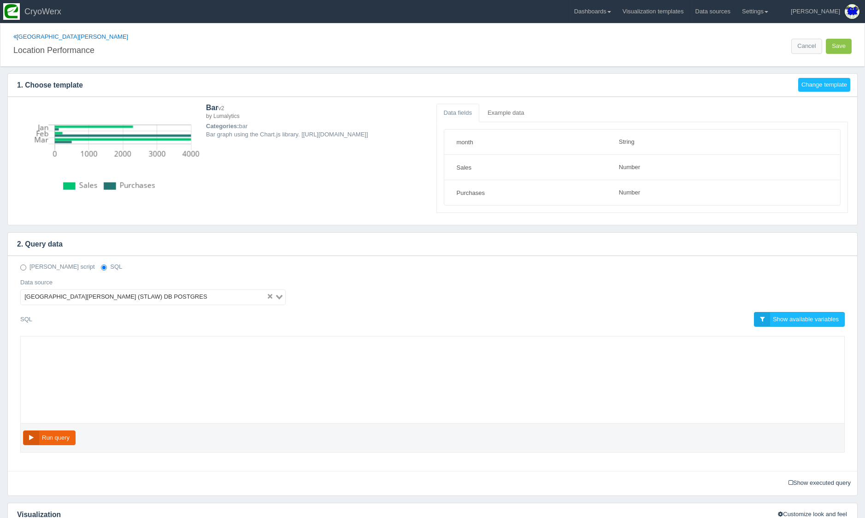
select select "string"
select select "number"
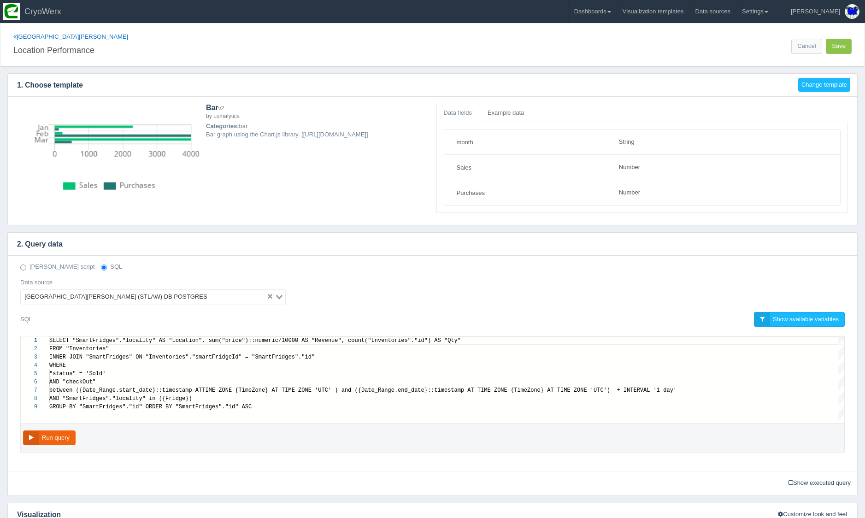
scroll to position [58, 0]
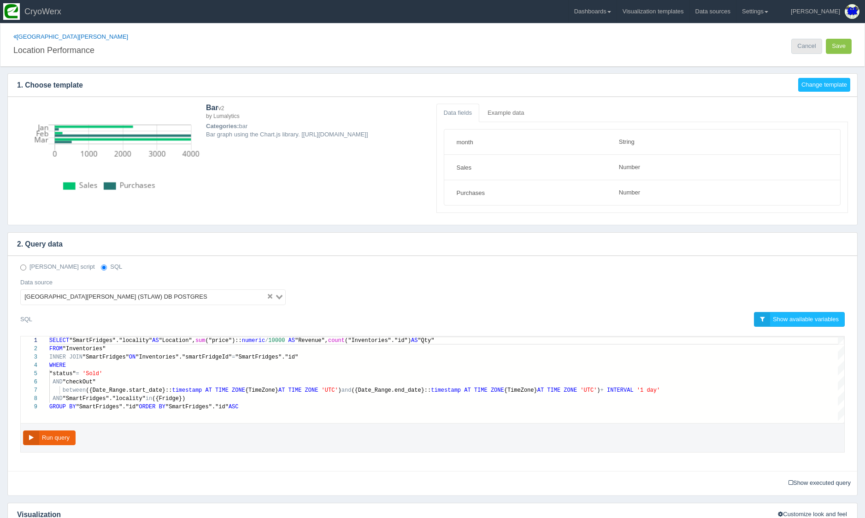
click at [810, 46] on link "Cancel" at bounding box center [806, 46] width 30 height 15
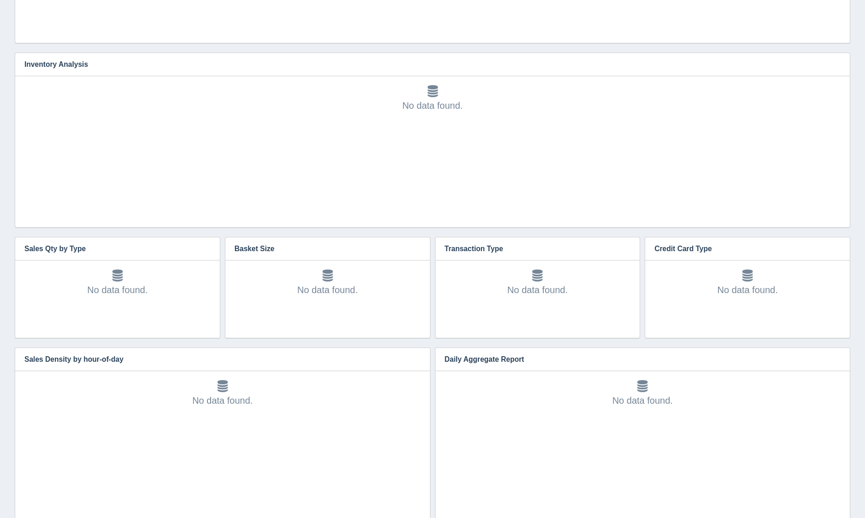
scroll to position [858, 0]
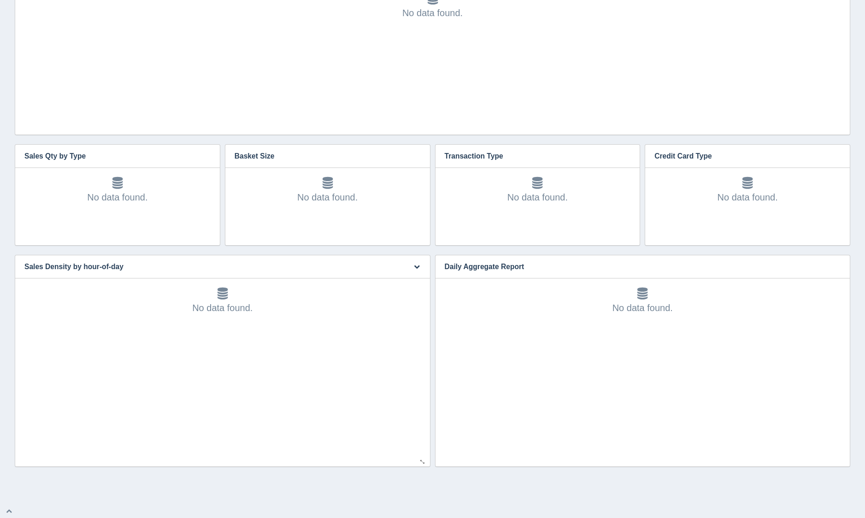
click at [424, 266] on div "Edit chart Delete chart Download CSV" at bounding box center [416, 266] width 28 height 23
click at [420, 265] on button "button" at bounding box center [416, 267] width 12 height 14
click at [419, 276] on link "Edit chart" at bounding box center [386, 280] width 74 height 13
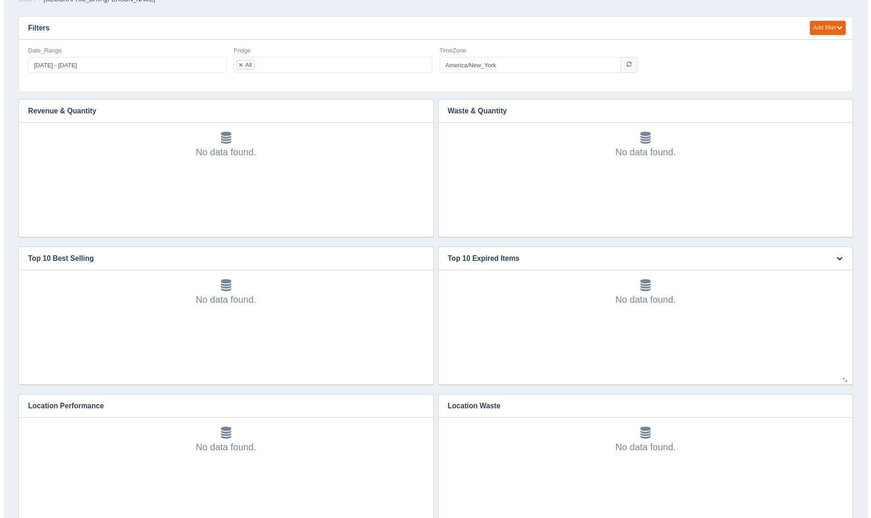
scroll to position [0, 0]
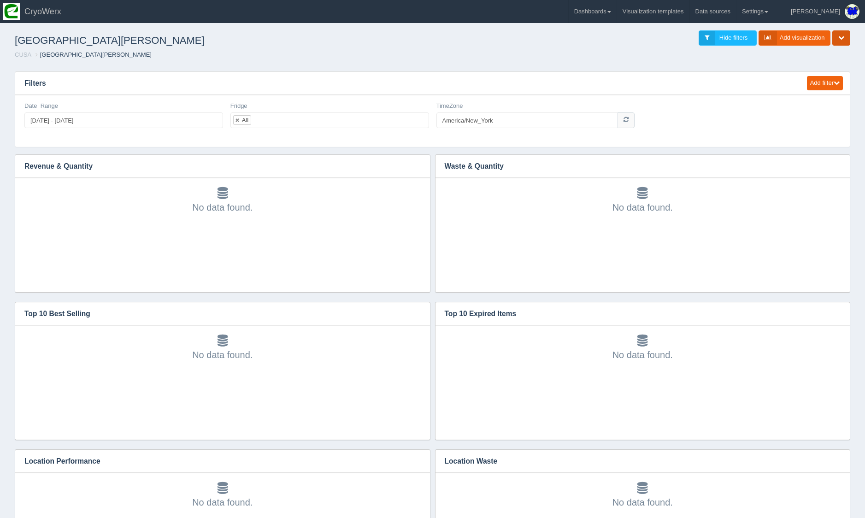
click at [837, 38] on button "button" at bounding box center [841, 37] width 18 height 15
click at [823, 88] on link "Share / Embed dashboard" at bounding box center [810, 91] width 79 height 13
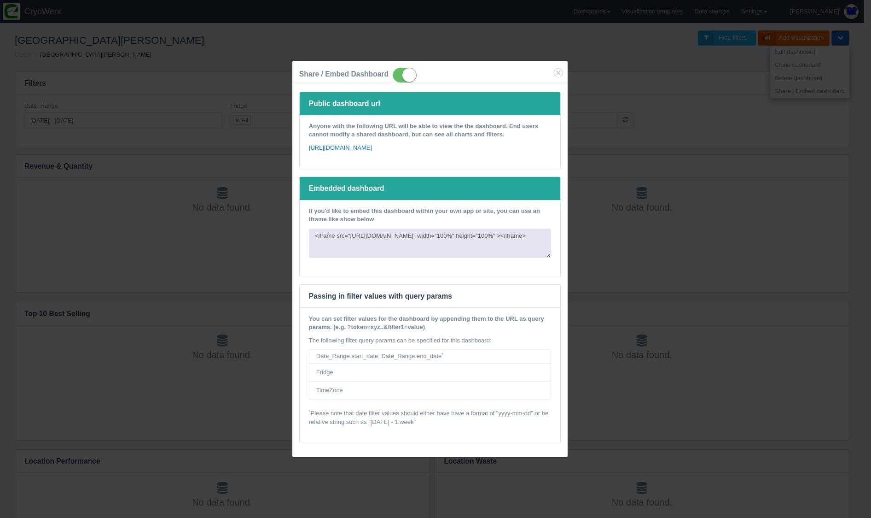
click at [843, 305] on div "Share / Embed Dashboard Public dashboard url Anyone with the following URL will…" at bounding box center [435, 259] width 871 height 518
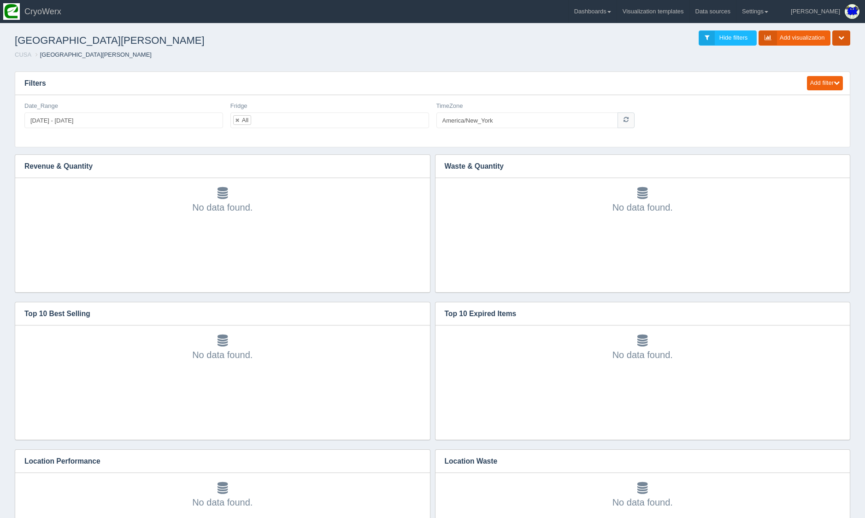
click at [836, 39] on button "button" at bounding box center [841, 37] width 18 height 15
click at [831, 89] on link "Share / Embed dashboard" at bounding box center [810, 91] width 79 height 13
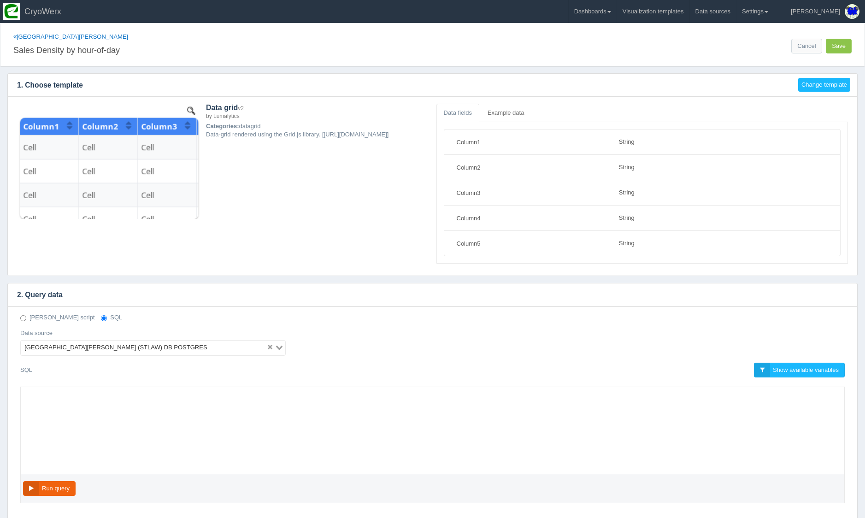
select select "string"
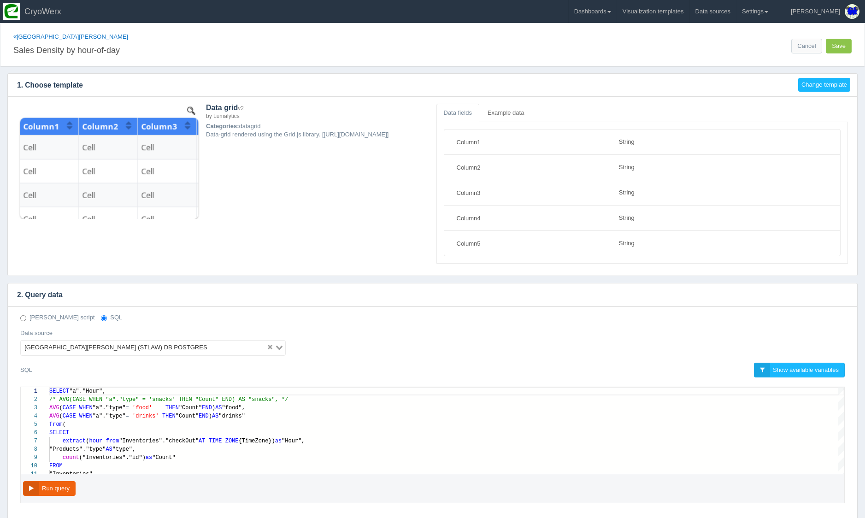
scroll to position [83, 0]
